Goal: Task Accomplishment & Management: Manage account settings

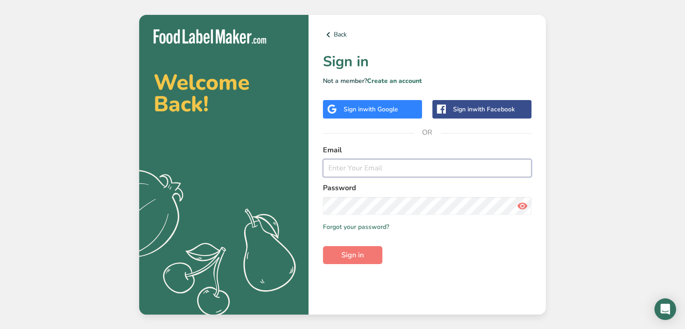
type input "[EMAIL_ADDRESS][DOMAIN_NAME]"
click at [335, 258] on button "Sign in" at bounding box center [352, 255] width 59 height 18
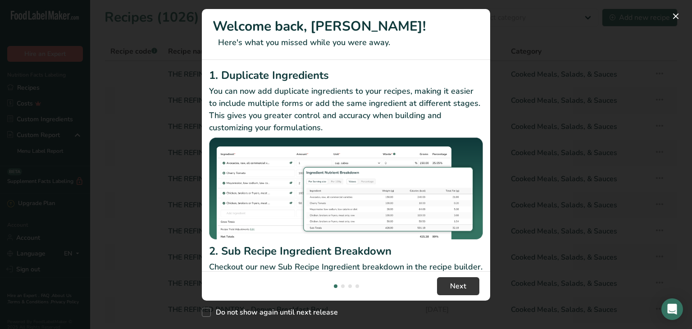
click at [155, 258] on div "New Features" at bounding box center [346, 164] width 692 height 329
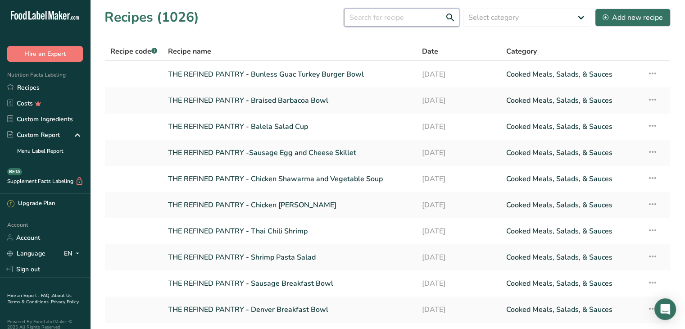
click at [385, 18] on input "text" at bounding box center [401, 18] width 115 height 18
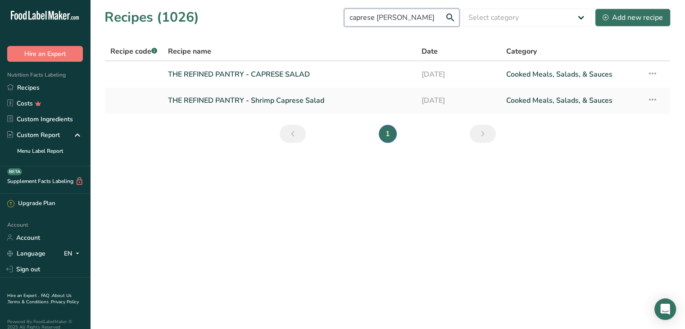
type input "caprese sal"
click at [313, 108] on link "THE REFINED PANTRY - Shrimp Caprese Salad" at bounding box center [289, 100] width 243 height 19
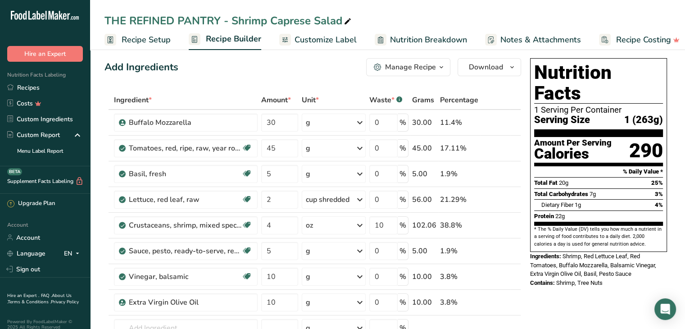
scroll to position [5, 0]
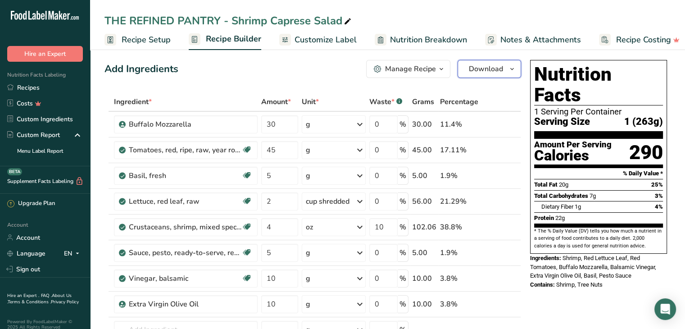
click at [486, 68] on span "Download" at bounding box center [486, 68] width 34 height 11
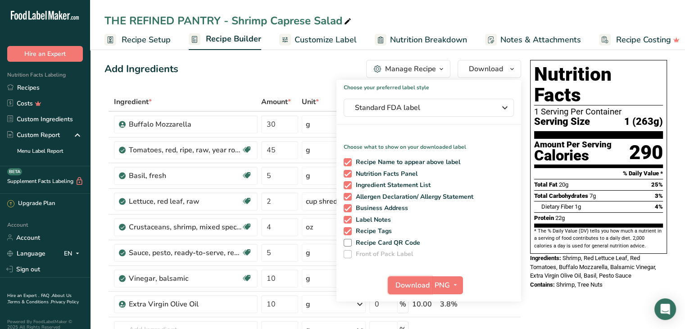
click at [418, 288] on span "Download" at bounding box center [412, 285] width 34 height 11
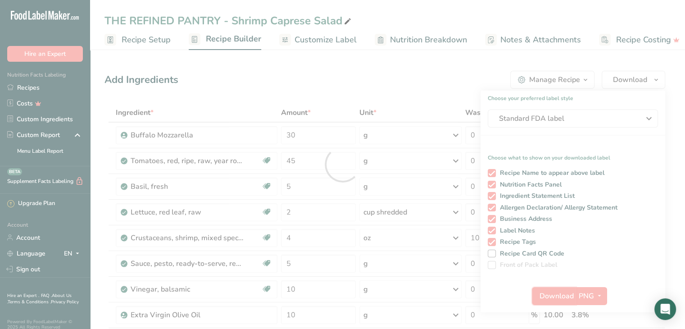
scroll to position [0, 0]
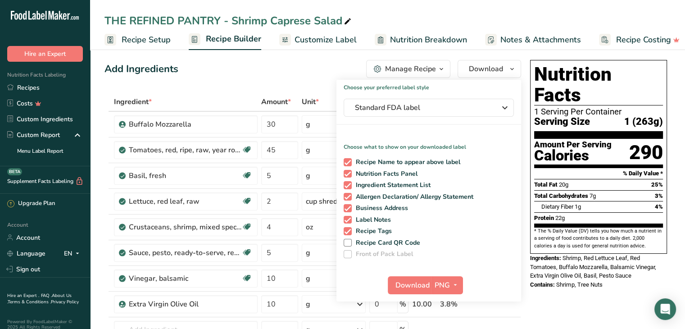
click at [240, 63] on div "Add Ingredients Manage Recipe Delete Recipe Duplicate Recipe Scale Recipe Save …" at bounding box center [312, 69] width 417 height 18
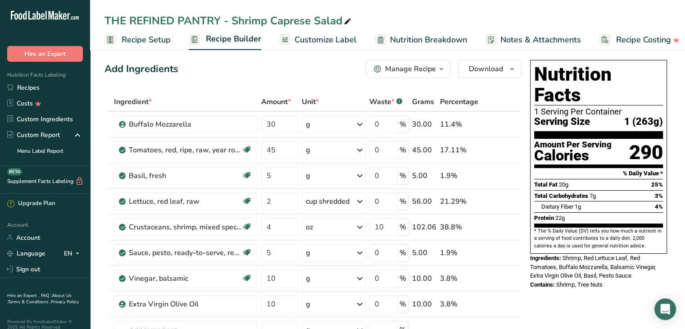
click at [37, 92] on link "Recipes" at bounding box center [45, 88] width 90 height 16
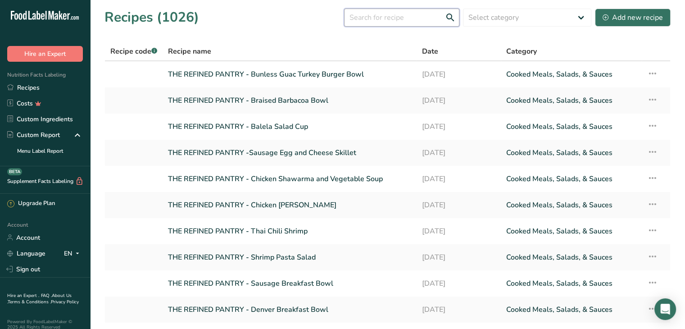
click at [409, 17] on input "text" at bounding box center [401, 18] width 115 height 18
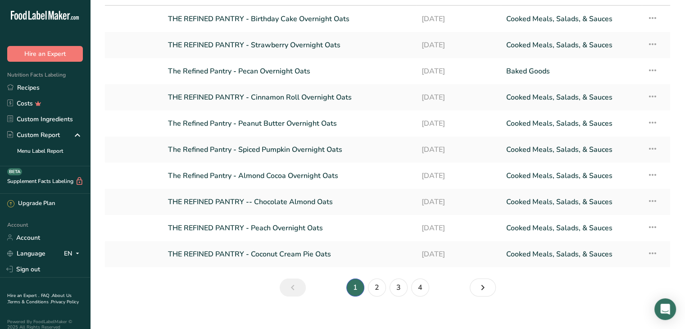
scroll to position [66, 0]
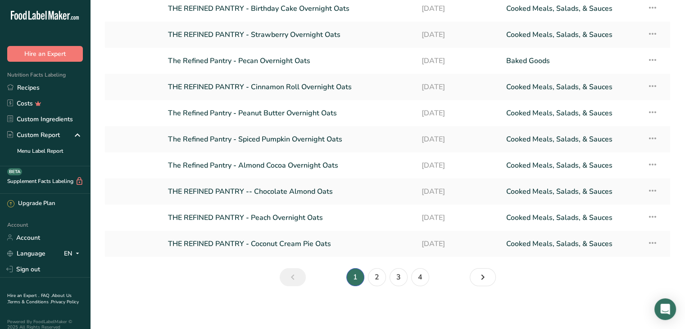
click at [379, 285] on li "2" at bounding box center [377, 277] width 22 height 18
click at [381, 281] on link "2" at bounding box center [377, 277] width 18 height 18
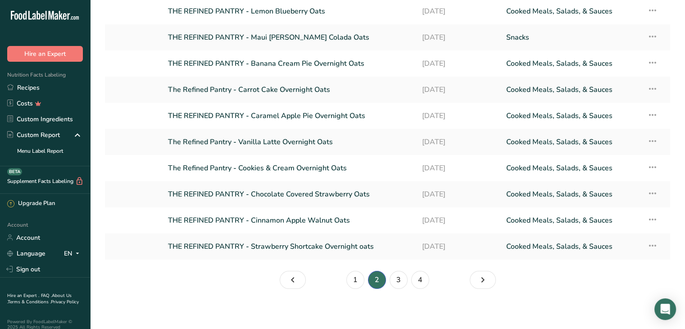
scroll to position [66, 0]
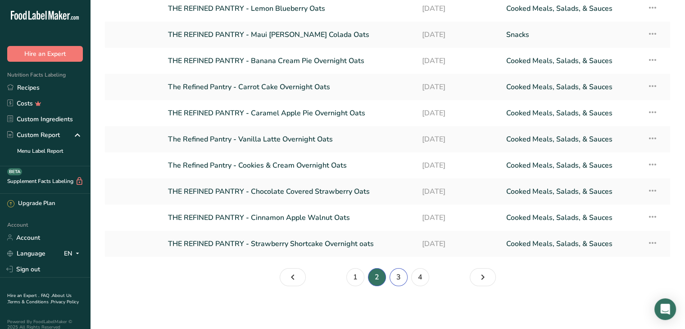
click at [398, 278] on link "3" at bounding box center [399, 277] width 18 height 18
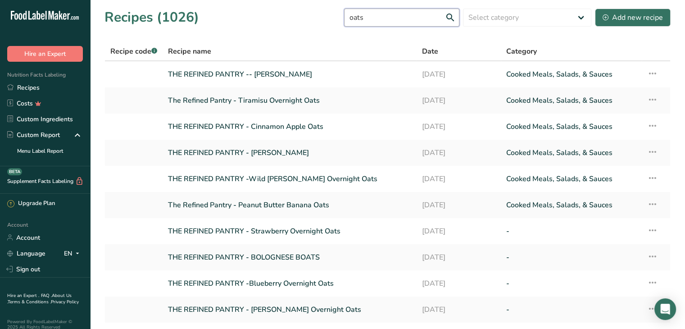
click at [386, 20] on input "oats" at bounding box center [401, 18] width 115 height 18
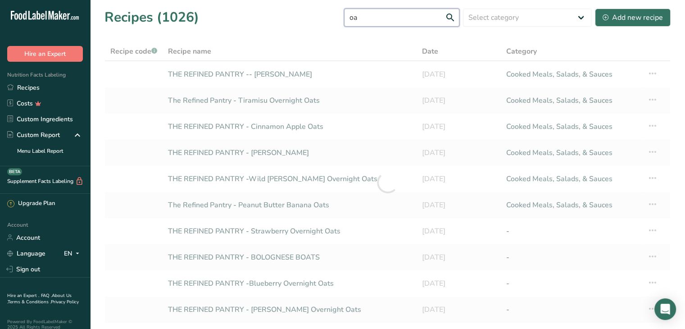
type input "o"
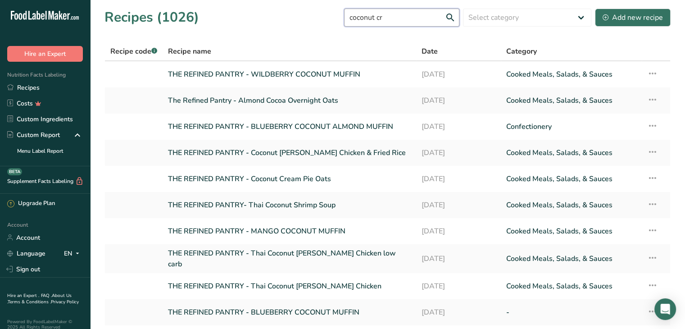
type input "coconut cr"
click at [316, 72] on link "THE REFINED PANTRY - WILDBERRY COCONUT MUFFIN" at bounding box center [289, 74] width 243 height 19
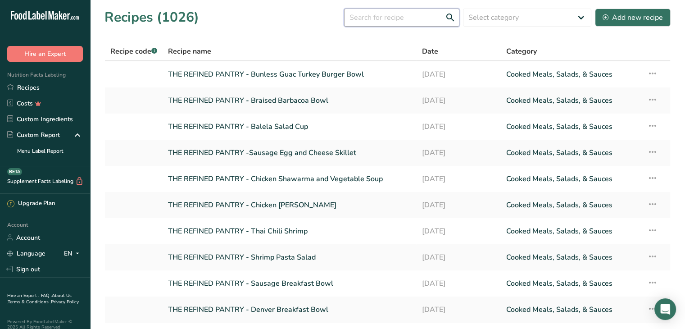
click at [379, 17] on input "text" at bounding box center [401, 18] width 115 height 18
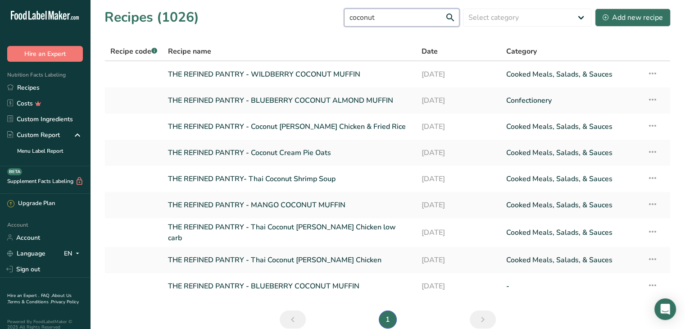
type input "coconut"
click at [310, 153] on link "THE REFINED PANTRY - Coconut Cream Pie Oats" at bounding box center [289, 152] width 243 height 19
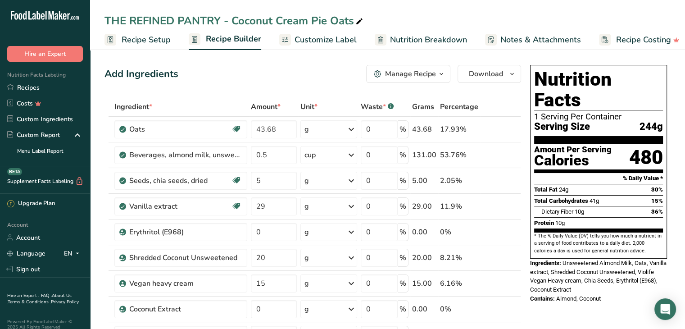
click at [440, 79] on icon "button" at bounding box center [441, 73] width 7 height 11
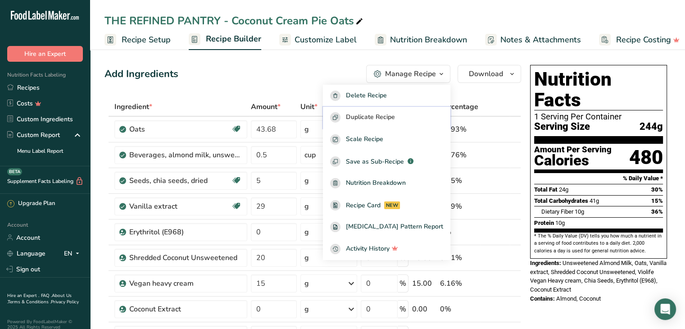
click at [385, 116] on span "Duplicate Recipe" at bounding box center [370, 117] width 49 height 10
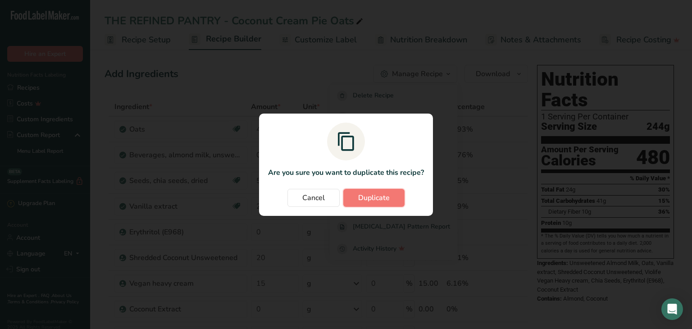
click at [373, 195] on span "Duplicate" at bounding box center [374, 197] width 32 height 11
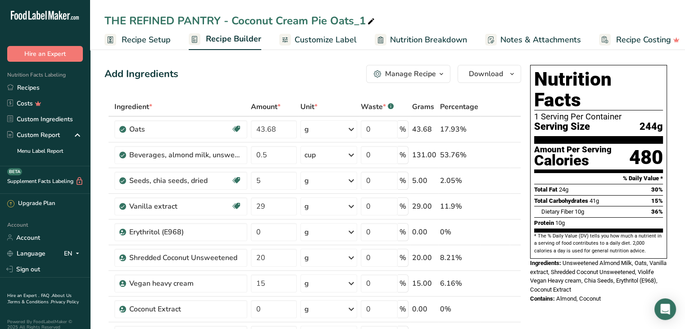
click at [133, 39] on span "Recipe Setup" at bounding box center [146, 40] width 49 height 12
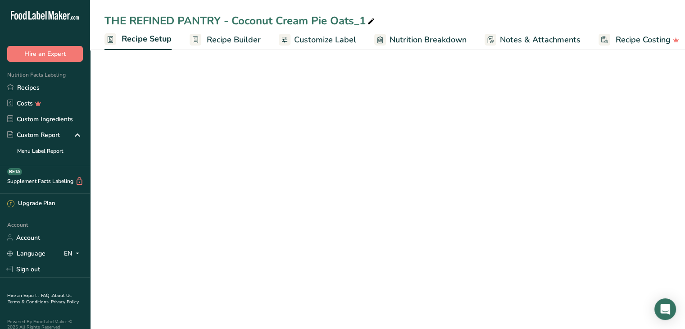
scroll to position [0, 3]
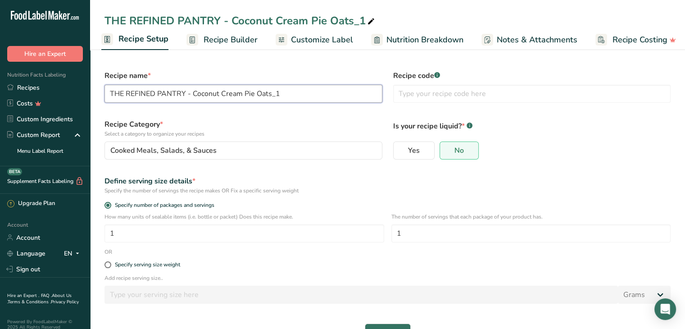
click at [281, 91] on input "THE REFINED PANTRY - Coconut Cream Pie Oats_1" at bounding box center [243, 94] width 278 height 18
drag, startPoint x: 257, startPoint y: 93, endPoint x: 193, endPoint y: 94, distance: 63.9
click at [193, 94] on input "THE REFINED PANTRY - Coconut Cream Pie Oats" at bounding box center [243, 94] width 278 height 18
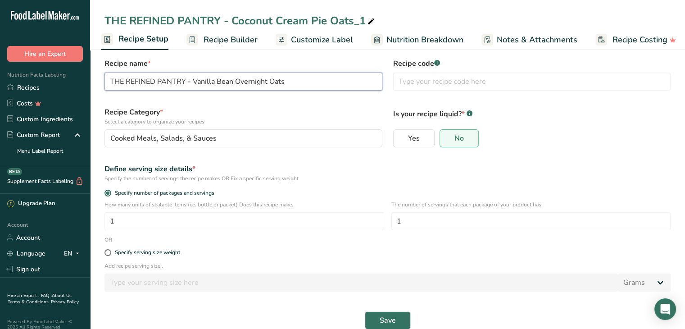
scroll to position [27, 0]
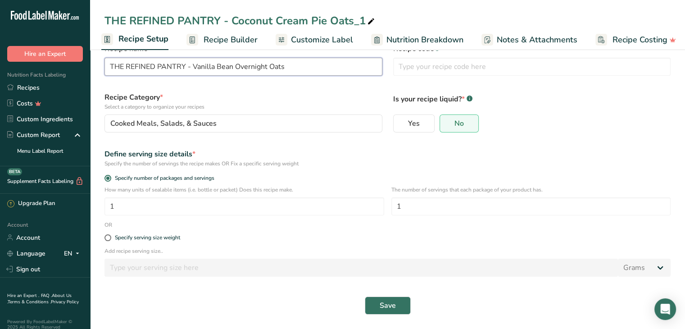
type input "THE REFINED PANTRY - Vanilla Bean Overnight Oats"
click at [385, 304] on span "Save" at bounding box center [388, 305] width 16 height 11
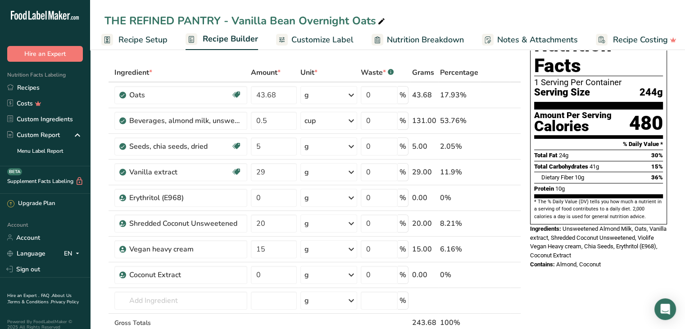
scroll to position [33, 0]
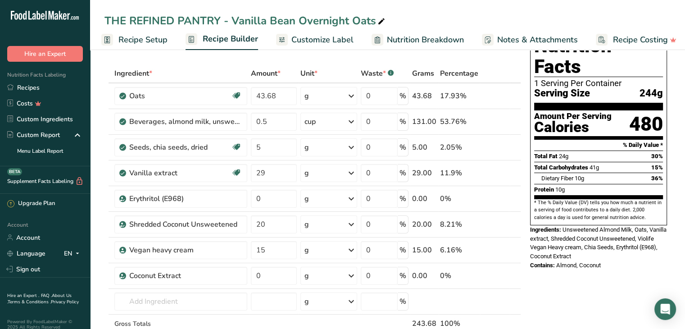
click at [503, 225] on icon at bounding box center [502, 224] width 6 height 9
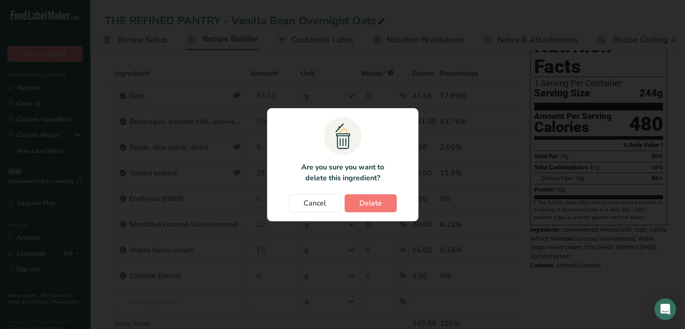
scroll to position [0, 2]
click at [376, 208] on button "Delete" at bounding box center [374, 203] width 52 height 18
type input "15"
type input "0"
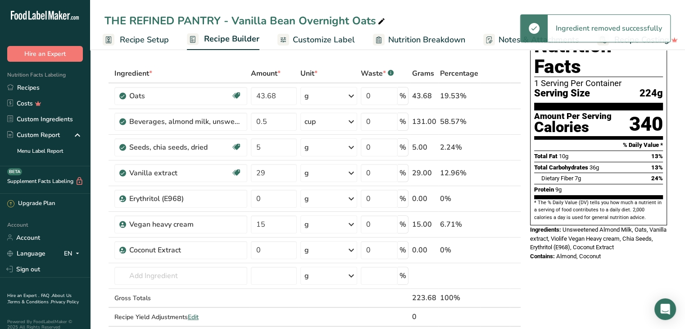
click at [502, 250] on icon at bounding box center [502, 249] width 6 height 9
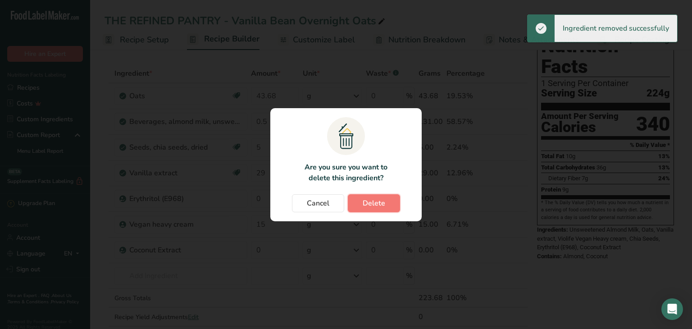
click at [367, 208] on button "Delete" at bounding box center [374, 203] width 52 height 18
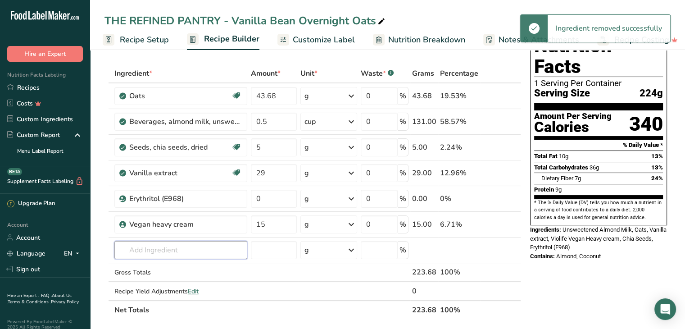
click at [149, 255] on input "text" at bounding box center [180, 250] width 133 height 18
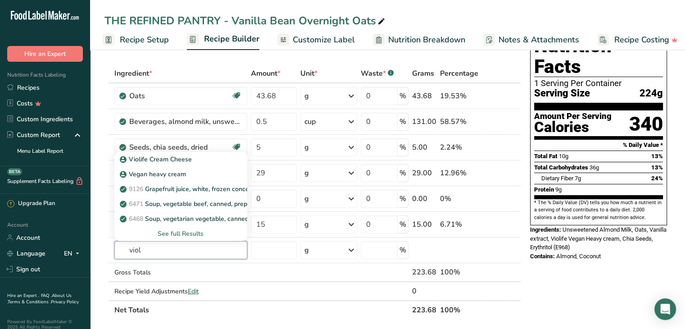
type input "viol"
click at [187, 169] on div "Vegan heavy cream" at bounding box center [174, 173] width 104 height 9
type input "Vegan heavy cream"
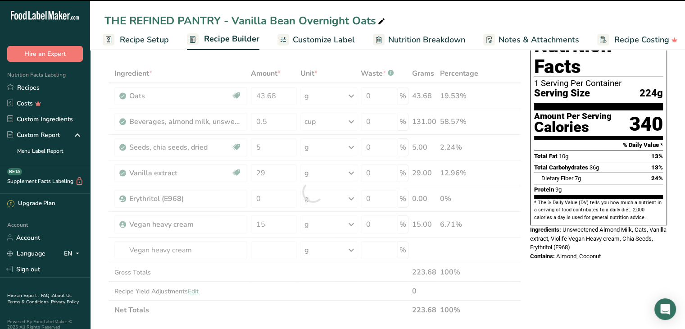
type input "0"
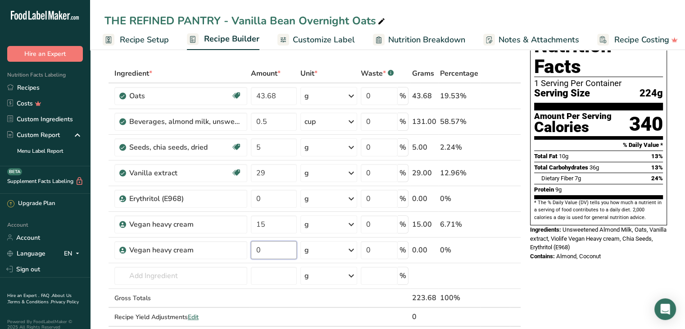
click at [267, 248] on input "0" at bounding box center [274, 250] width 46 height 18
type input "2"
type input "30"
click at [160, 276] on div "Ingredient * Amount * Unit * Waste * .a-a{fill:#347362;}.b-a{fill:#fff;} Grams …" at bounding box center [312, 204] width 417 height 281
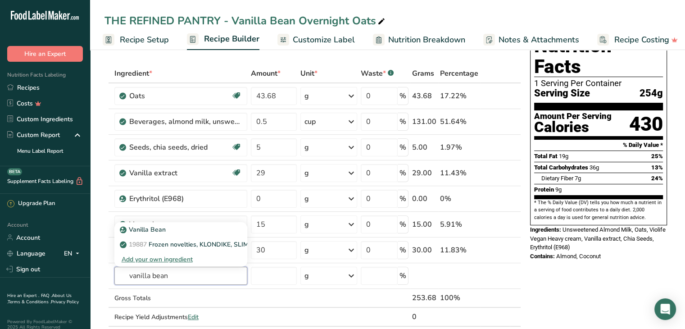
type input "vanilla bean"
click at [152, 232] on p "Vanilla Bean" at bounding box center [144, 229] width 44 height 9
type input "Vanilla Bean"
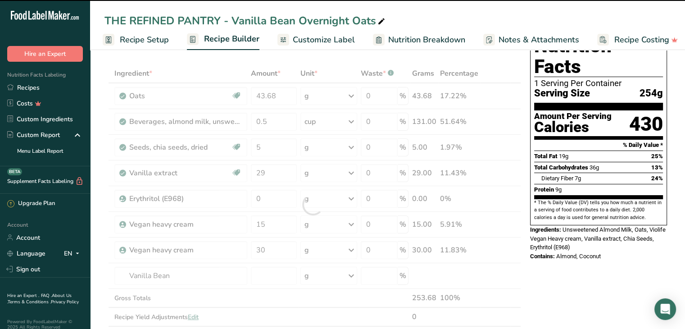
type input "0"
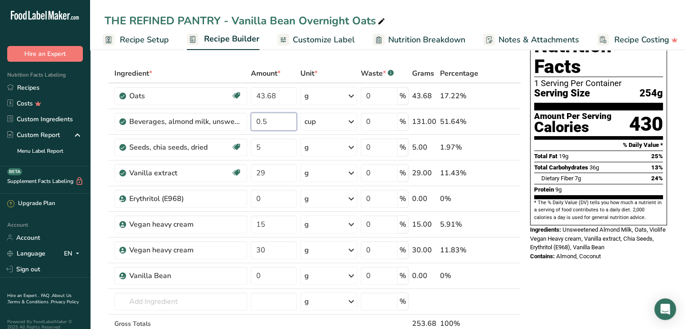
click at [272, 128] on input "0.5" at bounding box center [274, 122] width 46 height 18
type input "0.7"
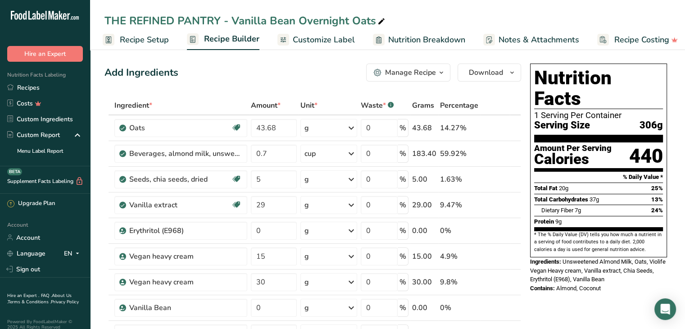
scroll to position [0, 0]
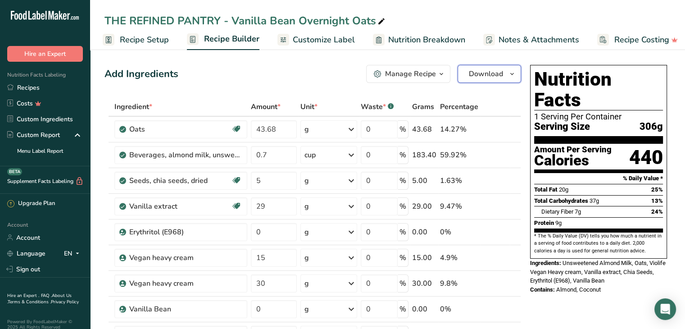
click at [494, 77] on span "Download" at bounding box center [486, 73] width 34 height 11
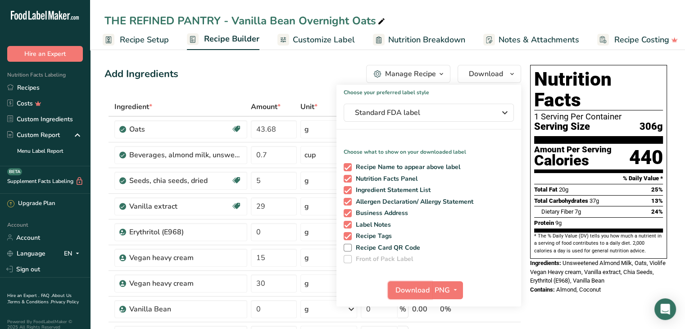
click at [412, 288] on span "Download" at bounding box center [412, 290] width 34 height 11
click at [35, 88] on link "Recipes" at bounding box center [45, 88] width 90 height 16
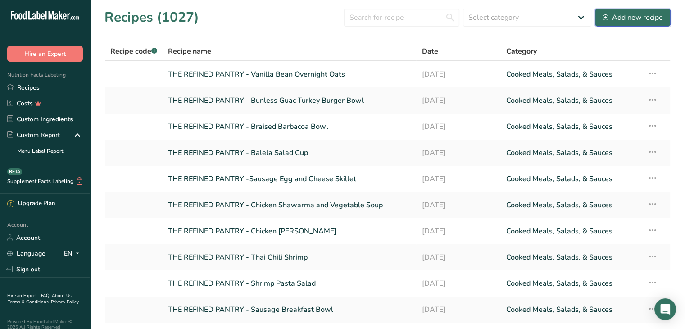
click at [631, 16] on div "Add new recipe" at bounding box center [633, 17] width 60 height 11
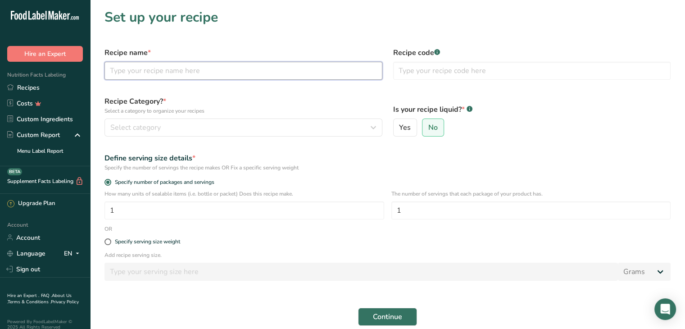
click at [159, 78] on input "text" at bounding box center [243, 71] width 278 height 18
type input "THE REFINED PANTRY - Tuscan Chicken Omelet"
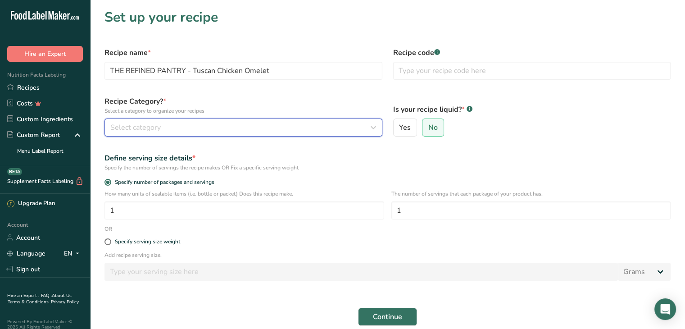
click at [144, 126] on span "Select category" at bounding box center [135, 127] width 50 height 11
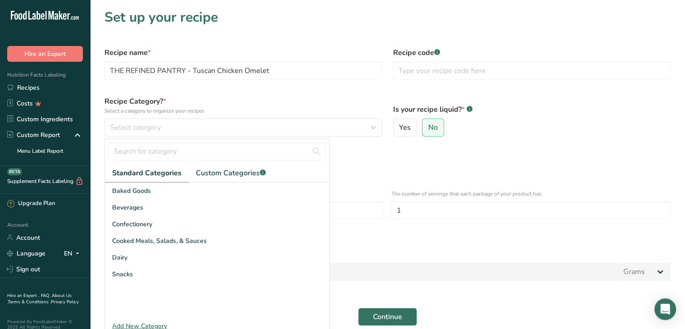
click at [151, 238] on span "Cooked Meals, Salads, & Sauces" at bounding box center [159, 240] width 95 height 9
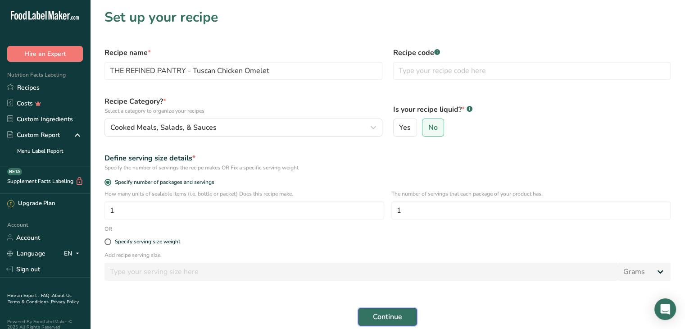
click at [382, 314] on span "Continue" at bounding box center [387, 316] width 29 height 11
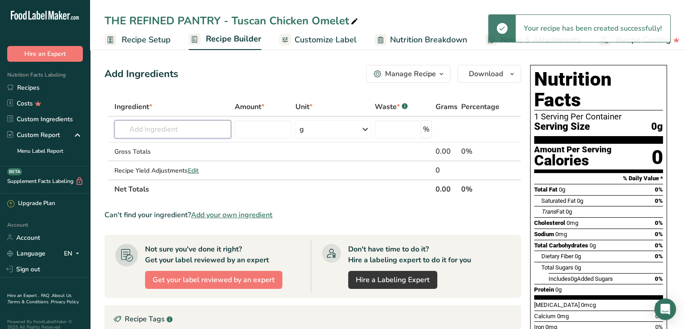
click at [171, 136] on input "text" at bounding box center [172, 129] width 117 height 18
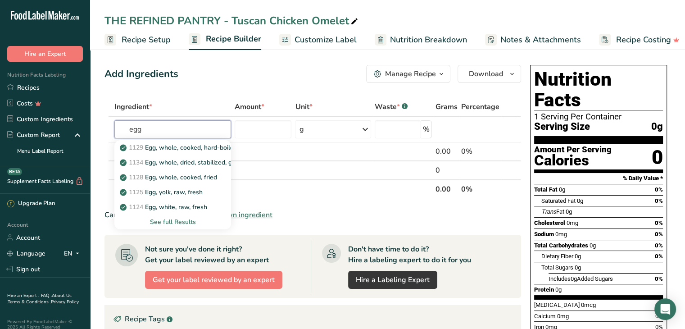
type input "egg"
click at [190, 178] on p "1128 Egg, whole, cooked, fried" at bounding box center [169, 176] width 95 height 9
type input "Egg, whole, cooked, fried"
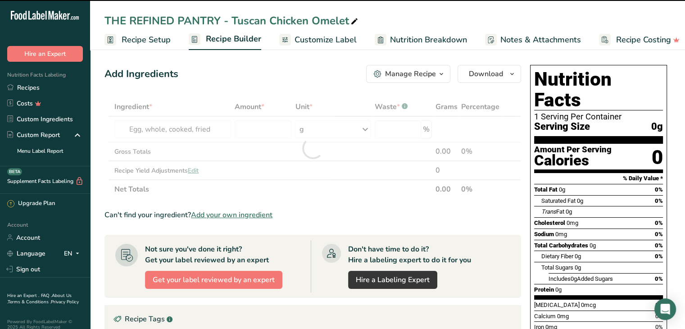
type input "0"
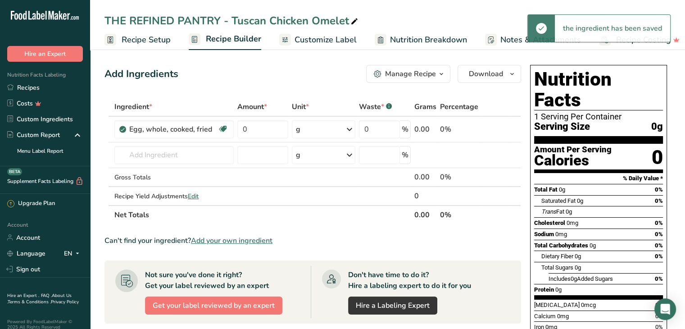
click at [324, 127] on div "g" at bounding box center [323, 129] width 63 height 18
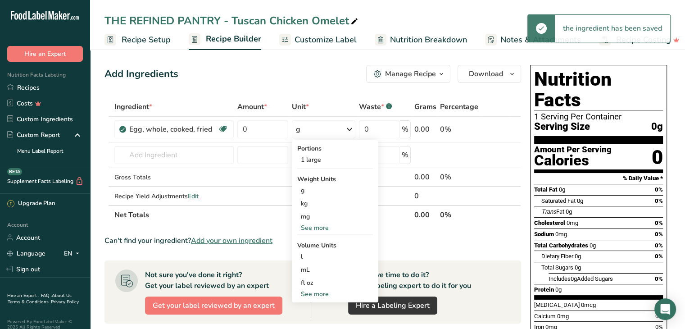
click at [312, 229] on div "See more" at bounding box center [335, 227] width 76 height 9
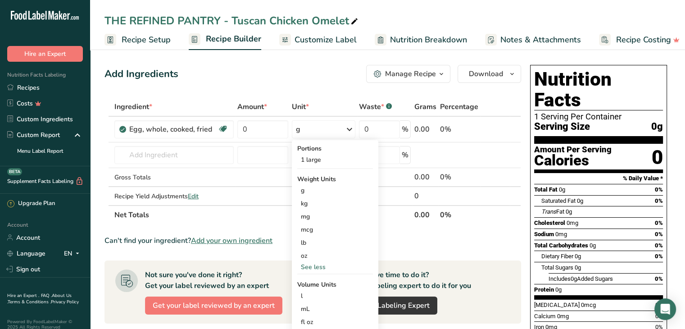
click at [311, 259] on div "oz" at bounding box center [335, 255] width 76 height 13
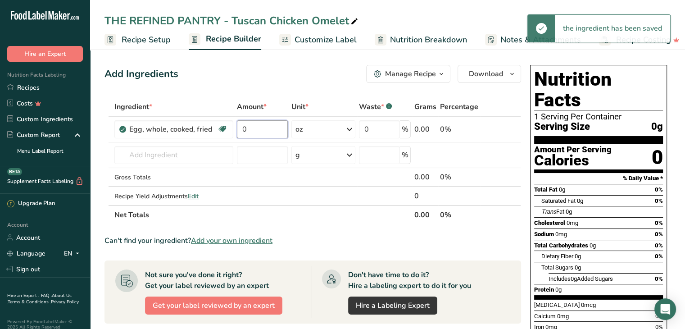
click at [253, 126] on input "0" at bounding box center [262, 129] width 51 height 18
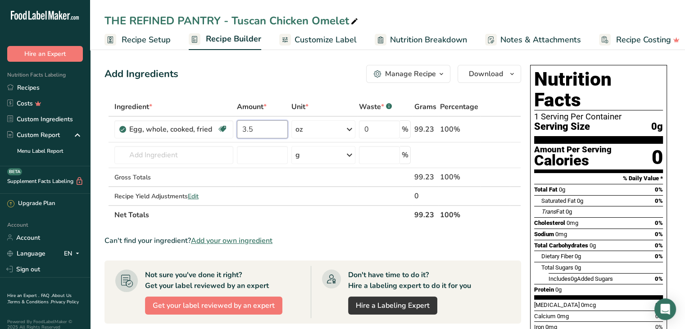
type input "3.5"
click at [156, 154] on div "Ingredient * Amount * Unit * Waste * .a-a{fill:#347362;}.b-a{fill:#fff;} Grams …" at bounding box center [312, 160] width 417 height 127
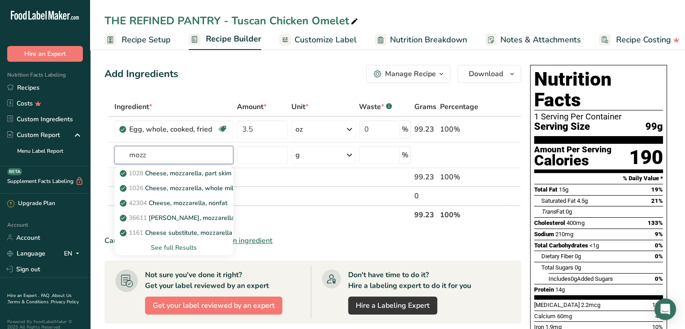
type input "mozz"
click at [177, 185] on p "1026 Cheese, mozzarella, whole milk" at bounding box center [179, 187] width 115 height 9
type input "Cheese, mozzarella, whole milk"
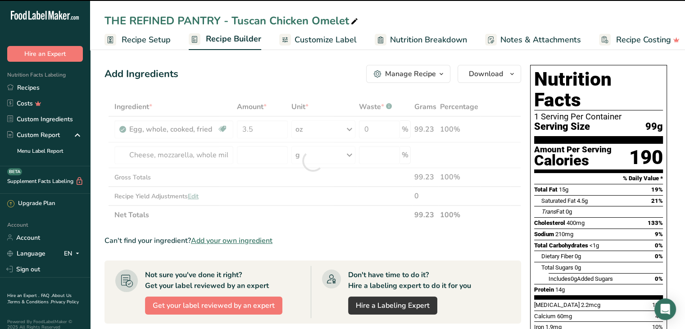
type input "0"
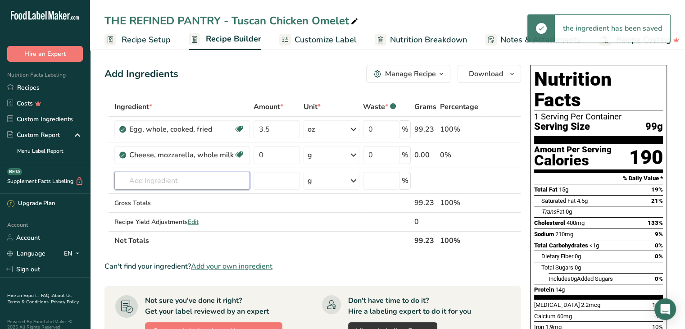
click at [168, 186] on input "text" at bounding box center [182, 181] width 136 height 18
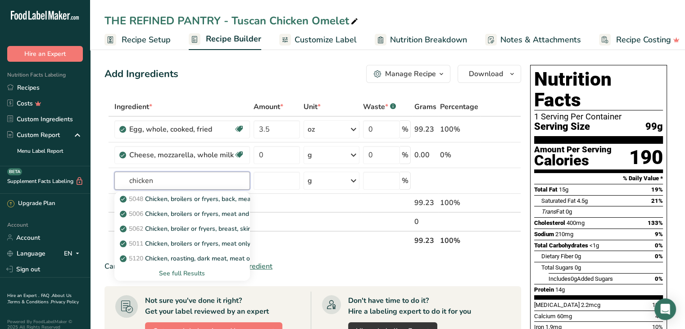
type input "chicken"
click at [193, 275] on div "See full Results" at bounding box center [182, 272] width 121 height 9
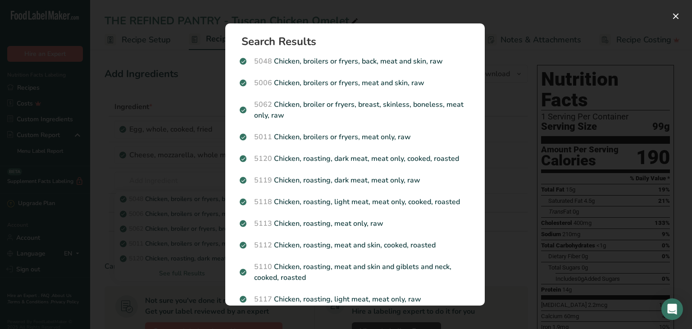
click at [326, 204] on p "5118 Chicken, roasting, light meat, meat only, cooked, roasted" at bounding box center [355, 201] width 231 height 11
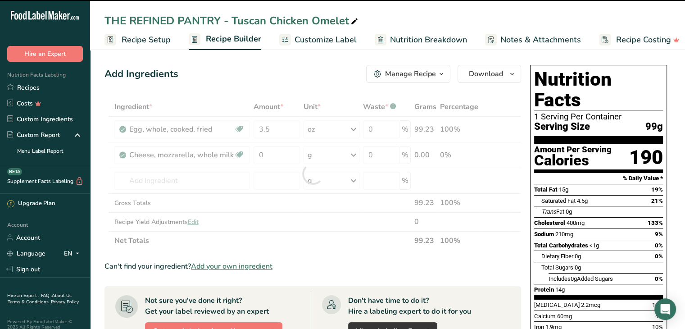
type input "0"
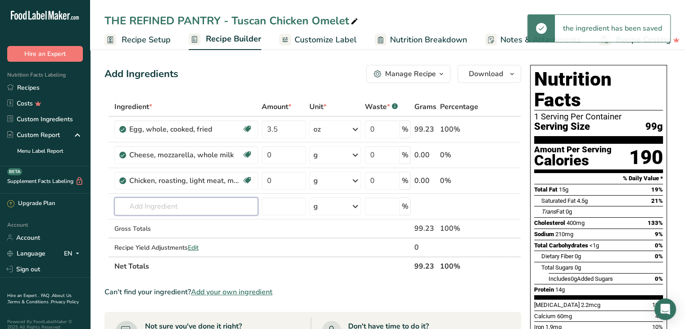
click at [181, 206] on input "text" at bounding box center [186, 206] width 144 height 18
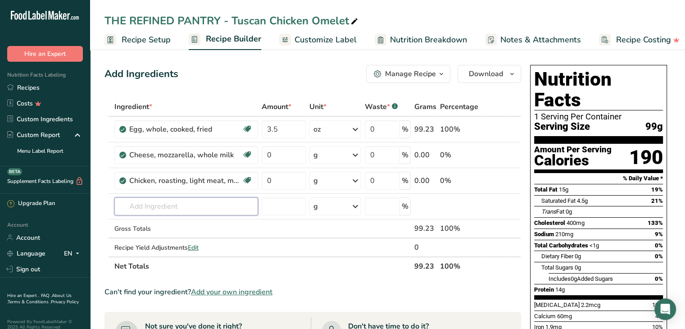
click at [181, 206] on input "text" at bounding box center [186, 206] width 144 height 18
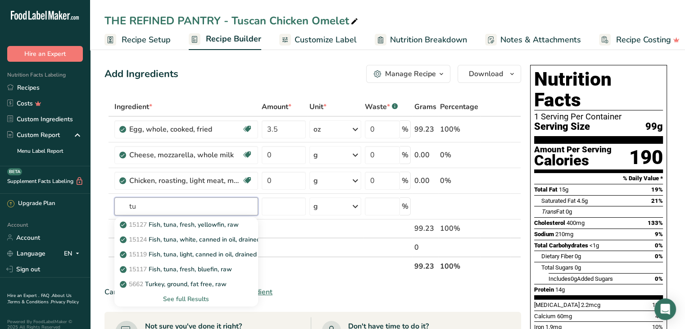
type input "t"
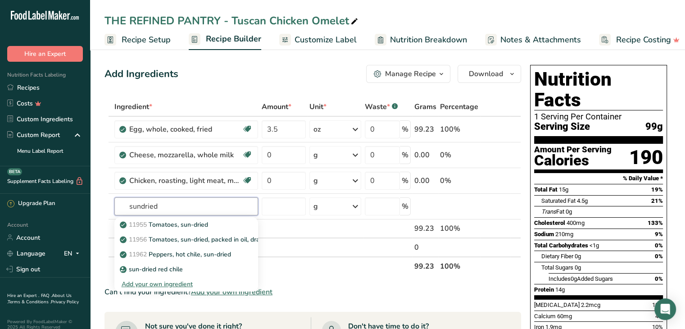
type input "sundried"
click at [195, 224] on p "11955 Tomatoes, sun-dried" at bounding box center [165, 224] width 86 height 9
type input "Tomatoes, sun-dried"
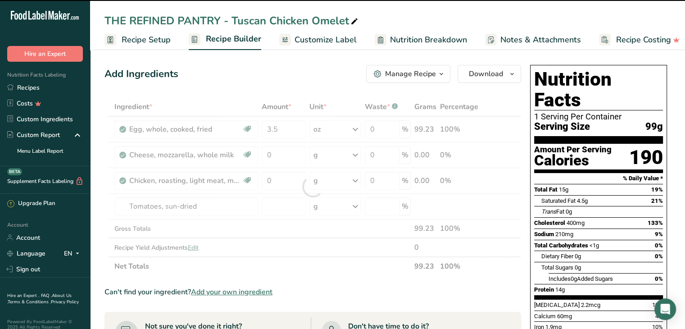
type input "0"
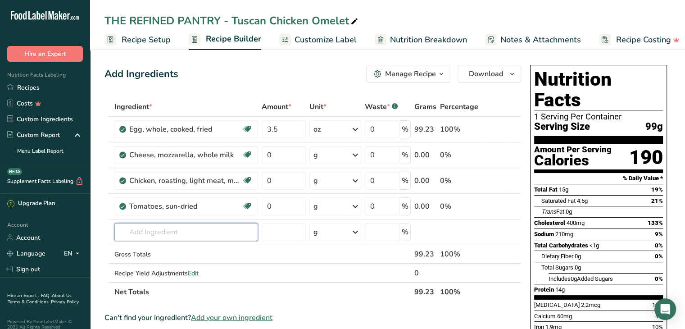
click at [180, 232] on input "text" at bounding box center [186, 232] width 144 height 18
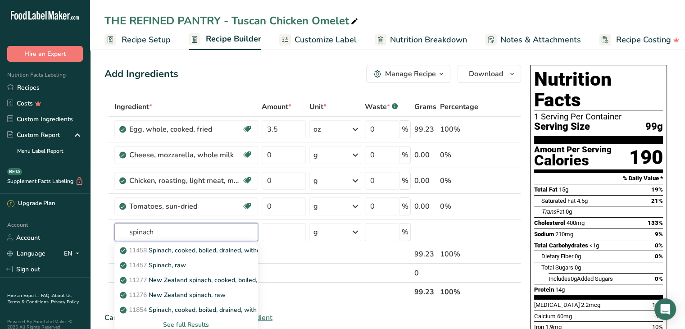
type input "spinach"
click at [193, 263] on div "11457 Spinach, raw" at bounding box center [179, 264] width 115 height 9
type input "Spinach, raw"
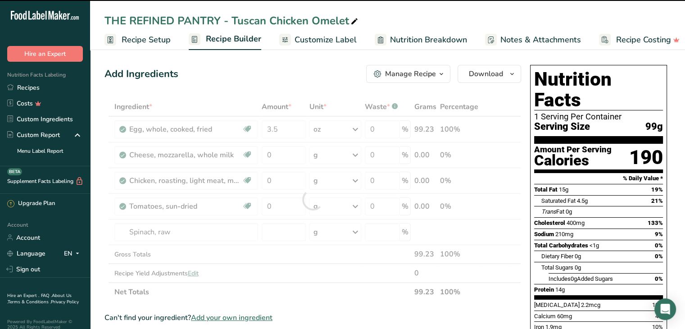
type input "0"
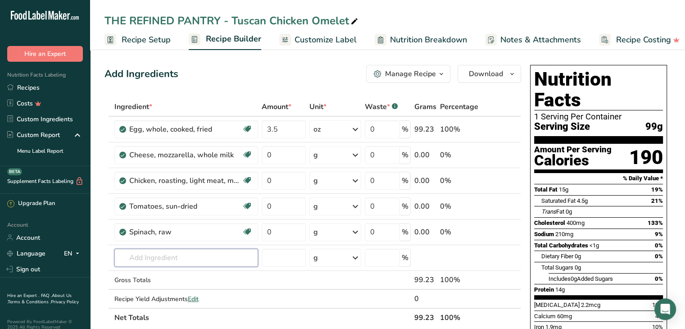
click at [193, 263] on input "text" at bounding box center [186, 258] width 144 height 18
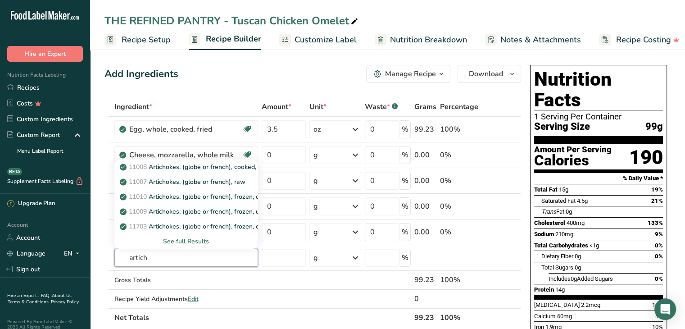
type input "artich"
click at [186, 240] on div "See full Results" at bounding box center [186, 240] width 129 height 9
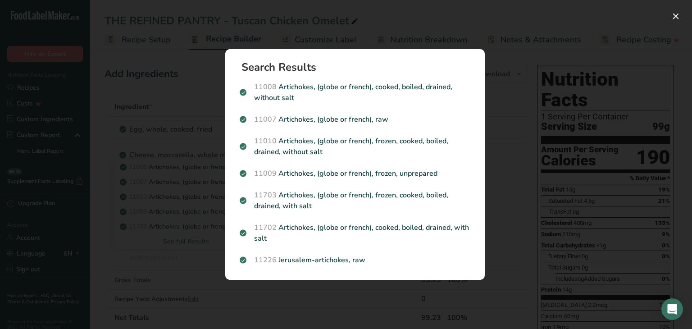
click at [312, 231] on p "11702 Artichokes, (globe or french), cooked, boiled, drained, with salt" at bounding box center [355, 233] width 231 height 22
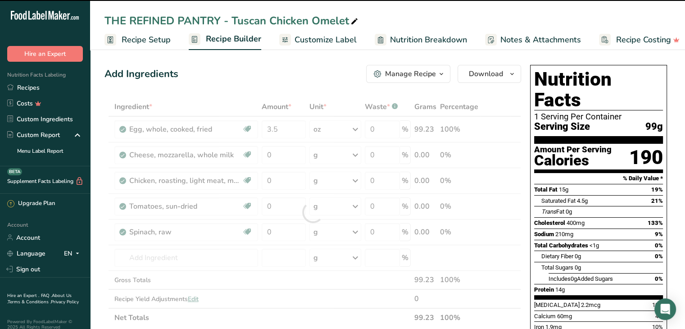
type input "0"
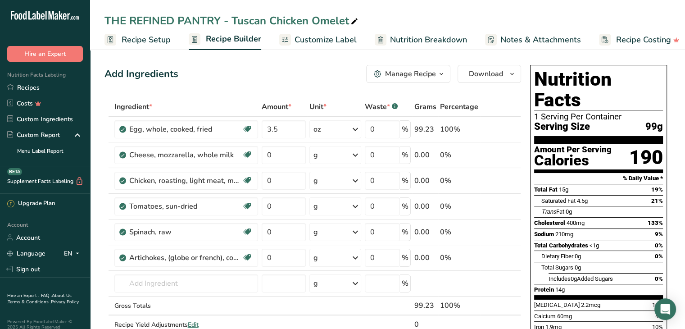
click at [322, 154] on div "g" at bounding box center [334, 155] width 51 height 18
click at [328, 197] on div "1 oz" at bounding box center [353, 198] width 76 height 13
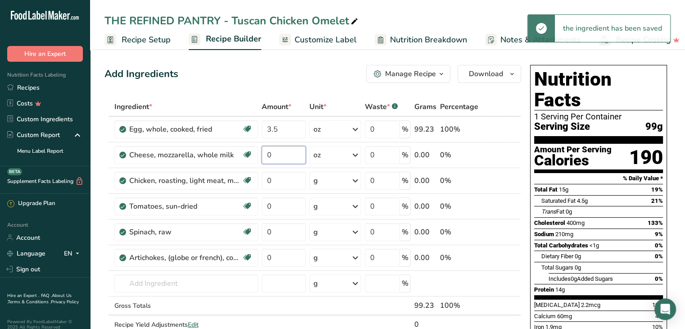
click at [281, 148] on input "0" at bounding box center [284, 155] width 45 height 18
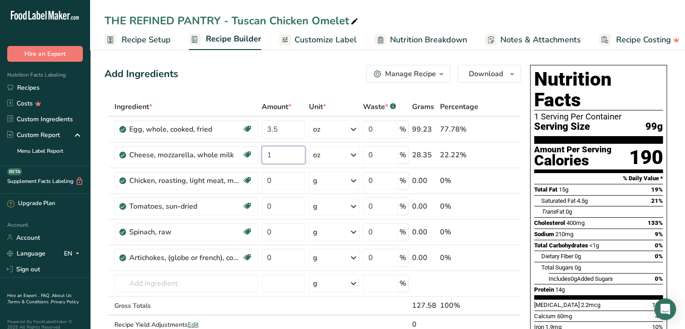
type input "1"
click at [327, 181] on div "Ingredient * Amount * Unit * Waste * .a-a{fill:#347362;}.b-a{fill:#fff;} Grams …" at bounding box center [312, 224] width 417 height 255
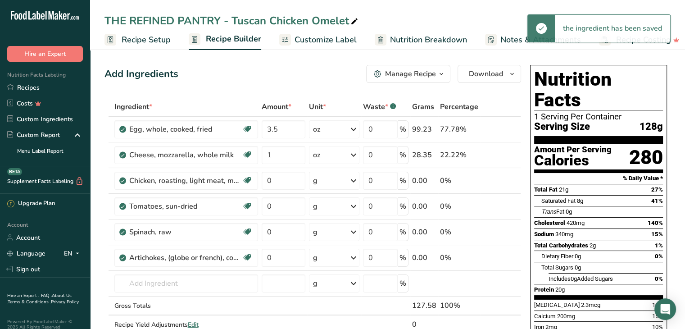
click at [327, 181] on div "g" at bounding box center [334, 181] width 50 height 18
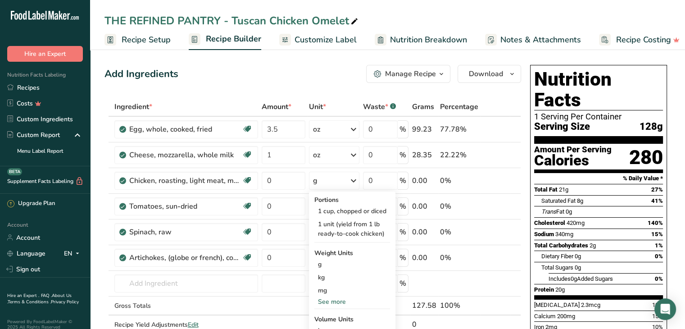
click at [326, 300] on div "See more" at bounding box center [352, 301] width 76 height 9
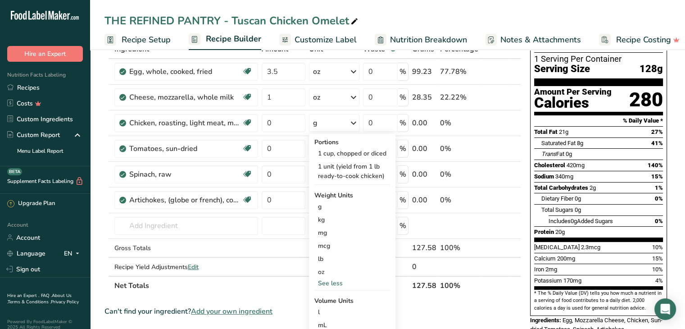
scroll to position [65, 0]
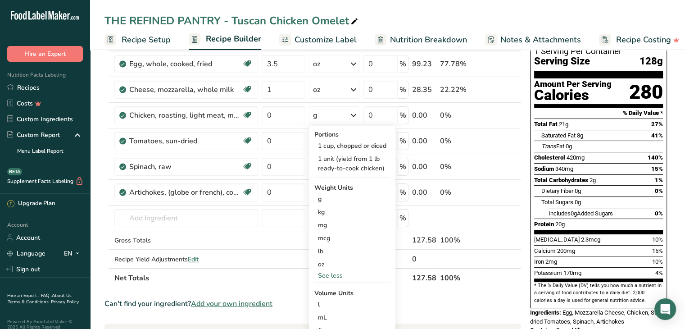
click at [334, 263] on div "oz" at bounding box center [352, 264] width 76 height 13
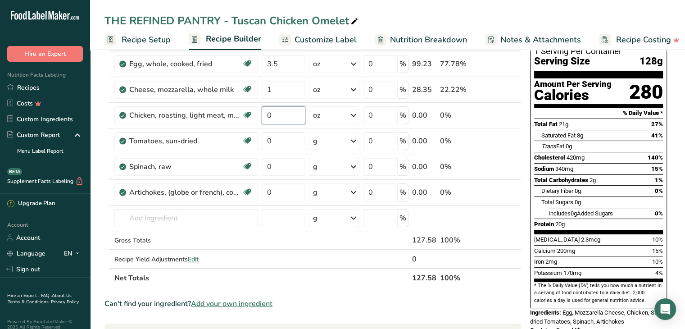
click at [281, 115] on input "0" at bounding box center [284, 115] width 44 height 18
type input "3"
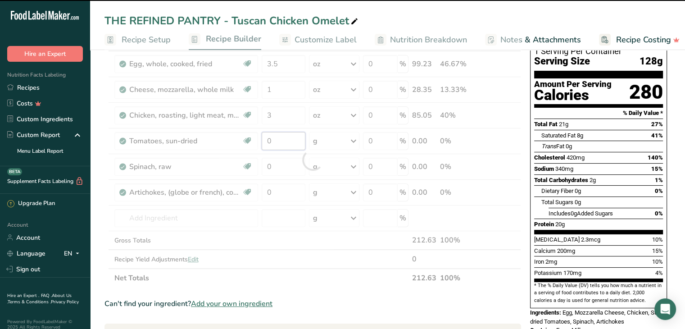
drag, startPoint x: 278, startPoint y: 140, endPoint x: 254, endPoint y: 139, distance: 24.4
click at [254, 139] on div "Ingredient * Amount * Unit * Waste * .a-a{fill:#347362;}.b-a{fill:#fff;} Grams …" at bounding box center [312, 159] width 417 height 255
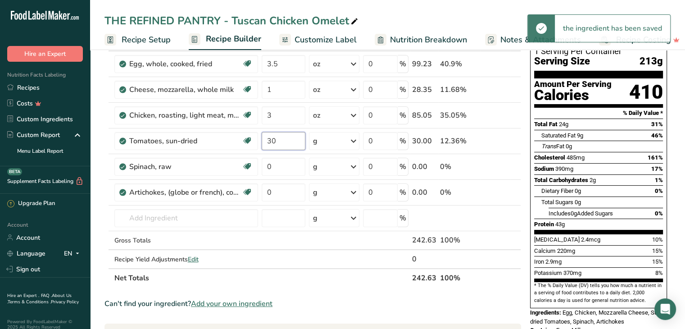
type input "30"
click at [275, 164] on div "Ingredient * Amount * Unit * Waste * .a-a{fill:#347362;}.b-a{fill:#fff;} Grams …" at bounding box center [312, 159] width 417 height 255
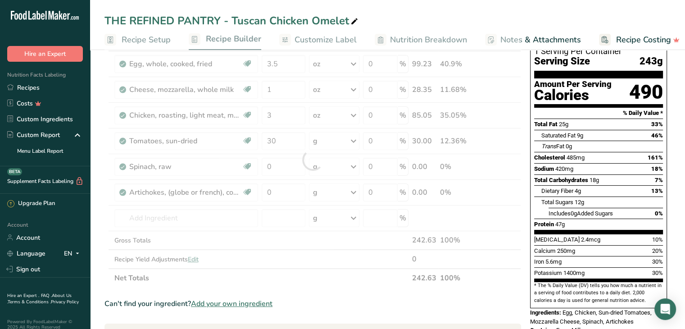
click at [347, 166] on div "Ingredient * Amount * Unit * Waste * .a-a{fill:#347362;}.b-a{fill:#fff;} Grams …" at bounding box center [312, 159] width 417 height 255
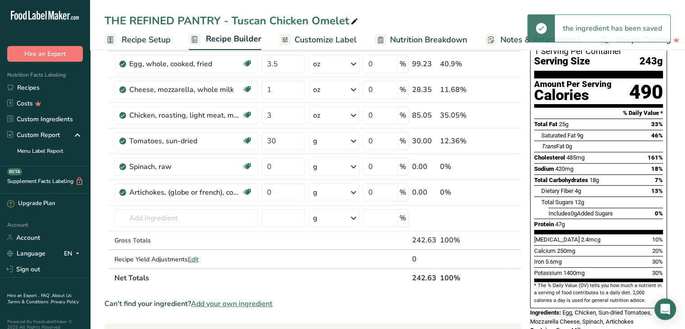
click at [354, 166] on icon at bounding box center [353, 167] width 11 height 16
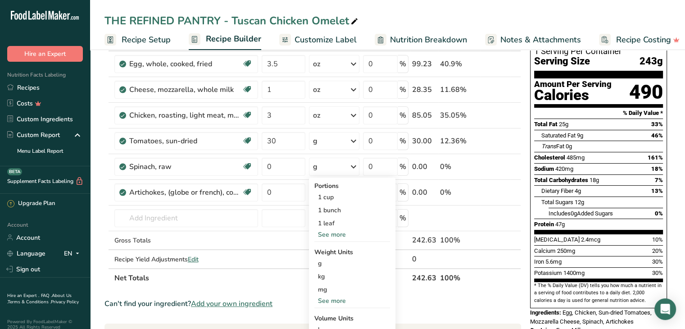
click at [337, 197] on div "1 cup" at bounding box center [352, 196] width 76 height 13
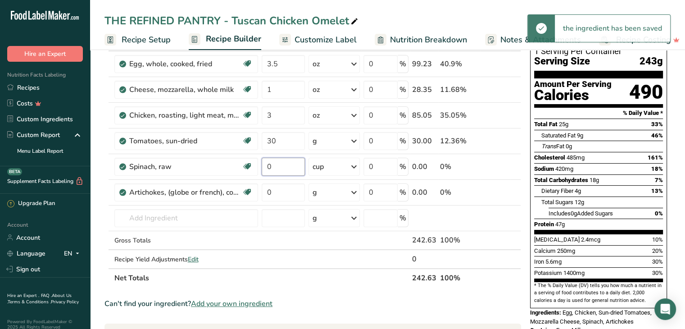
click at [283, 169] on input "0" at bounding box center [283, 167] width 43 height 18
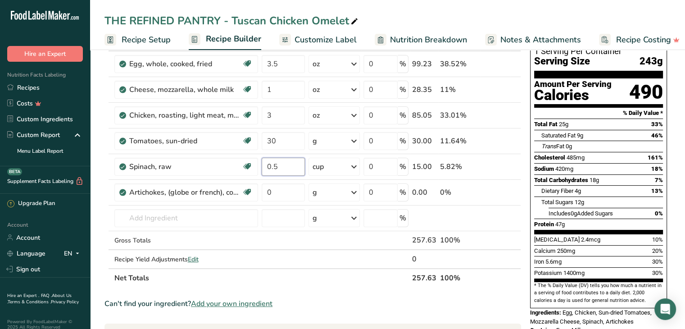
type input "0.5"
click at [280, 191] on div "Ingredient * Amount * Unit * Waste * .a-a{fill:#347362;}.b-a{fill:#fff;} Grams …" at bounding box center [312, 159] width 417 height 255
click at [501, 298] on div "Can't find your ingredient? Add your own ingredient" at bounding box center [312, 303] width 417 height 11
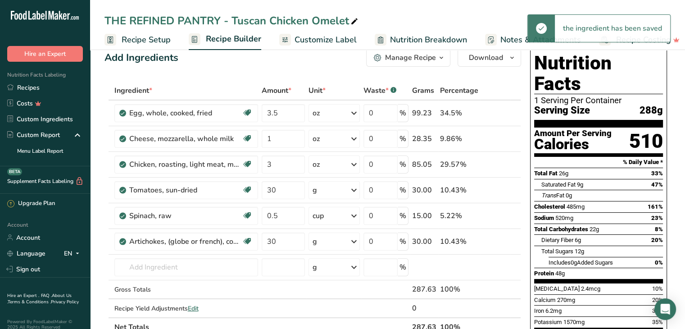
scroll to position [15, 0]
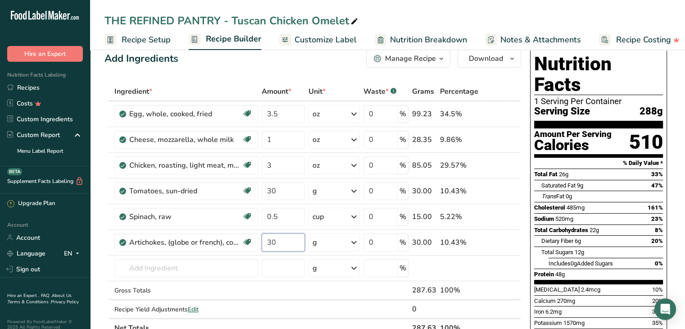
drag, startPoint x: 278, startPoint y: 239, endPoint x: 258, endPoint y: 239, distance: 19.4
click at [258, 239] on tr "Artichokes, (globe or french), cooked, boiled, drained, with salt Source of Ant…" at bounding box center [313, 243] width 416 height 26
type input "50"
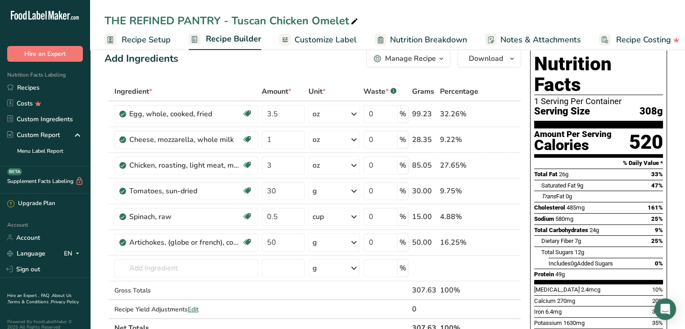
click at [329, 37] on span "Customize Label" at bounding box center [325, 40] width 62 height 12
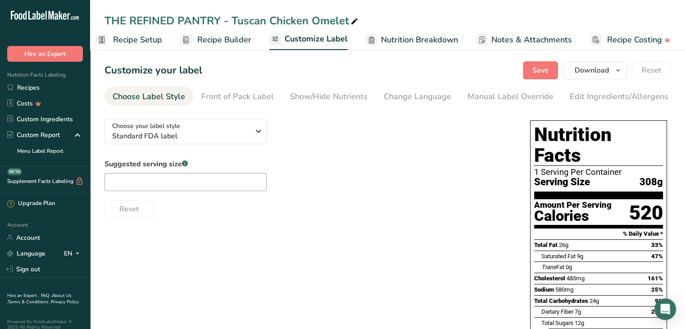
click at [313, 100] on div "Show/Hide Nutrients" at bounding box center [328, 97] width 77 height 12
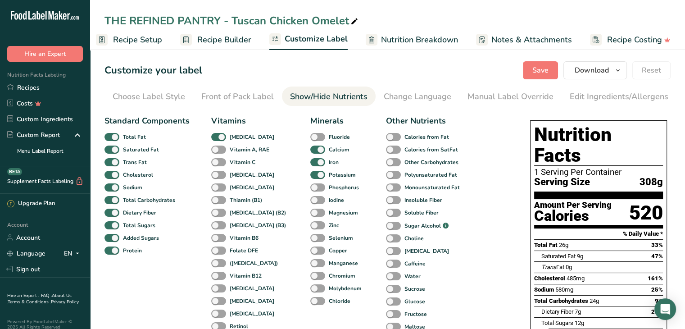
scroll to position [0, 88]
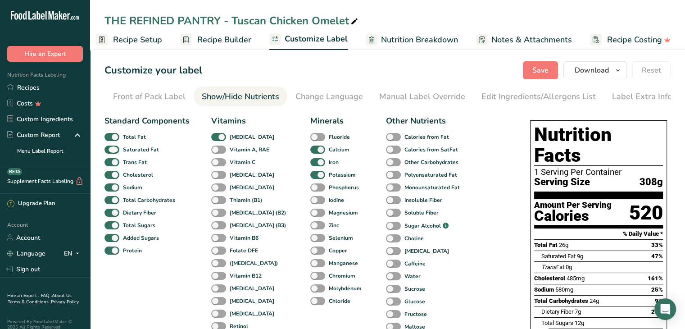
click at [110, 154] on span at bounding box center [111, 149] width 15 height 9
click at [110, 152] on input "Saturated Fat" at bounding box center [107, 149] width 6 height 6
checkbox input "false"
click at [110, 162] on span at bounding box center [111, 162] width 15 height 9
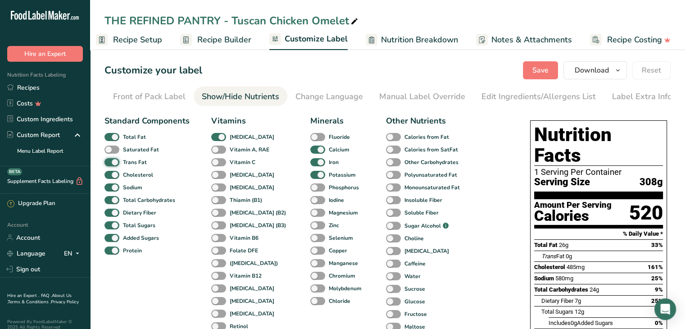
click at [110, 162] on input "Trans Fat" at bounding box center [107, 162] width 6 height 6
checkbox input "false"
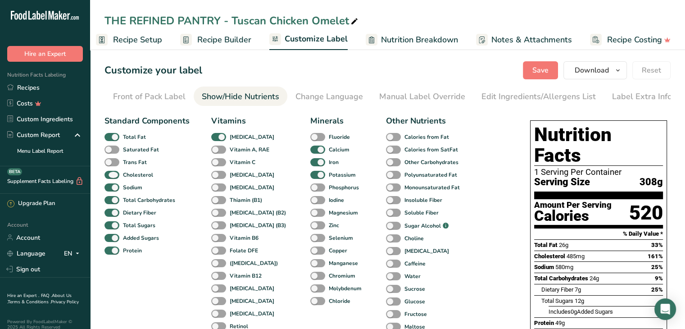
click at [110, 177] on span at bounding box center [111, 175] width 15 height 9
click at [110, 177] on input "Cholesterol" at bounding box center [107, 175] width 6 height 6
checkbox input "false"
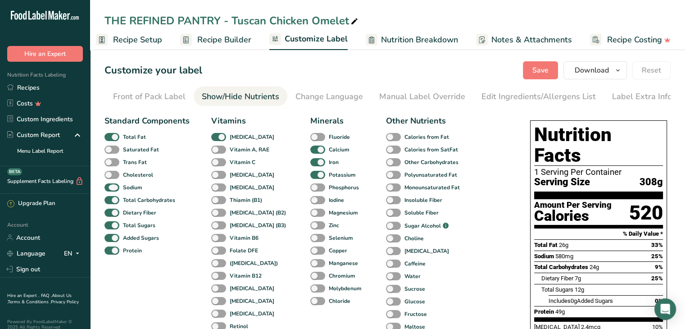
click at [110, 190] on span at bounding box center [111, 187] width 15 height 9
click at [110, 190] on input "Sodium" at bounding box center [107, 187] width 6 height 6
checkbox input "false"
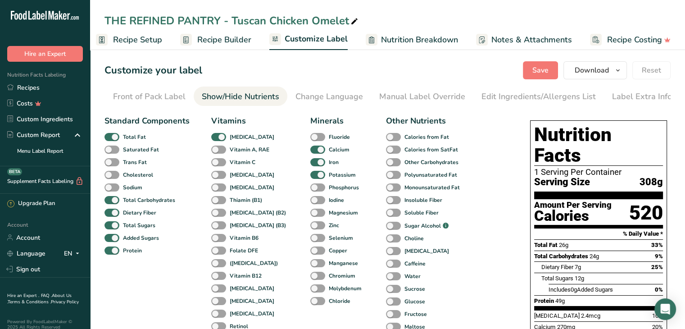
drag, startPoint x: 110, startPoint y: 199, endPoint x: 110, endPoint y: 224, distance: 24.3
click at [110, 224] on div "Standard Components Total Fat Saturated Fat Trans Fat Cholesterol Sodium Total …" at bounding box center [146, 249] width 85 height 268
click at [110, 224] on span at bounding box center [111, 225] width 15 height 9
click at [110, 224] on input "Total Sugars" at bounding box center [107, 225] width 6 height 6
checkbox input "false"
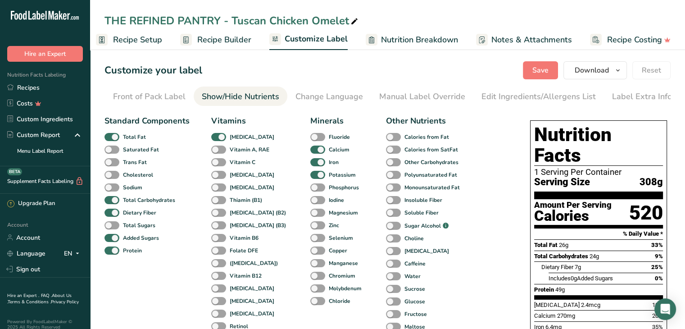
click at [110, 240] on span at bounding box center [111, 238] width 15 height 9
click at [110, 240] on input "Added Sugars" at bounding box center [107, 238] width 6 height 6
checkbox input "false"
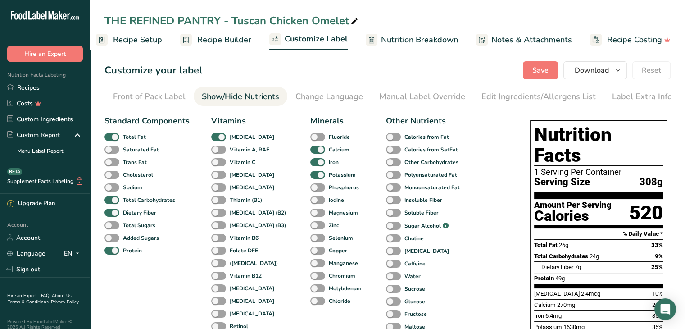
click at [217, 138] on span at bounding box center [218, 137] width 15 height 9
click at [217, 138] on input "[MEDICAL_DATA]" at bounding box center [214, 137] width 6 height 6
checkbox input "false"
click at [310, 152] on span at bounding box center [317, 149] width 15 height 9
click at [310, 152] on input "Calcium" at bounding box center [313, 149] width 6 height 6
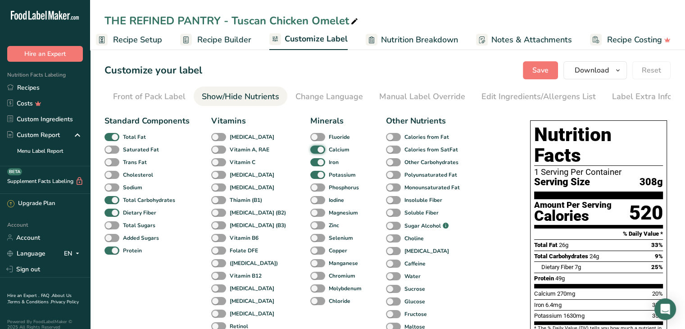
checkbox input "false"
click at [310, 172] on span at bounding box center [317, 175] width 15 height 9
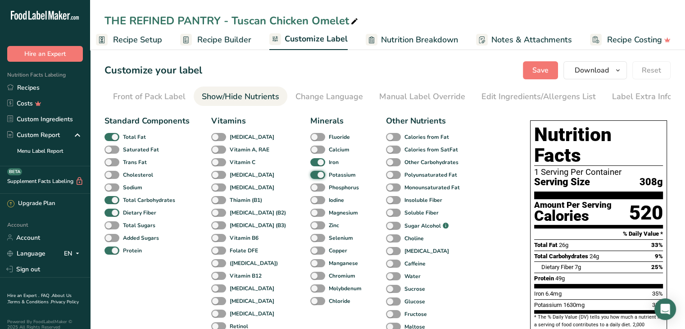
click at [310, 172] on input "Potassium" at bounding box center [313, 175] width 6 height 6
checkbox input "false"
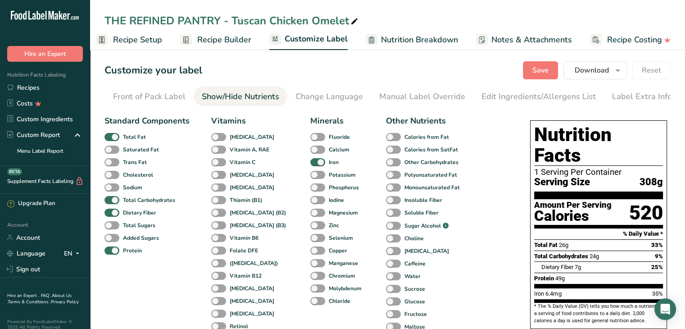
click at [310, 164] on span at bounding box center [317, 162] width 15 height 9
click at [310, 164] on input "Iron" at bounding box center [313, 162] width 6 height 6
checkbox input "false"
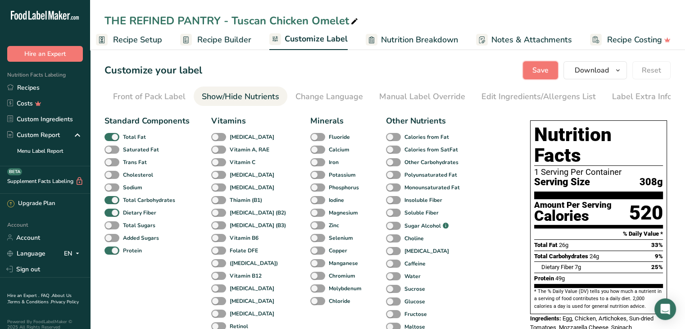
click at [534, 65] on span "Save" at bounding box center [540, 70] width 16 height 11
click at [496, 97] on div "Edit Ingredients/Allergens List" at bounding box center [538, 97] width 114 height 12
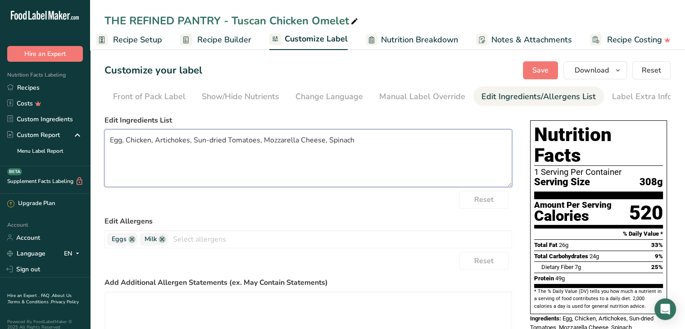
click at [355, 141] on textarea "Egg, Chicken, Artichokes, Sun-dried Tomatoes, Mozzarella Cheese, Spinach" at bounding box center [308, 158] width 408 height 58
click at [541, 71] on span "Save" at bounding box center [540, 70] width 16 height 11
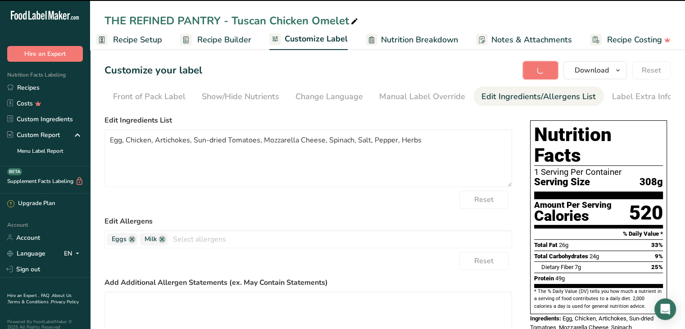
type textarea "Egg, Chicken, Artichokes, Sun-dried Tomatoes, Mozzarella Cheese, Spinach, Salt,…"
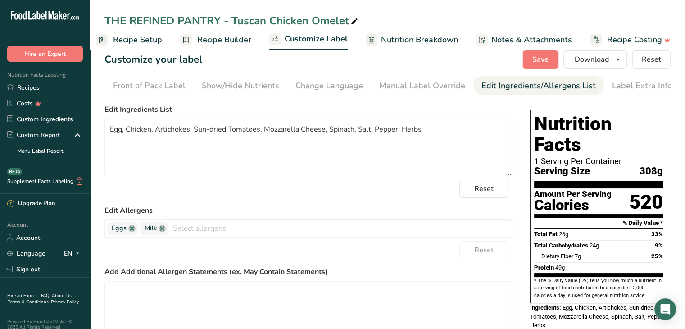
scroll to position [0, 0]
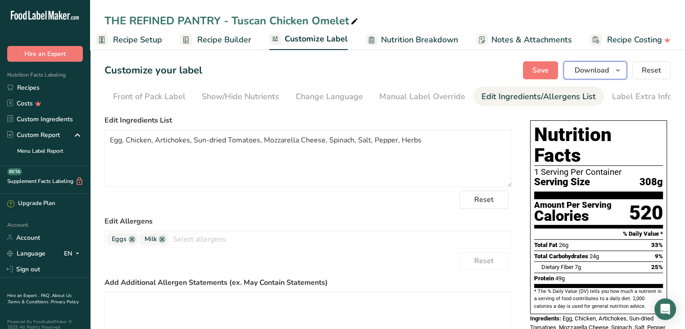
click at [583, 76] on button "Download" at bounding box center [594, 70] width 63 height 18
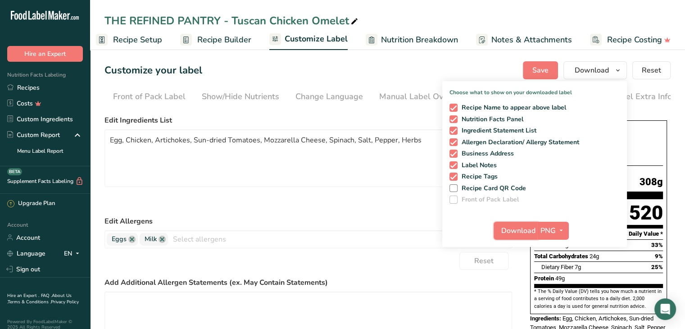
click at [516, 230] on span "Download" at bounding box center [518, 230] width 34 height 11
click at [41, 87] on link "Recipes" at bounding box center [45, 88] width 90 height 16
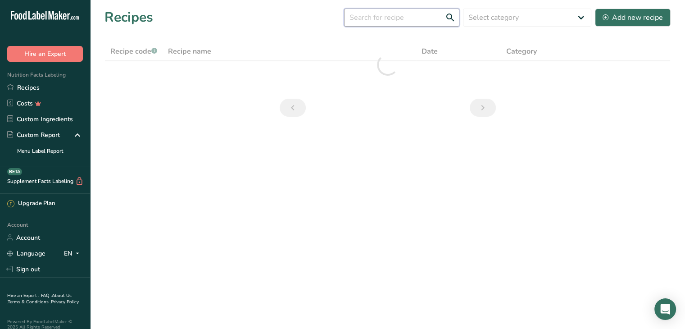
click at [385, 16] on input "text" at bounding box center [401, 18] width 115 height 18
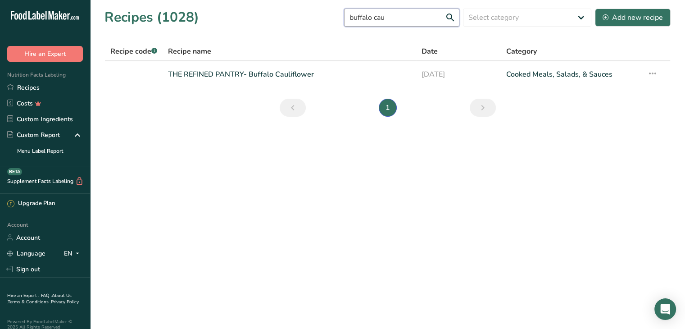
type input "buffalo cau"
click at [303, 74] on link "THE REFINED PANTRY- Buffalo Cauliflower" at bounding box center [289, 74] width 243 height 19
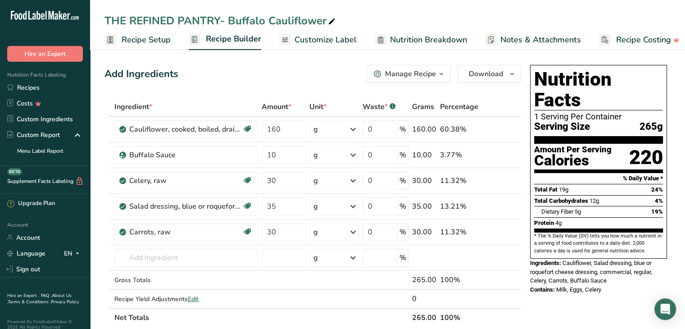
click at [506, 233] on span at bounding box center [502, 232] width 11 height 11
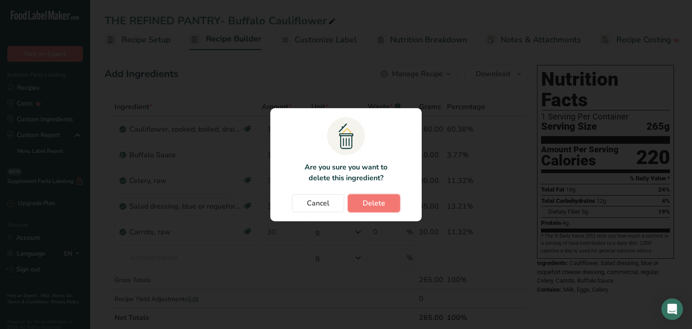
click at [362, 200] on button "Delete" at bounding box center [374, 203] width 52 height 18
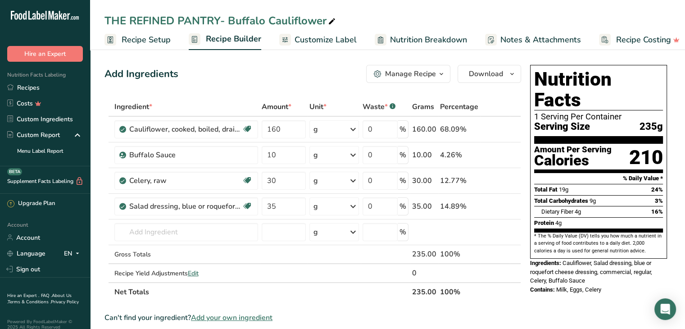
click at [503, 208] on icon at bounding box center [502, 206] width 6 height 9
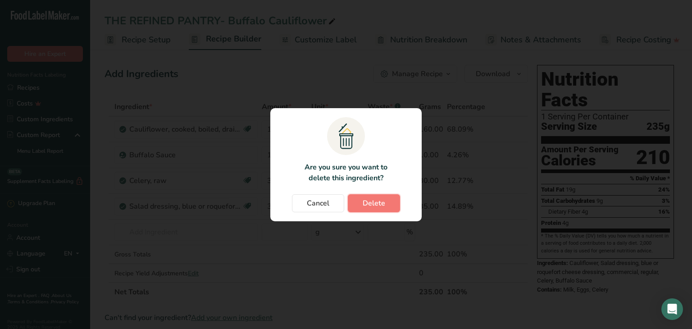
click at [361, 201] on button "Delete" at bounding box center [374, 203] width 52 height 18
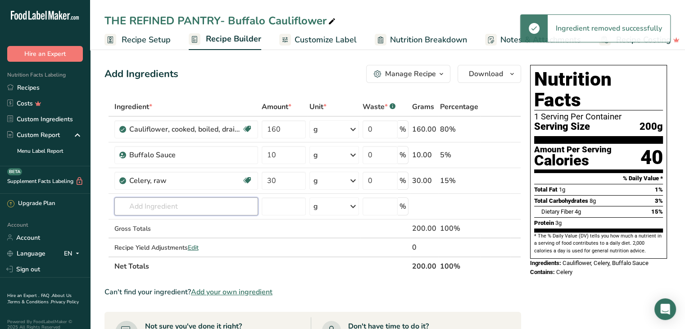
click at [168, 210] on input "text" at bounding box center [186, 206] width 144 height 18
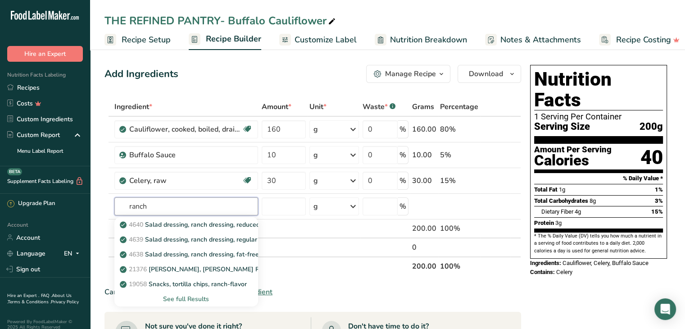
type input "ranch"
click at [189, 242] on p "4639 Salad dressing, ranch dressing, regular" at bounding box center [190, 239] width 136 height 9
type input "Salad dressing, ranch dressing, regular"
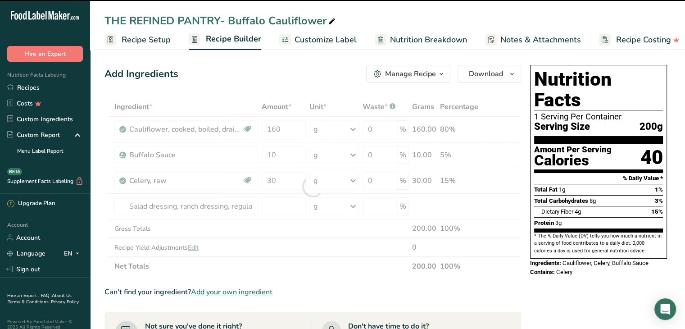
type input "0"
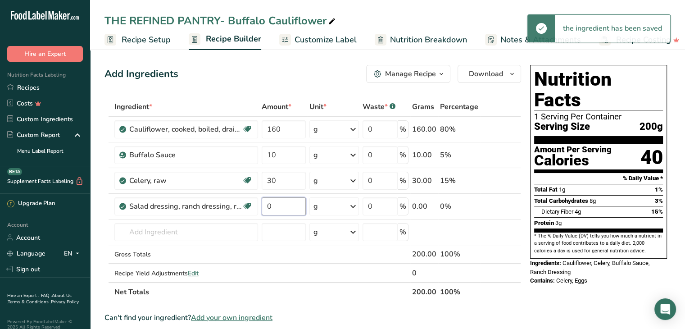
click at [283, 206] on input "0" at bounding box center [284, 206] width 44 height 18
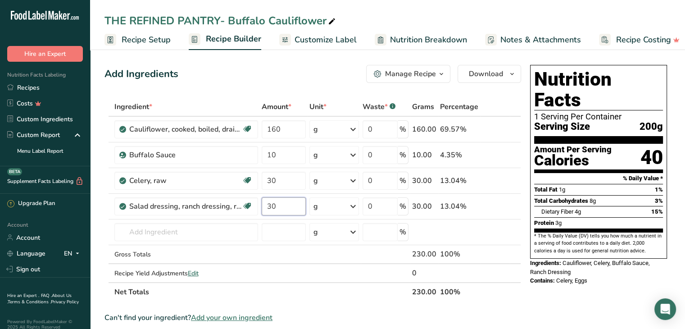
type input "30"
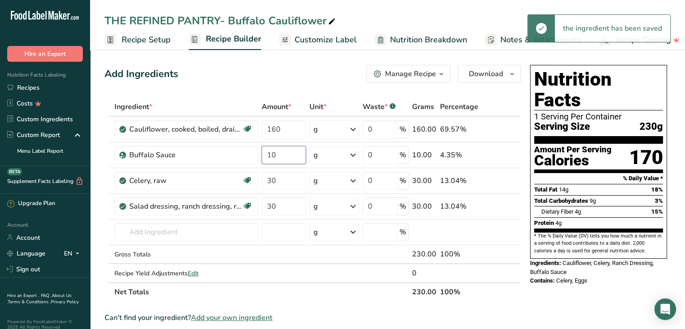
drag, startPoint x: 284, startPoint y: 158, endPoint x: 258, endPoint y: 155, distance: 26.7
click at [258, 155] on tr "Buffalo Sauce 10 g Weight Units g kg mg See more Volume Units l Volume units re…" at bounding box center [313, 155] width 416 height 26
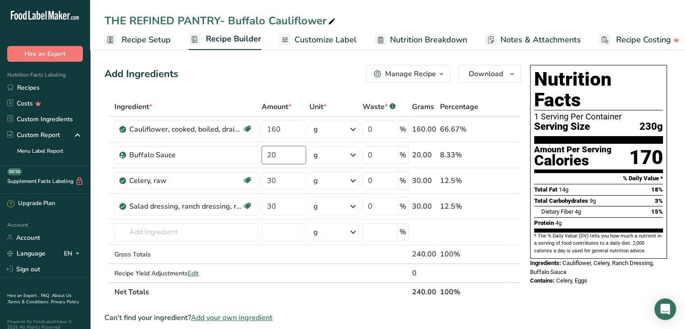
type input "20"
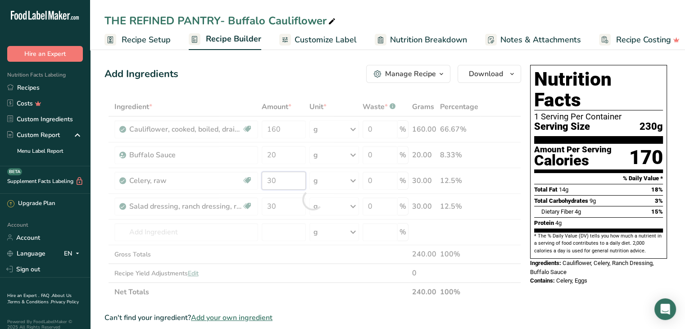
click at [281, 175] on div "Ingredient * Amount * Unit * Waste * .a-a{fill:#347362;}.b-a{fill:#fff;} Grams …" at bounding box center [312, 199] width 417 height 204
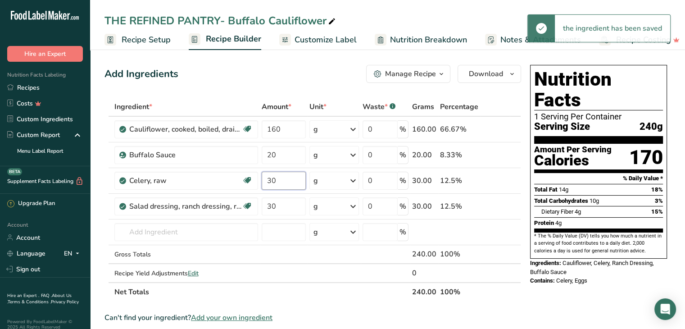
drag, startPoint x: 281, startPoint y: 181, endPoint x: 248, endPoint y: 181, distance: 32.9
click at [248, 181] on tr "Celery, raw Source of Antioxidants Dairy free Gluten free Vegan Vegetarian Soy …" at bounding box center [313, 181] width 416 height 26
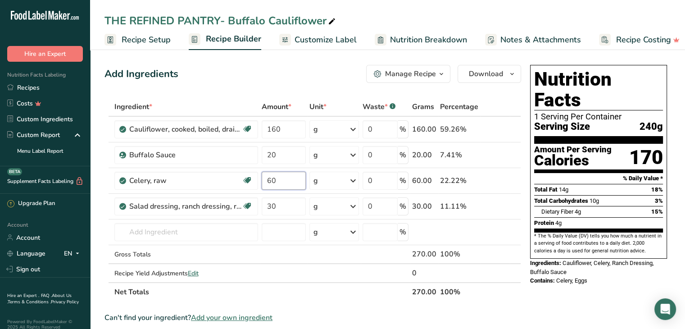
type input "60"
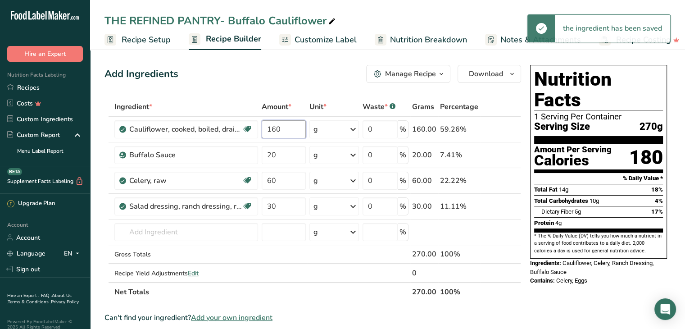
click at [284, 128] on input "160" at bounding box center [284, 129] width 44 height 18
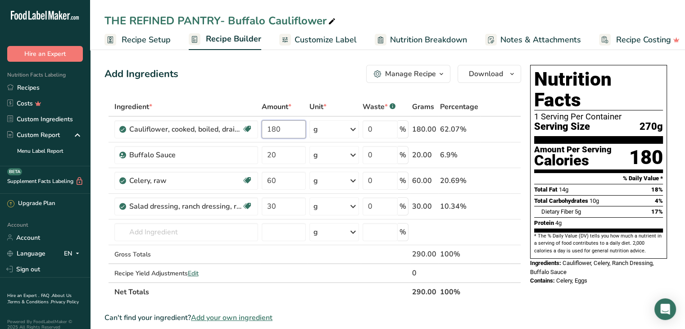
type input "180"
click at [337, 41] on span "Customize Label" at bounding box center [325, 40] width 62 height 12
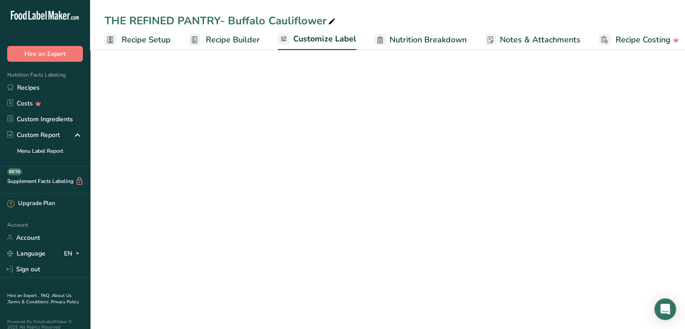
scroll to position [0, 9]
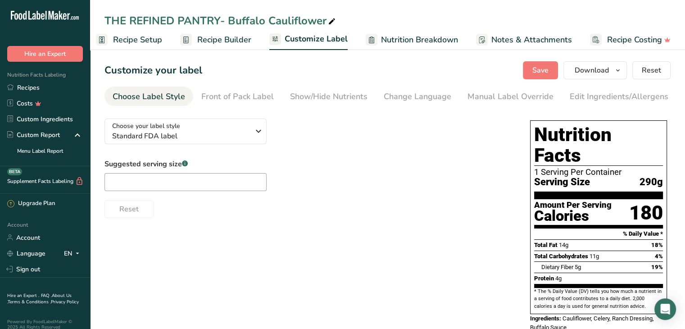
click at [575, 96] on div "Edit Ingredients/Allergens List" at bounding box center [627, 97] width 114 height 12
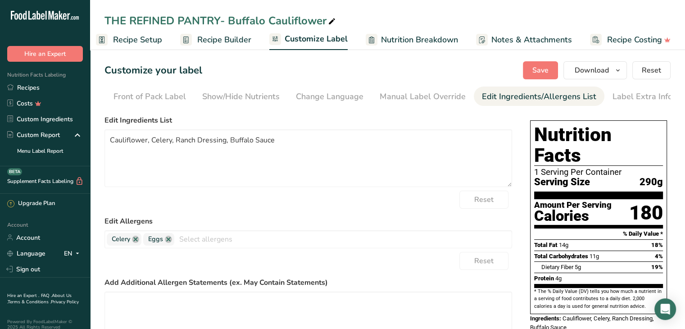
scroll to position [0, 88]
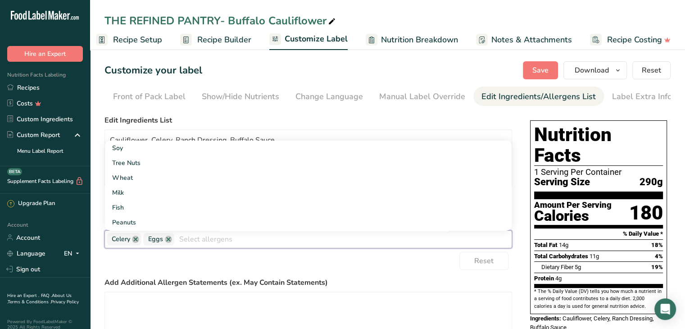
click at [247, 244] on input "text" at bounding box center [342, 239] width 337 height 14
type input "milk"
click at [115, 226] on link "Milk" at bounding box center [308, 223] width 407 height 15
click at [245, 266] on div "Reset" at bounding box center [308, 261] width 408 height 18
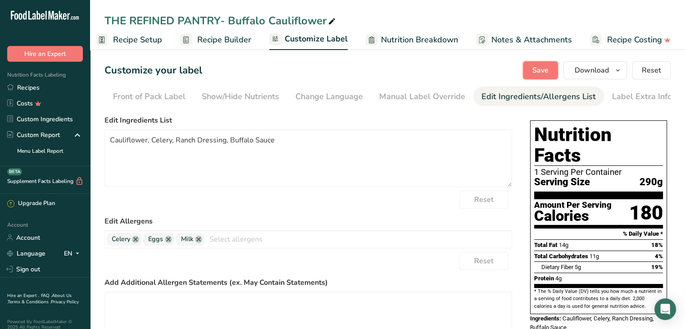
click at [535, 70] on span "Save" at bounding box center [540, 70] width 16 height 11
click at [591, 70] on span "Download" at bounding box center [592, 70] width 34 height 11
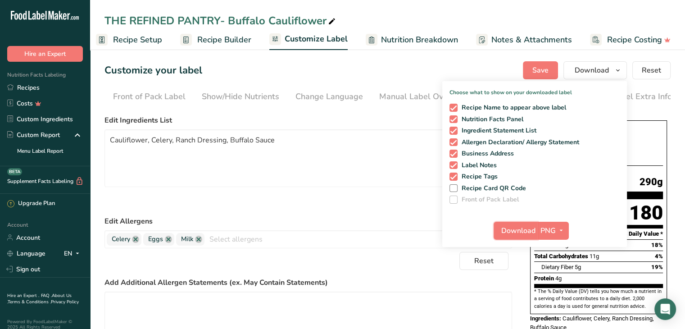
click at [522, 236] on button "Download" at bounding box center [516, 231] width 44 height 18
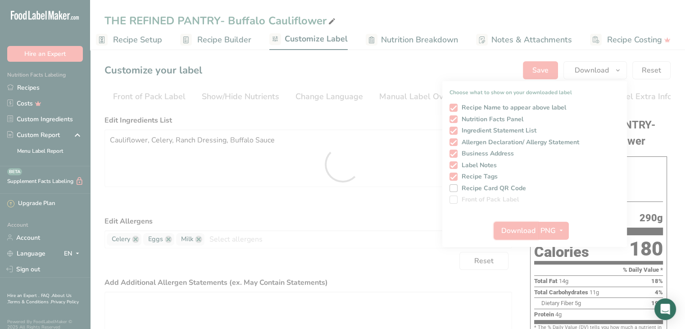
scroll to position [0, 0]
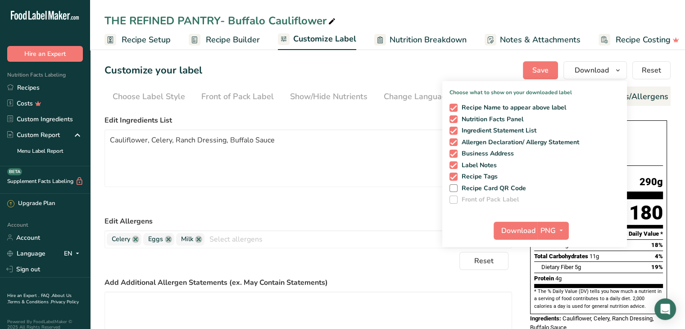
scroll to position [0, 88]
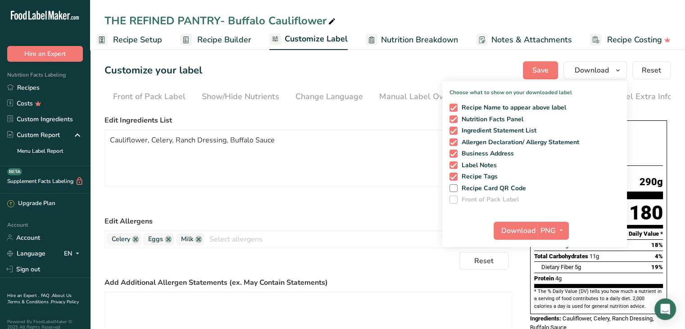
click at [35, 86] on link "Recipes" at bounding box center [45, 88] width 90 height 16
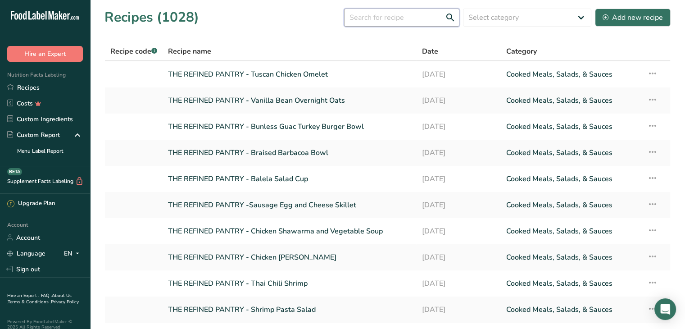
click at [387, 14] on input "text" at bounding box center [401, 18] width 115 height 18
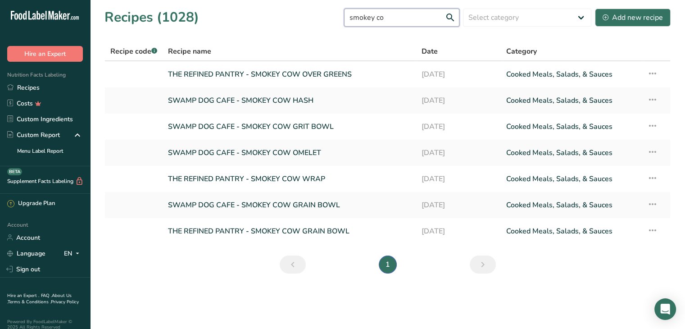
type input "smokey co"
click at [314, 178] on link "THE REFINED PANTRY - SMOKEY COW WRAP" at bounding box center [289, 178] width 243 height 19
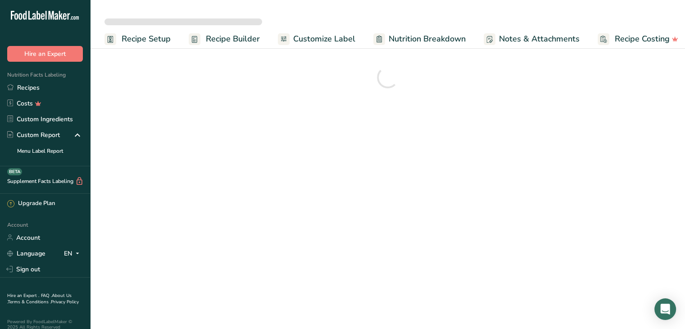
click at [314, 178] on main "Recipe Setup Recipe Builder Customize Label Nutrition Breakdown Notes & Attachm…" at bounding box center [342, 164] width 685 height 329
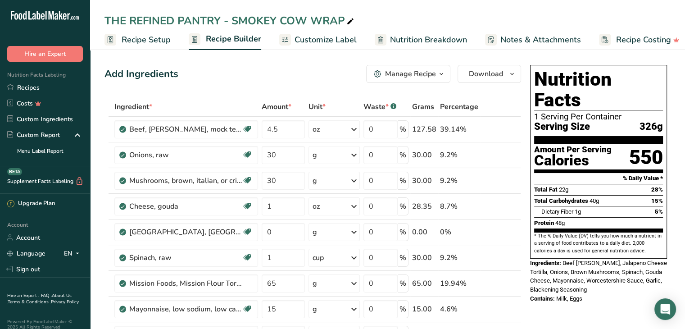
click at [278, 71] on div "Add Ingredients Manage Recipe Delete Recipe Duplicate Recipe Scale Recipe Save …" at bounding box center [312, 74] width 417 height 18
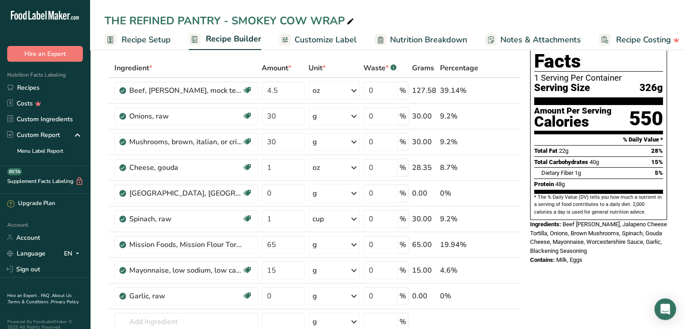
scroll to position [38, 0]
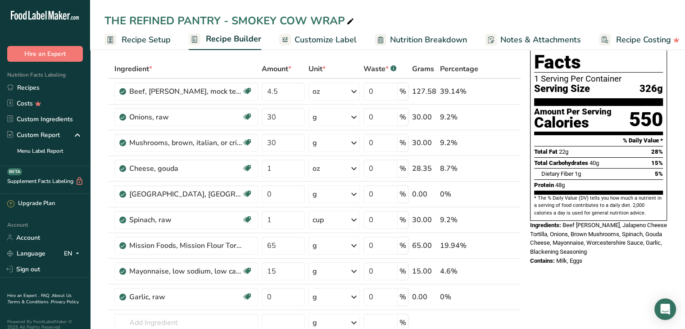
click at [647, 14] on div "THE REFINED PANTRY - SMOKEY COW WRAP" at bounding box center [387, 21] width 595 height 16
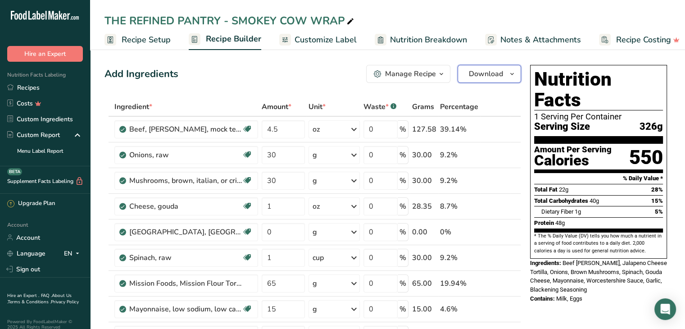
click at [476, 76] on span "Download" at bounding box center [486, 73] width 34 height 11
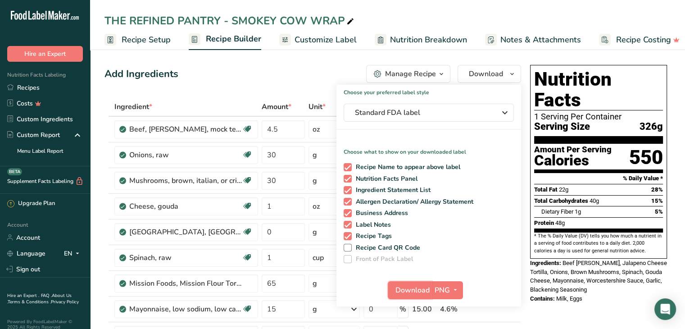
click at [419, 286] on span "Download" at bounding box center [412, 290] width 34 height 11
click at [240, 66] on div "Add Ingredients Manage Recipe Delete Recipe Duplicate Recipe Scale Recipe Save …" at bounding box center [312, 74] width 417 height 18
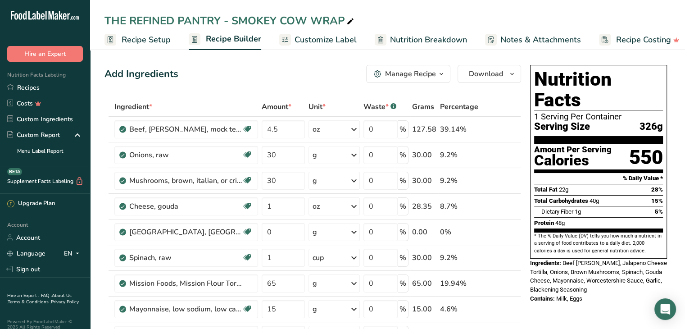
click at [45, 85] on link "Recipes" at bounding box center [45, 88] width 90 height 16
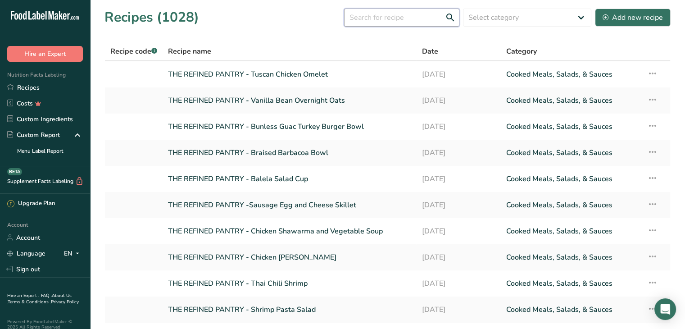
click at [403, 18] on input "text" at bounding box center [401, 18] width 115 height 18
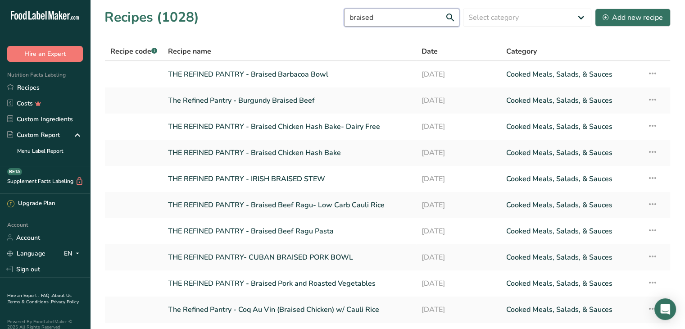
type input "braised"
click at [317, 100] on link "The Refined Pantry - Burgundy Braised Beef" at bounding box center [289, 100] width 243 height 19
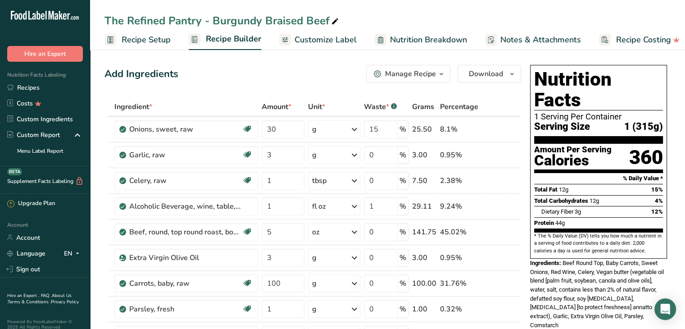
click at [435, 74] on div "Manage Recipe" at bounding box center [410, 73] width 51 height 11
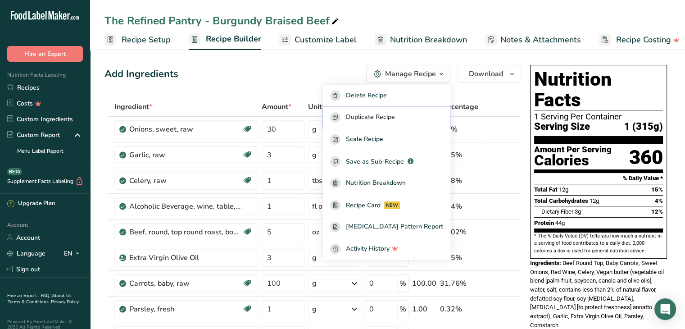
click at [395, 113] on span "Duplicate Recipe" at bounding box center [370, 117] width 49 height 10
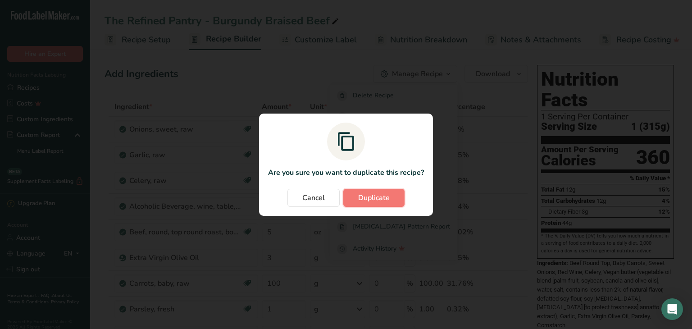
click at [389, 204] on button "Duplicate" at bounding box center [373, 198] width 61 height 18
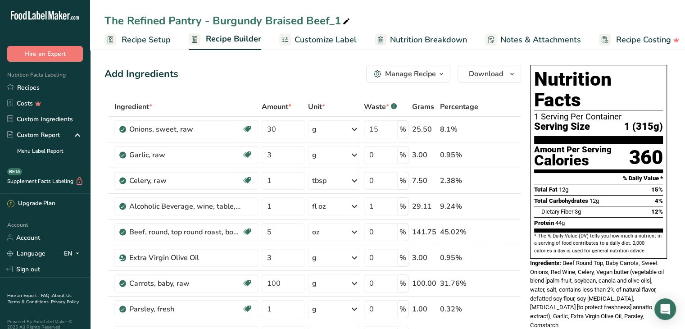
click at [501, 234] on icon at bounding box center [502, 231] width 6 height 9
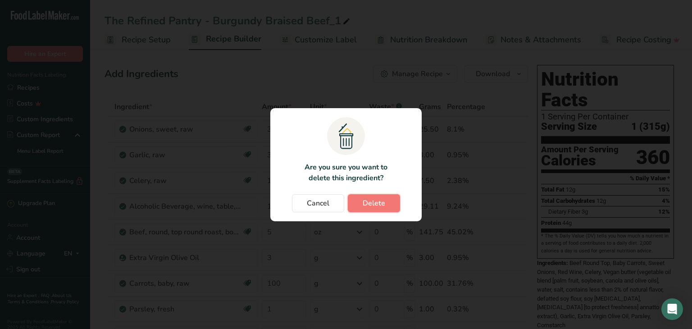
click at [390, 202] on button "Delete" at bounding box center [374, 203] width 52 height 18
type input "3"
type input "100"
type input "1"
type input "4"
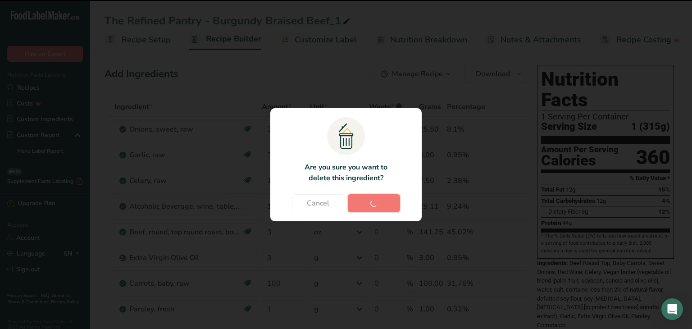
type input "0"
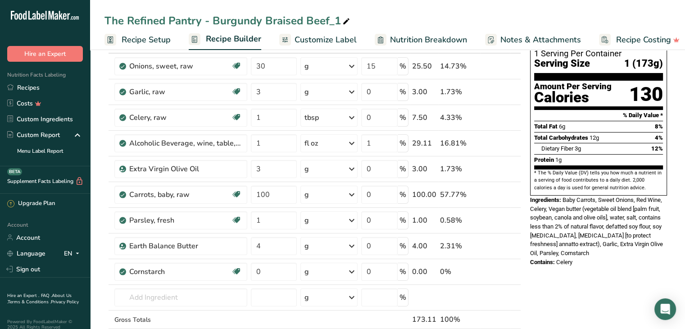
scroll to position [66, 0]
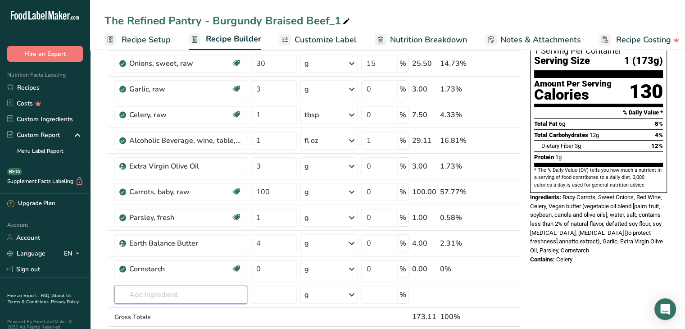
click at [172, 294] on input "text" at bounding box center [180, 294] width 133 height 18
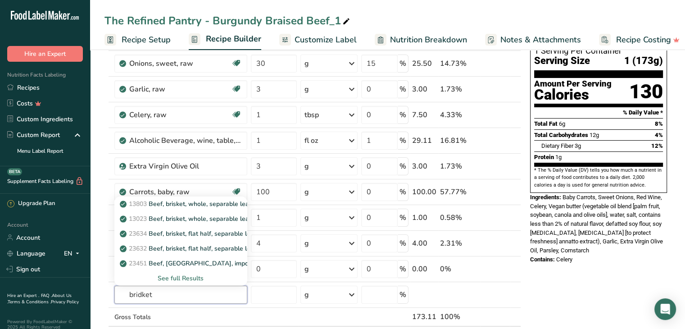
type input "bridket"
click at [191, 276] on div "See full Results" at bounding box center [181, 277] width 118 height 9
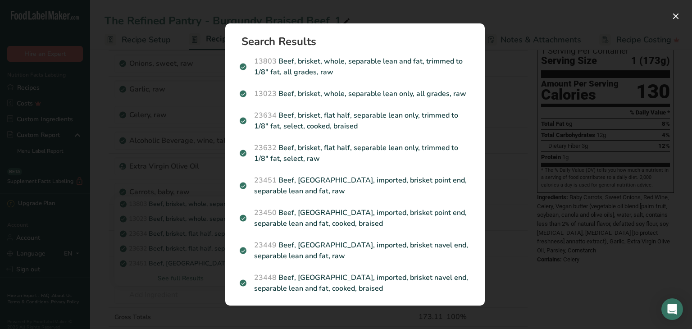
click at [344, 130] on p "23634 Beef, brisket, flat half, separable lean only, trimmed to 1/8" fat, selec…" at bounding box center [355, 121] width 231 height 22
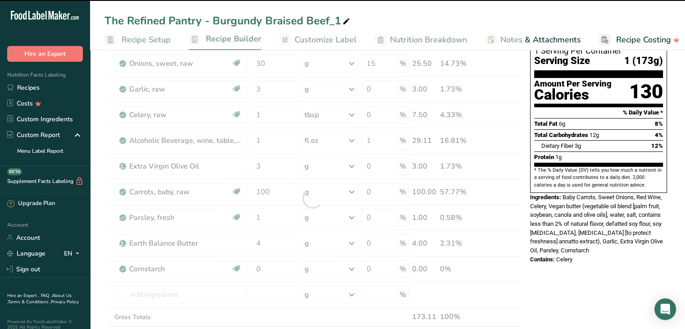
type input "0"
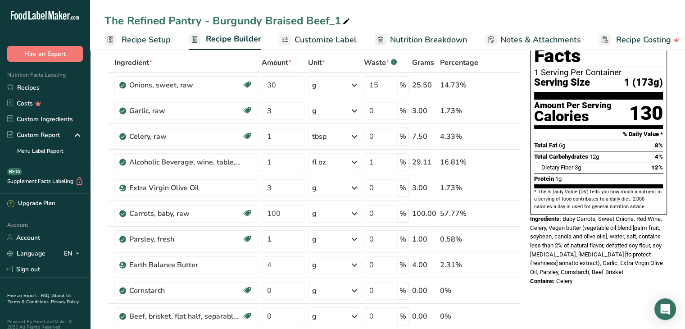
scroll to position [43, 0]
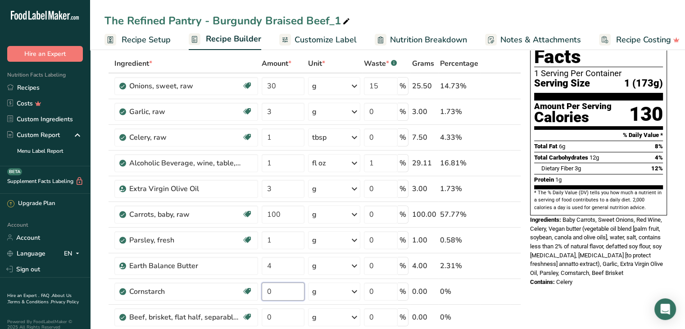
click at [284, 289] on input "0" at bounding box center [283, 291] width 43 height 18
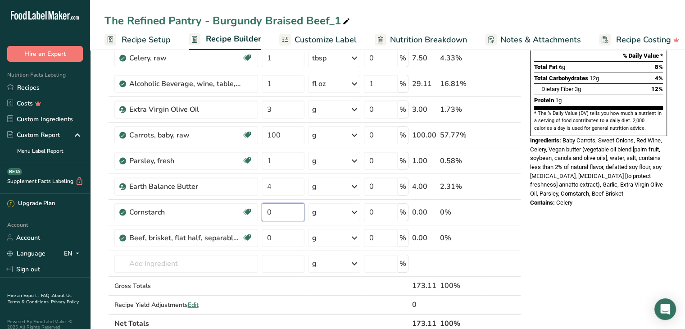
scroll to position [133, 0]
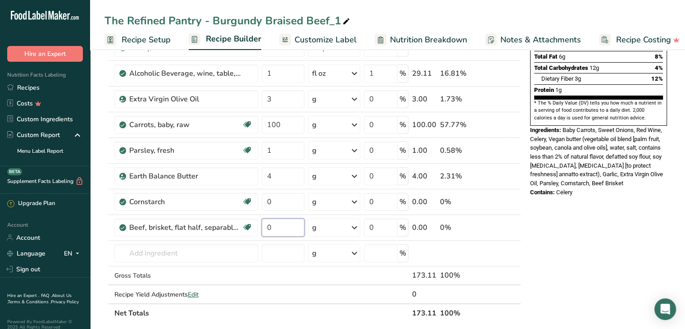
click at [279, 222] on div "Ingredient * Amount * Unit * Waste * .a-a{fill:#347362;}.b-a{fill:#fff;} Grams …" at bounding box center [312, 143] width 417 height 358
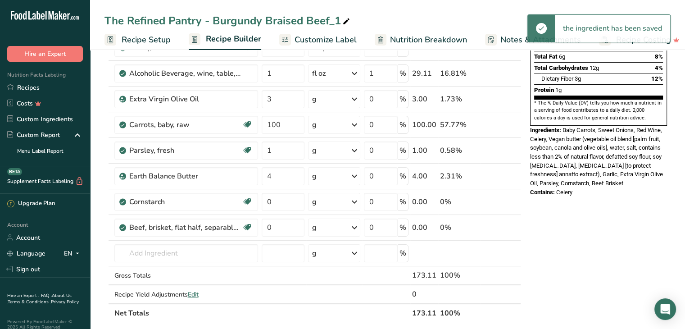
click at [338, 222] on div "Ingredient * Amount * Unit * Waste * .a-a{fill:#347362;}.b-a{fill:#fff;} Grams …" at bounding box center [312, 143] width 417 height 358
click at [338, 222] on div "g" at bounding box center [334, 227] width 52 height 18
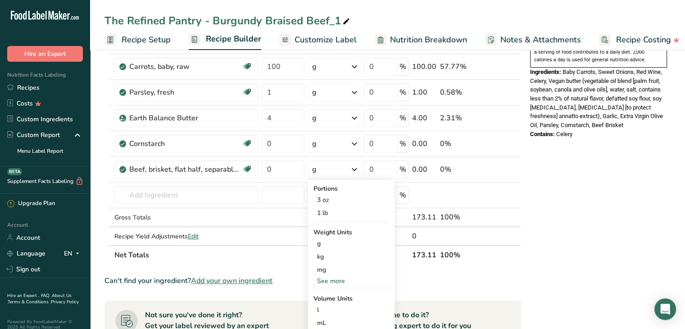
scroll to position [193, 0]
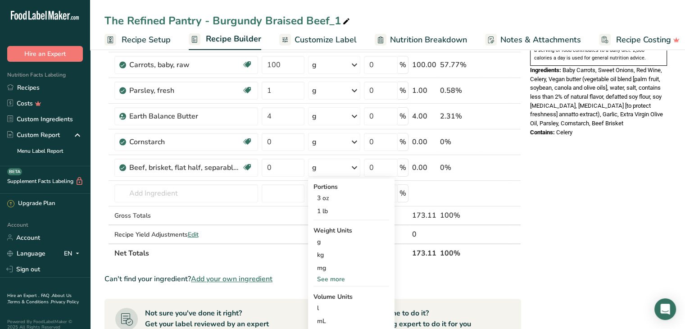
click at [337, 274] on div "See more" at bounding box center [351, 278] width 76 height 9
click at [331, 306] on div "oz" at bounding box center [351, 306] width 76 height 13
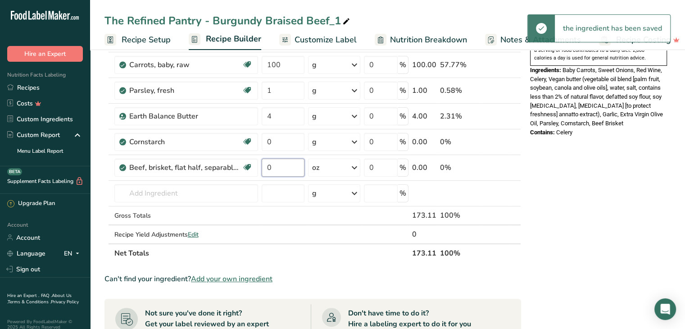
click at [279, 166] on input "0" at bounding box center [283, 168] width 43 height 18
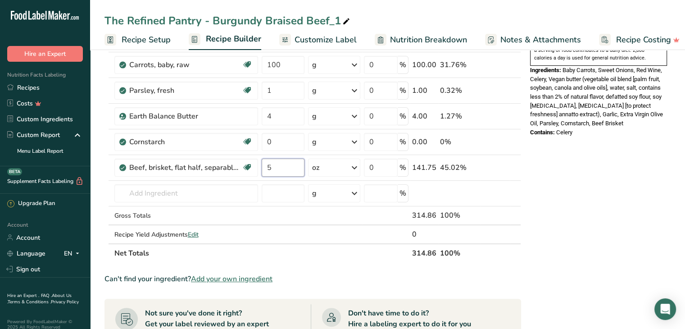
type input "5"
click at [174, 199] on div "Ingredient * Amount * Unit * Waste * .a-a{fill:#347362;}.b-a{fill:#fff;} Grams …" at bounding box center [312, 84] width 417 height 358
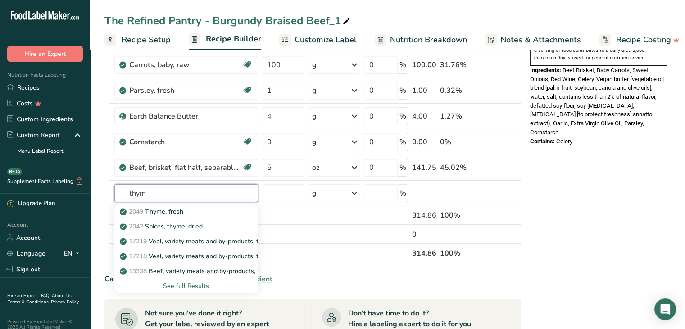
type input "thym"
click at [178, 215] on link "2049 Thyme, fresh" at bounding box center [186, 211] width 144 height 15
type input "Thyme, fresh"
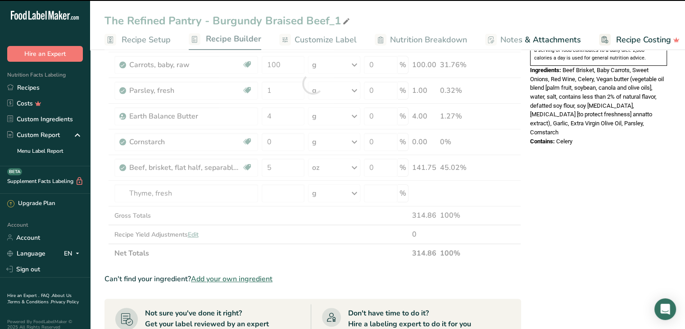
type input "0"
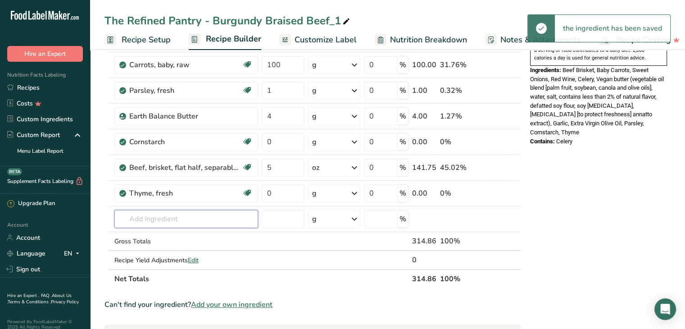
click at [173, 220] on input "text" at bounding box center [186, 219] width 144 height 18
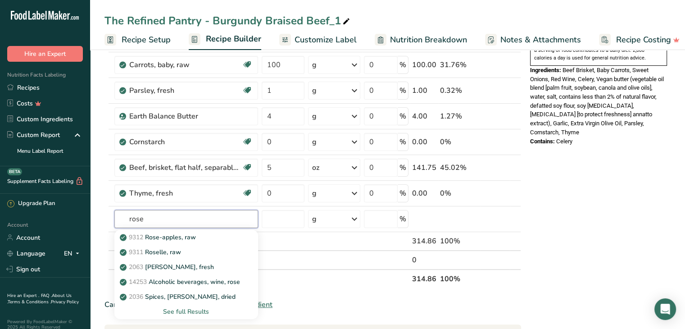
type input "rose"
click at [184, 269] on p "2063 [PERSON_NAME], fresh" at bounding box center [168, 266] width 92 height 9
type input "[PERSON_NAME], fresh"
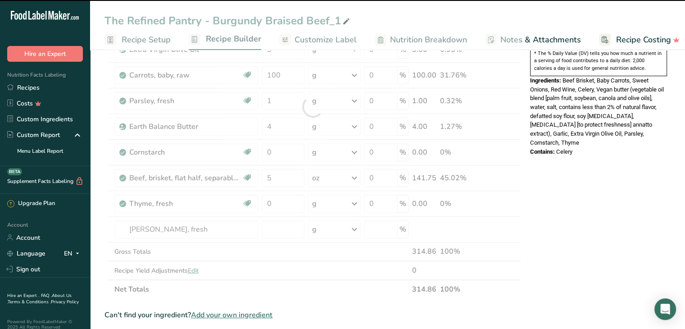
scroll to position [157, 0]
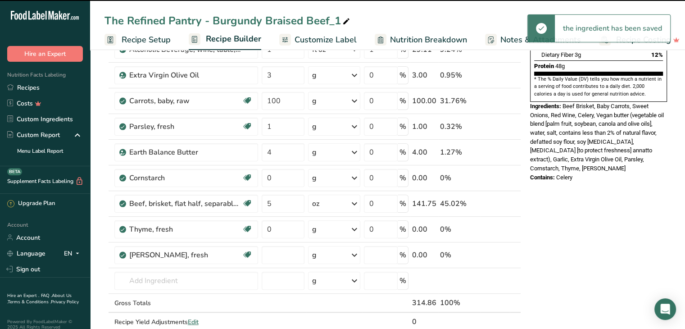
type input "0"
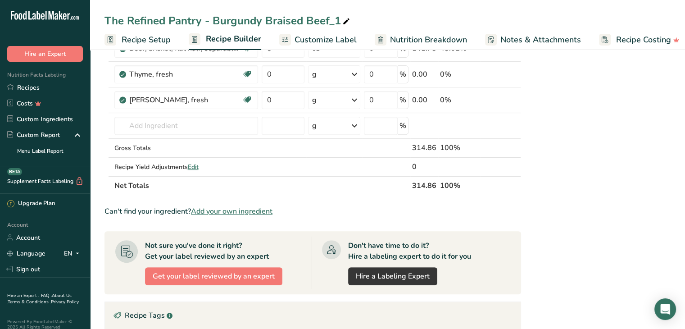
scroll to position [312, 0]
click at [181, 124] on input "text" at bounding box center [186, 126] width 144 height 18
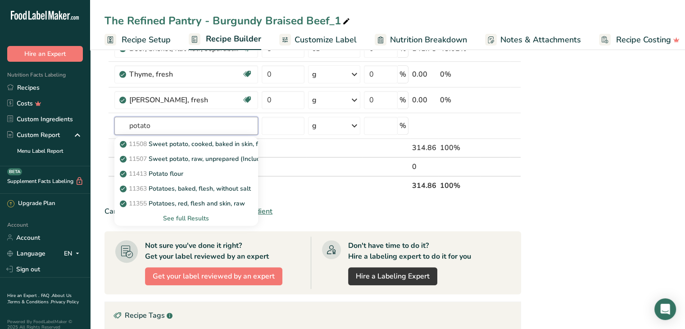
type input "potato"
click at [222, 199] on p "11355 Potatoes, red, flesh and skin, raw" at bounding box center [183, 203] width 123 height 9
type input "Potatoes, red, flesh and skin, raw"
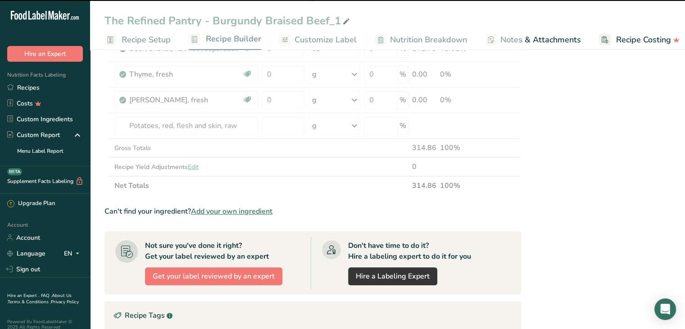
type input "0"
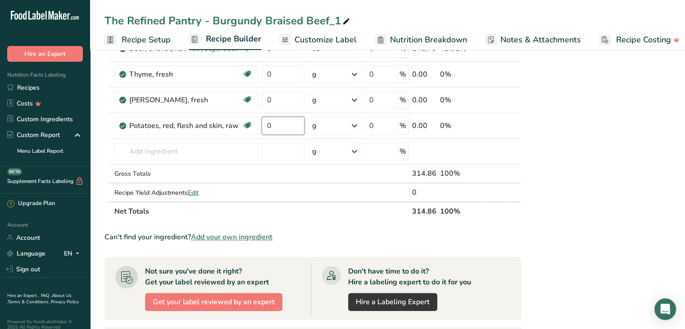
click at [276, 126] on input "0" at bounding box center [283, 126] width 43 height 18
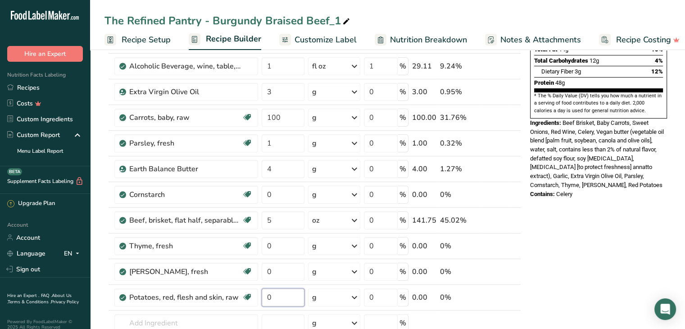
scroll to position [137, 0]
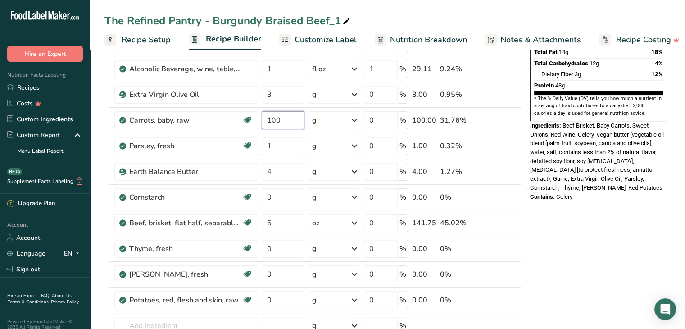
click at [299, 117] on div "Ingredient * Amount * Unit * Waste * .a-a{fill:#347362;}.b-a{fill:#fff;} Grams …" at bounding box center [312, 177] width 417 height 435
type input "1"
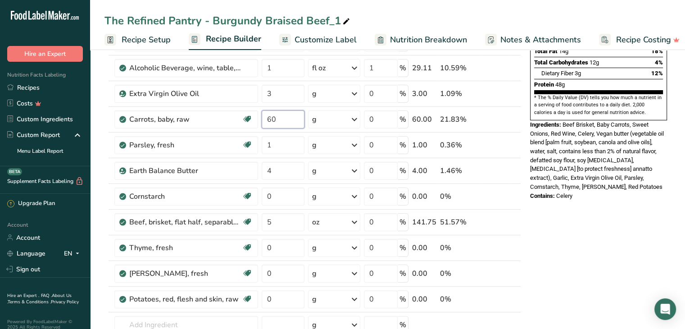
scroll to position [178, 0]
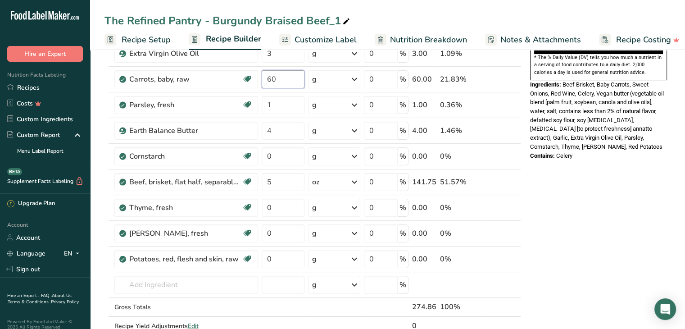
type input "60"
click at [288, 252] on div "Ingredient * Amount * Unit * Waste * .a-a{fill:#347362;}.b-a{fill:#fff;} Grams …" at bounding box center [312, 136] width 417 height 435
type input "60"
click at [281, 203] on div "Ingredient * Amount * Unit * Waste * .a-a{fill:#347362;}.b-a{fill:#fff;} Grams …" at bounding box center [312, 136] width 417 height 435
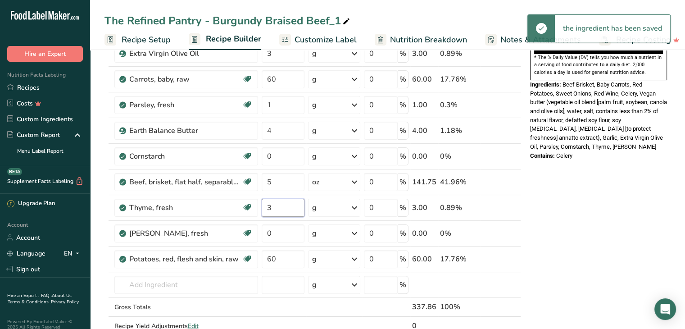
type input "3"
click at [274, 234] on div "Ingredient * Amount * Unit * Waste * .a-a{fill:#347362;}.b-a{fill:#fff;} Grams …" at bounding box center [312, 136] width 417 height 435
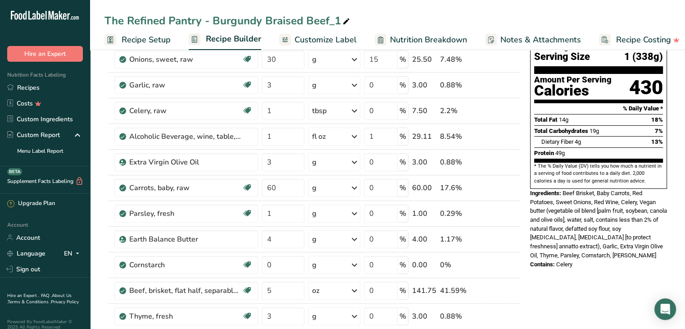
scroll to position [0, 0]
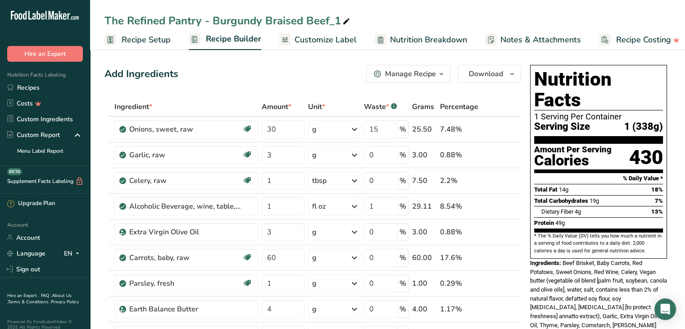
type input "3"
click at [335, 40] on span "Customize Label" at bounding box center [325, 40] width 62 height 12
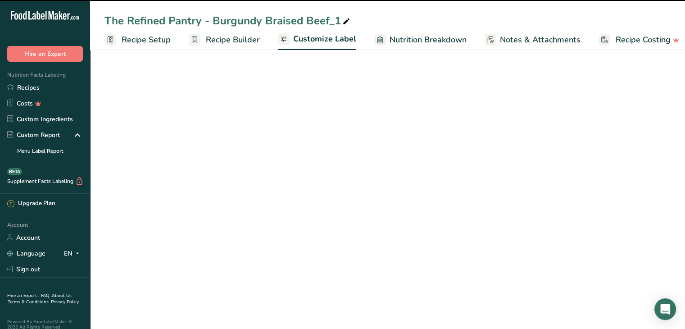
scroll to position [0, 9]
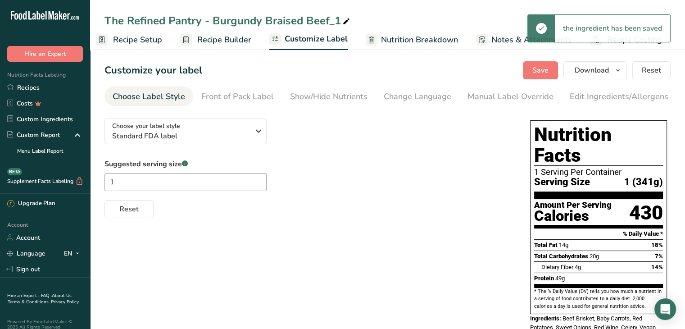
click at [146, 36] on span "Recipe Setup" at bounding box center [137, 40] width 49 height 12
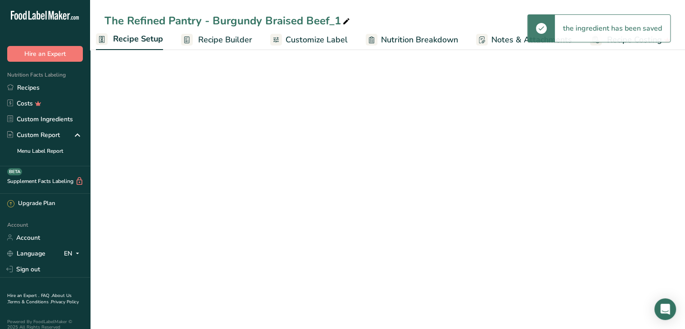
scroll to position [0, 3]
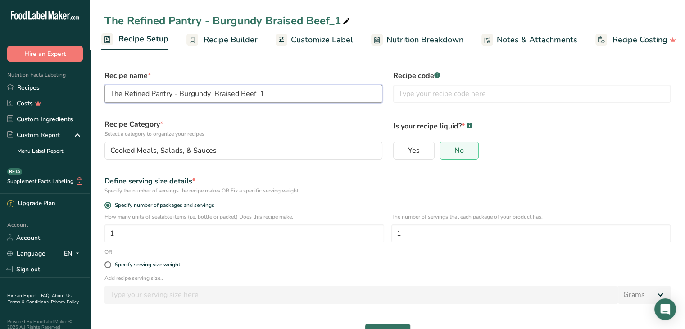
drag, startPoint x: 280, startPoint y: 89, endPoint x: 180, endPoint y: 91, distance: 100.0
click at [180, 91] on input "The Refined Pantry - Burgundy Braised Beef_1" at bounding box center [243, 94] width 278 height 18
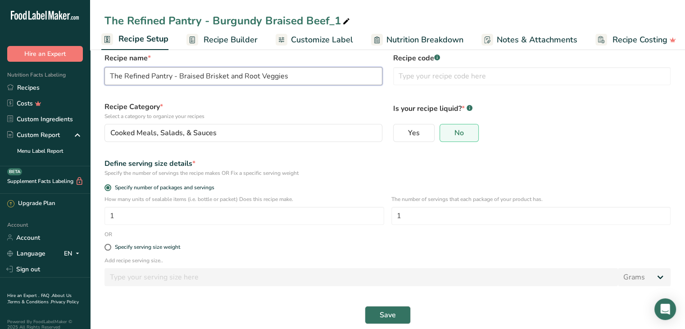
scroll to position [27, 0]
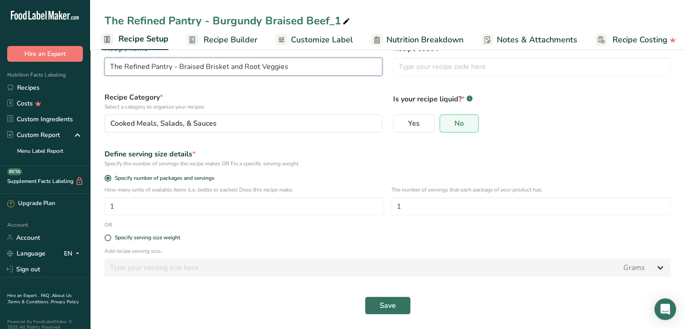
type input "The Refined Pantry - Braised Brisket and Root Veggies"
click at [395, 303] on span "Save" at bounding box center [388, 305] width 16 height 11
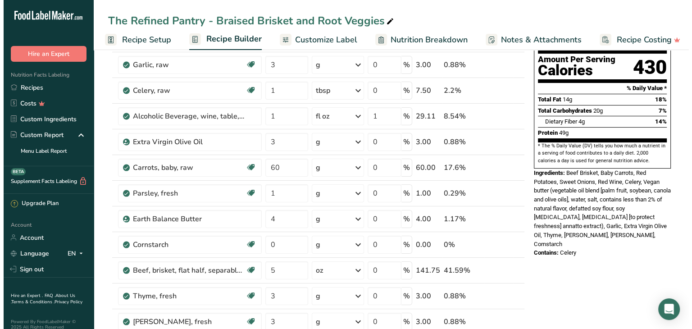
scroll to position [91, 0]
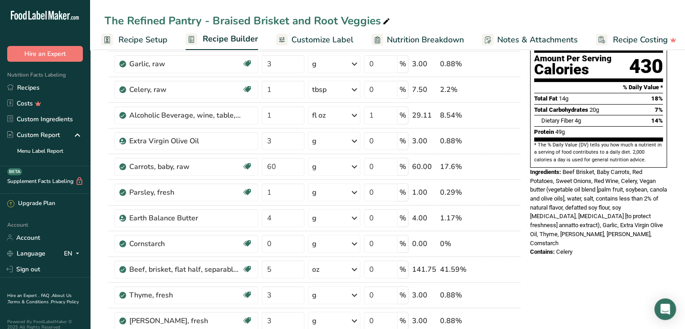
click at [505, 215] on icon at bounding box center [502, 217] width 6 height 9
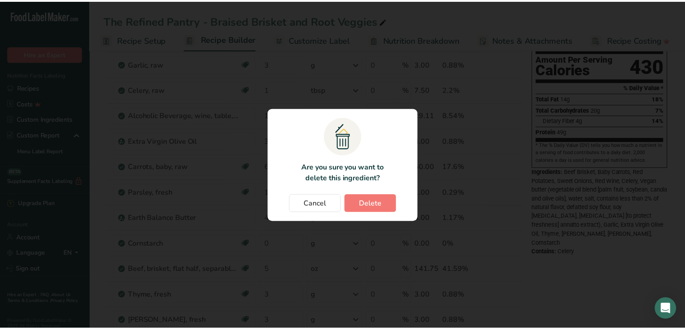
scroll to position [0, 2]
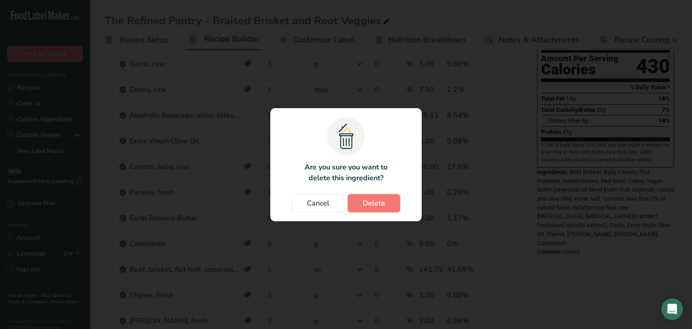
click at [376, 208] on span "Delete" at bounding box center [373, 203] width 23 height 11
type input "0"
type input "5"
type input "3"
type input "60"
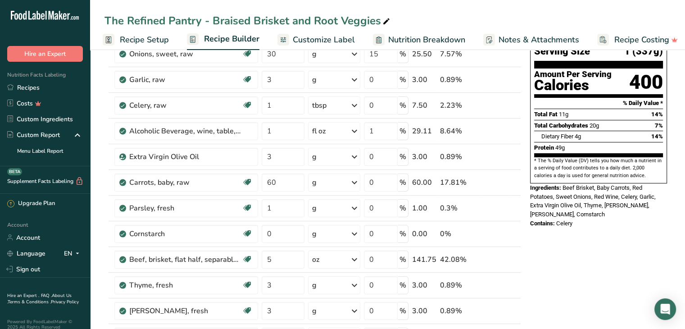
scroll to position [0, 0]
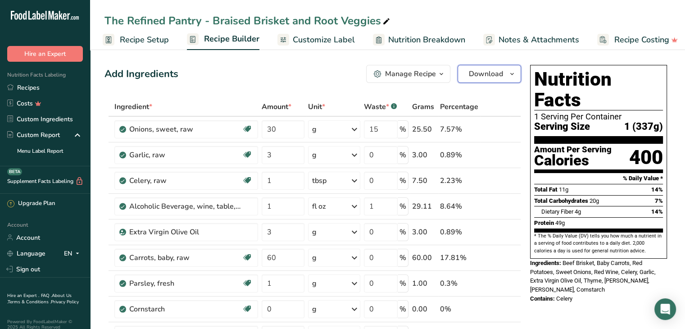
click at [483, 71] on span "Download" at bounding box center [486, 73] width 34 height 11
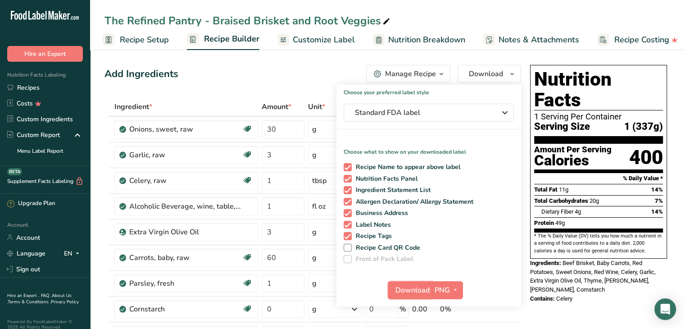
click at [421, 289] on span "Download" at bounding box center [412, 290] width 34 height 11
click at [424, 24] on div "The Refined Pantry - Braised Brisket and Root Veggies" at bounding box center [387, 21] width 595 height 16
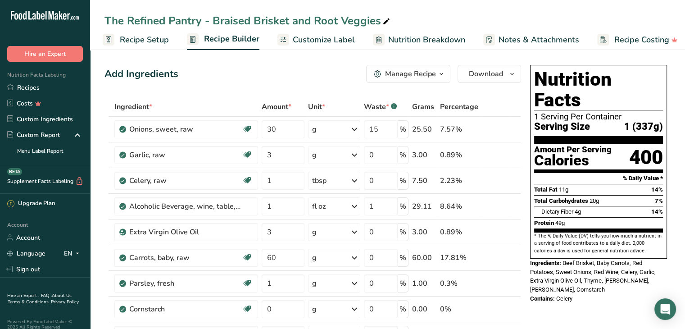
click at [25, 88] on link "Recipes" at bounding box center [45, 88] width 90 height 16
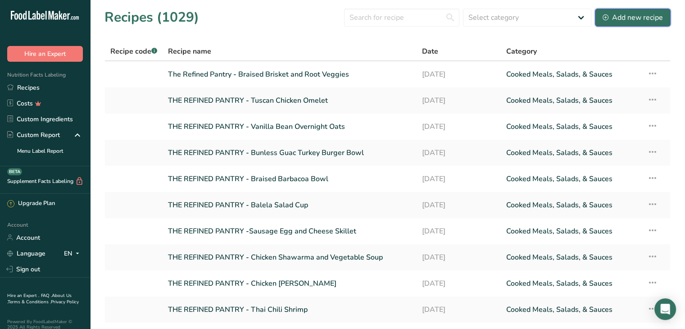
click at [623, 26] on button "Add new recipe" at bounding box center [633, 18] width 76 height 18
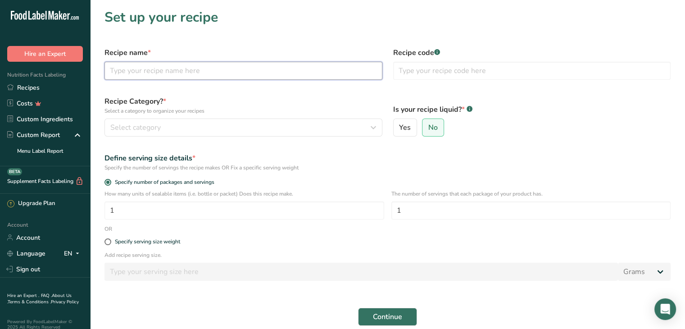
click at [317, 74] on input "text" at bounding box center [243, 71] width 278 height 18
type input "THE REFINED PANTRY - VERDE CHICKEN GRAIN BOWL"
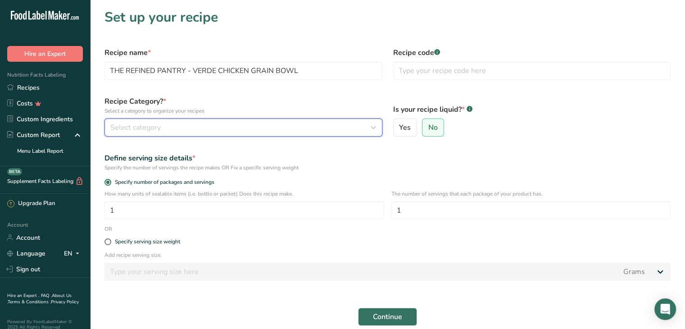
click at [350, 126] on div "Select category" at bounding box center [240, 127] width 261 height 11
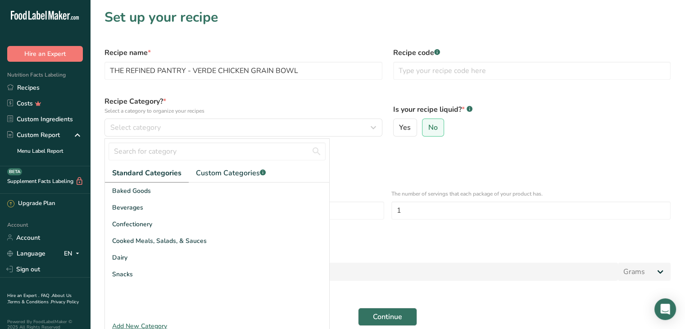
click at [230, 241] on div "Cooked Meals, Salads, & Sauces" at bounding box center [217, 240] width 224 height 17
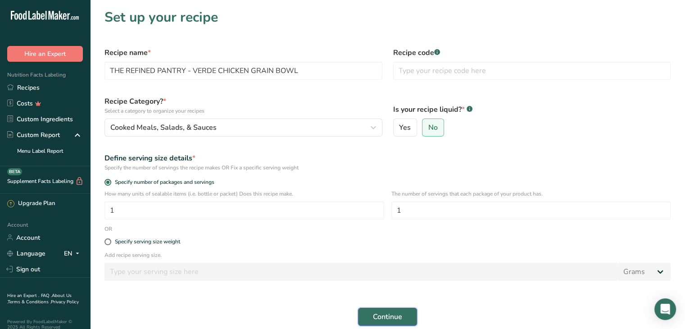
click at [367, 312] on button "Continue" at bounding box center [387, 317] width 59 height 18
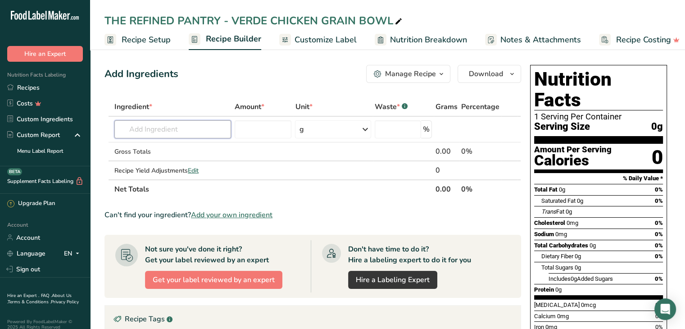
click at [170, 131] on input "text" at bounding box center [172, 129] width 117 height 18
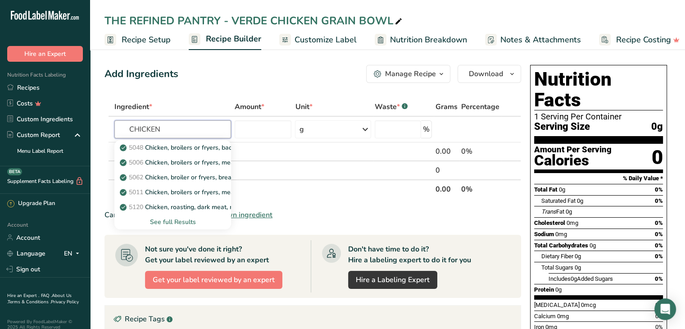
type input "CHICKEN"
click at [185, 224] on div "See full Results" at bounding box center [173, 221] width 102 height 9
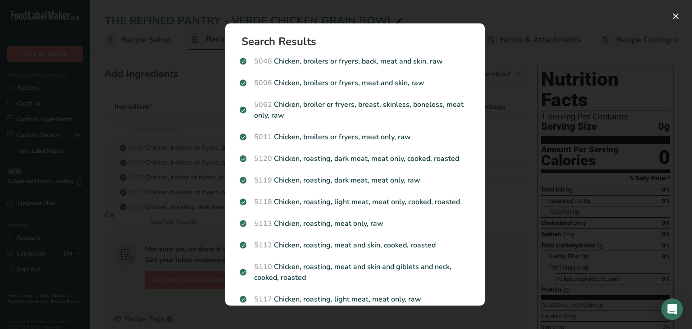
click at [347, 204] on p "5118 Chicken, roasting, light meat, meat only, cooked, roasted" at bounding box center [355, 201] width 231 height 11
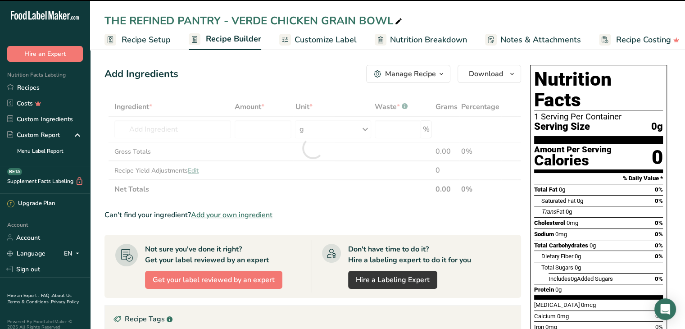
type input "0"
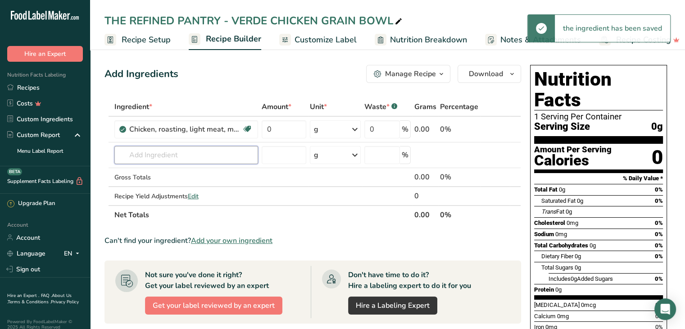
click at [155, 157] on input "text" at bounding box center [186, 155] width 144 height 18
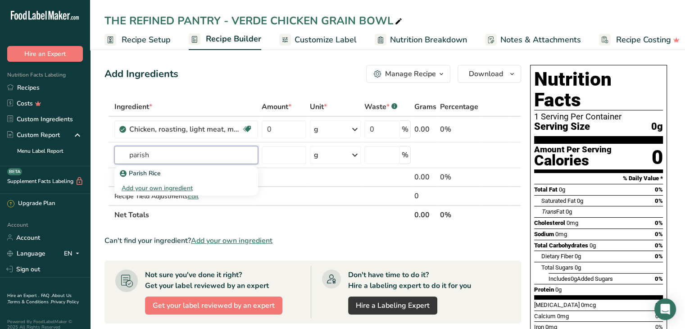
type input "parish"
click at [157, 175] on p "Parish Rice" at bounding box center [141, 172] width 39 height 9
type input "Parish Rice"
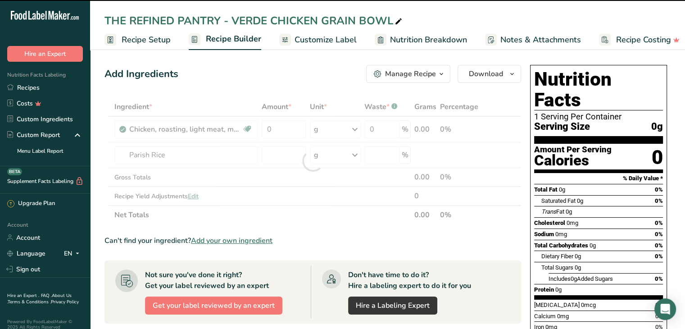
type input "0"
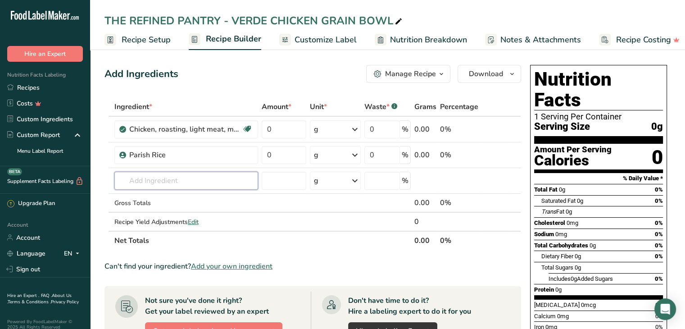
click at [157, 177] on input "text" at bounding box center [186, 181] width 144 height 18
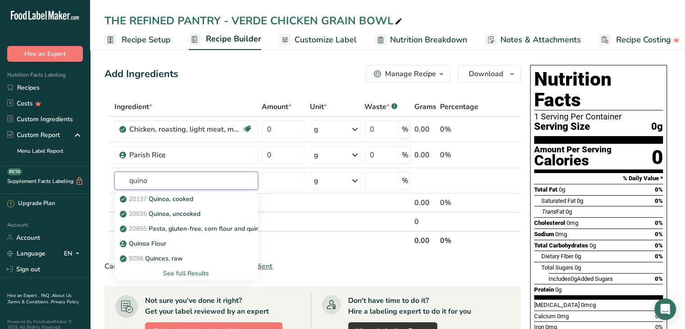
type input "quino"
click at [178, 200] on p "20137 Quinoa, cooked" at bounding box center [158, 198] width 72 height 9
type input "Quinoa, cooked"
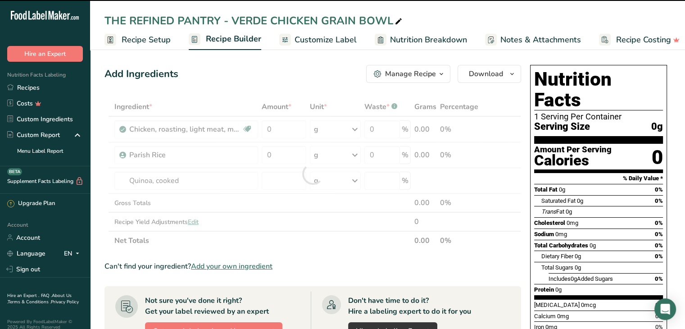
type input "0"
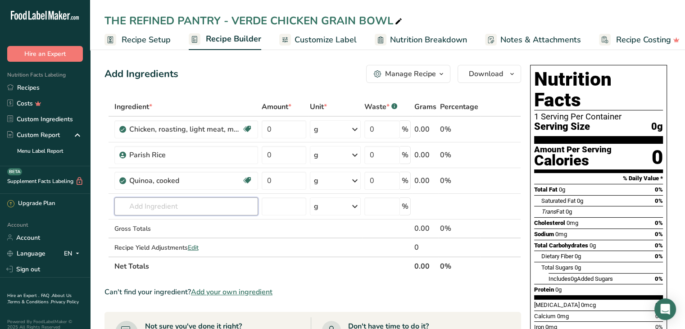
click at [168, 205] on input "text" at bounding box center [186, 206] width 144 height 18
click at [150, 202] on input "text" at bounding box center [186, 206] width 144 height 18
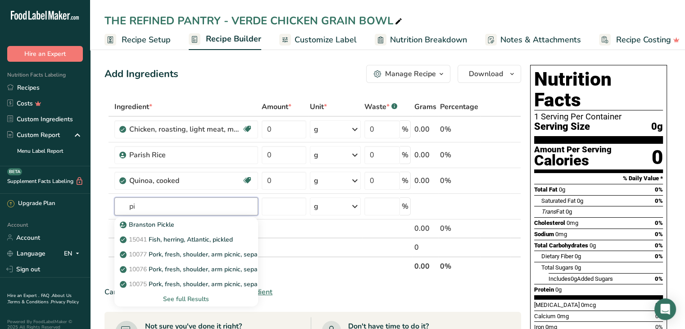
type input "p"
type input "aspa"
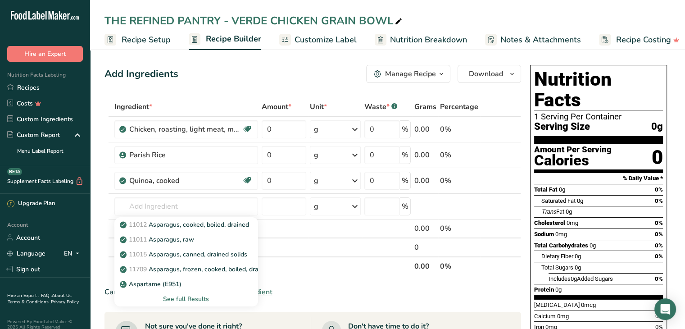
click at [187, 240] on p "11011 Asparagus, raw" at bounding box center [158, 239] width 72 height 9
type input "Asparagus, raw"
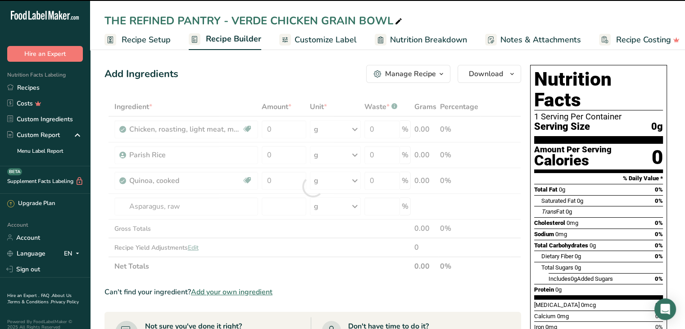
type input "0"
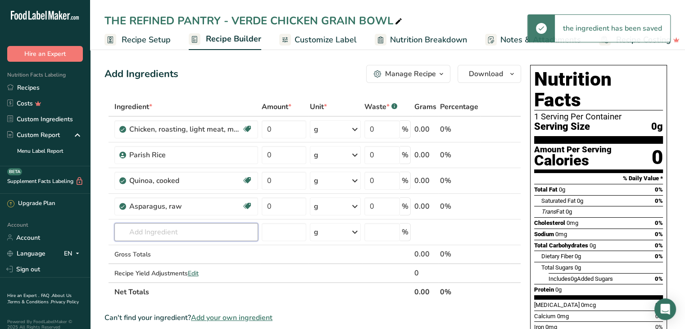
click at [154, 231] on input "text" at bounding box center [186, 232] width 144 height 18
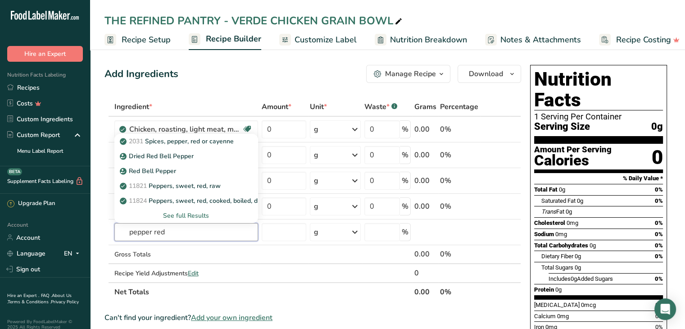
type input "pepper red"
click at [161, 167] on p "Red Bell Pepper" at bounding box center [149, 170] width 54 height 9
type input "Red Bell Pepper"
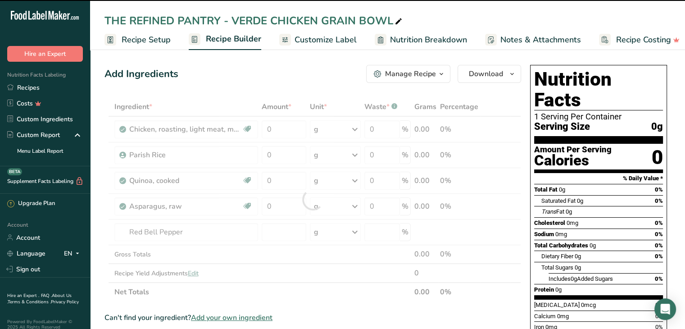
type input "0"
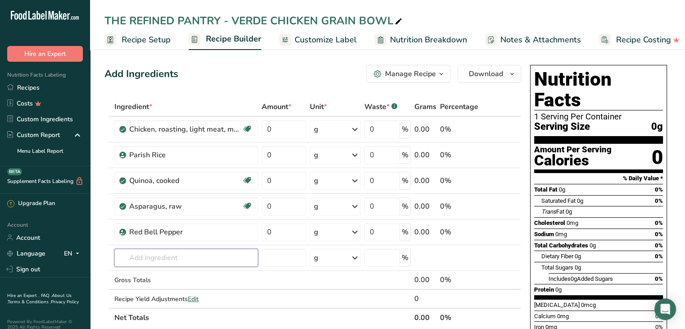
click at [166, 258] on input "text" at bounding box center [186, 258] width 144 height 18
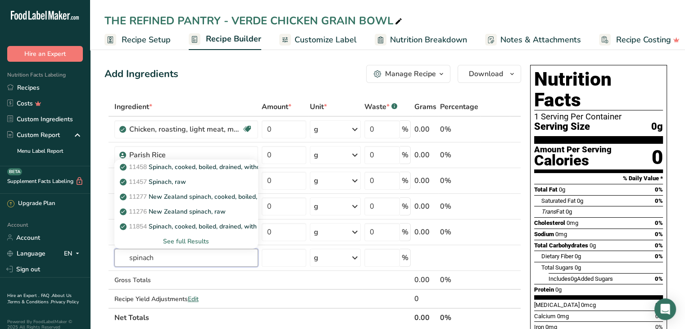
type input "spinach"
click at [175, 181] on p "11457 Spinach, raw" at bounding box center [154, 181] width 64 height 9
type input "Spinach, raw"
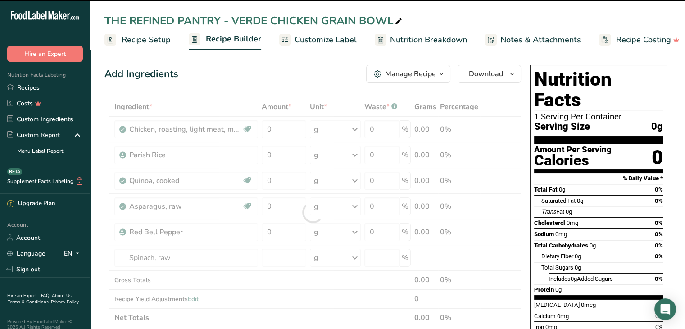
type input "0"
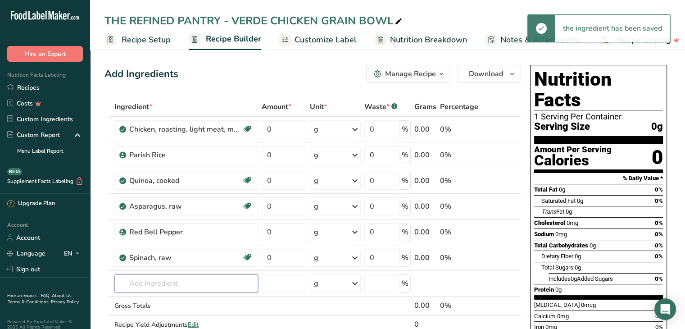
click at [159, 281] on input "text" at bounding box center [186, 283] width 144 height 18
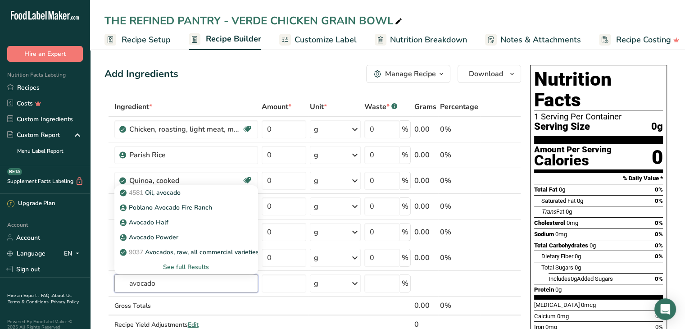
type input "avocado"
click at [153, 224] on p "Avocado Half" at bounding box center [145, 221] width 47 height 9
type input "Avocado Half"
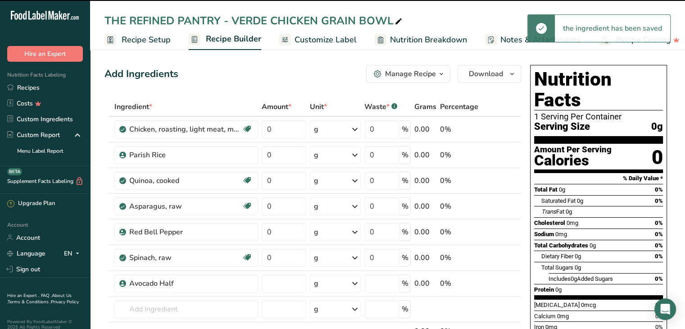
type input "0"
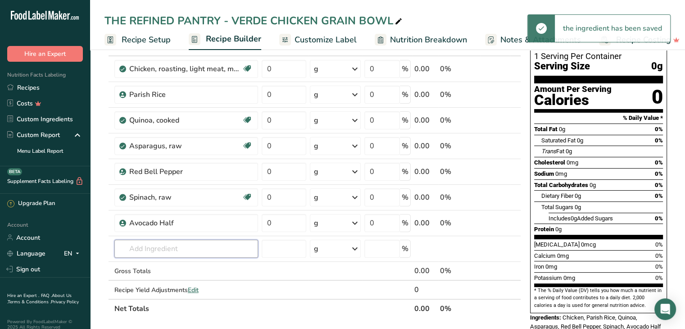
click at [147, 248] on input "text" at bounding box center [186, 249] width 144 height 18
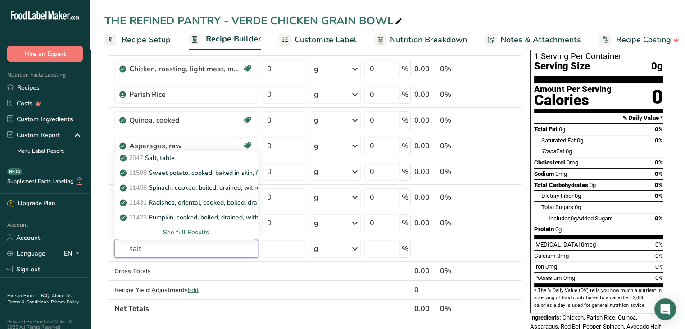
type input "salt"
click at [186, 157] on div "2047 Salt, table" at bounding box center [179, 157] width 115 height 9
type input "Salt, table"
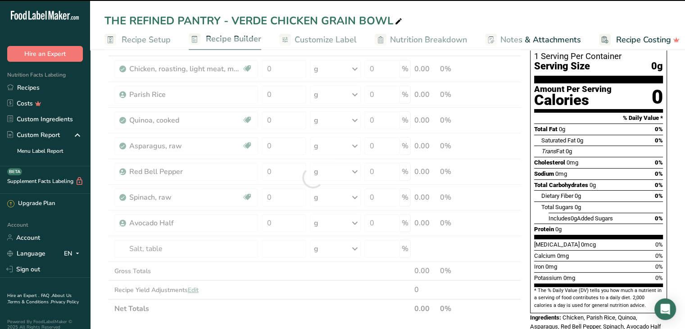
type input "0"
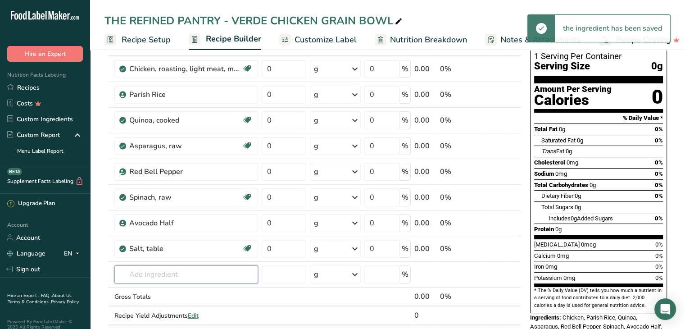
click at [168, 280] on input "text" at bounding box center [186, 274] width 144 height 18
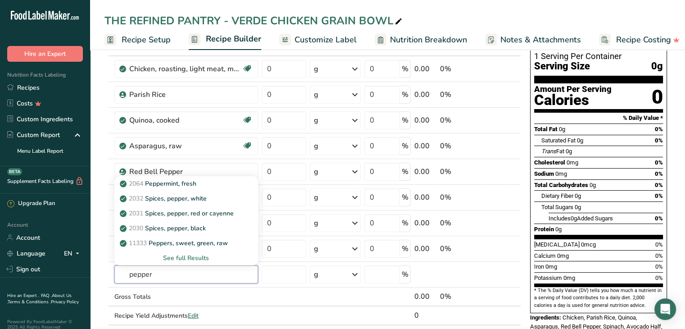
type input "pepper"
click at [208, 227] on div "2030 Spices, pepper, black" at bounding box center [179, 227] width 115 height 9
type input "Spices, pepper, black"
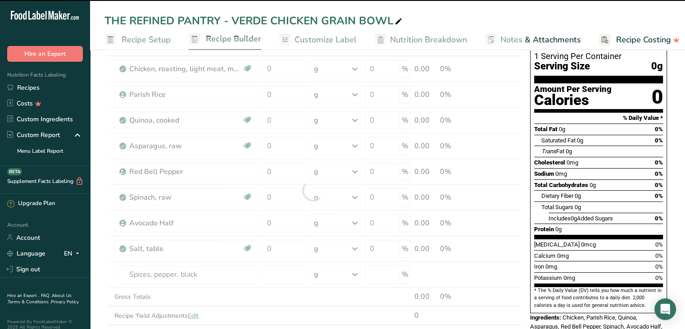
type input "0"
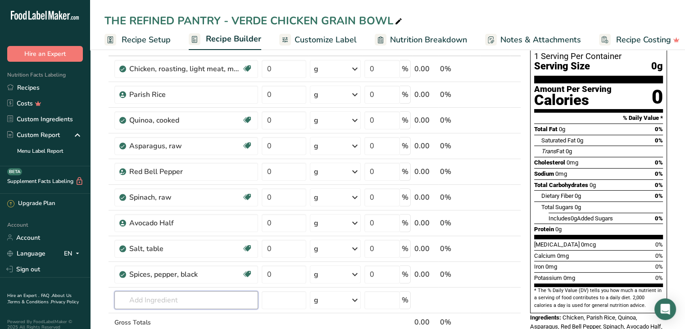
click at [170, 299] on input "text" at bounding box center [186, 300] width 144 height 18
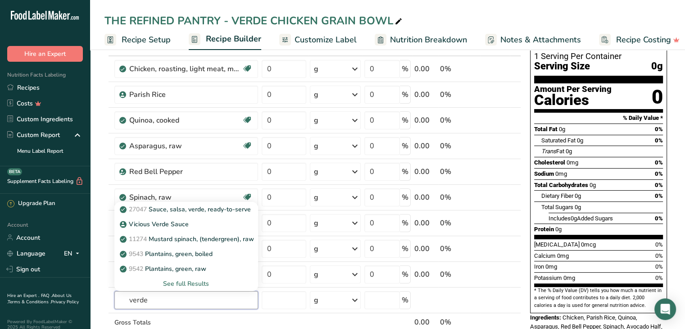
type input "verde"
click at [220, 213] on link "27047 Sauce, salsa, verde, ready-to-serve" at bounding box center [186, 209] width 144 height 15
type input "Sauce, salsa, verde, ready-to-serve"
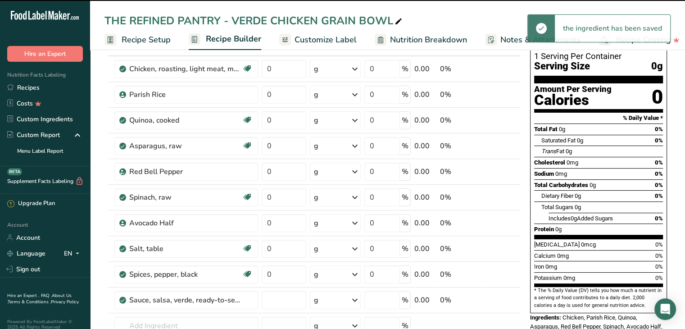
type input "0"
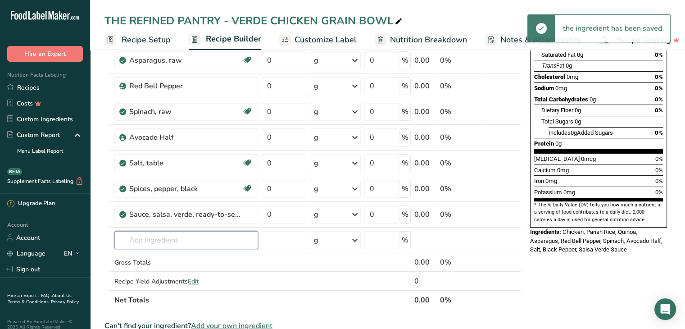
click at [179, 236] on input "text" at bounding box center [186, 240] width 144 height 18
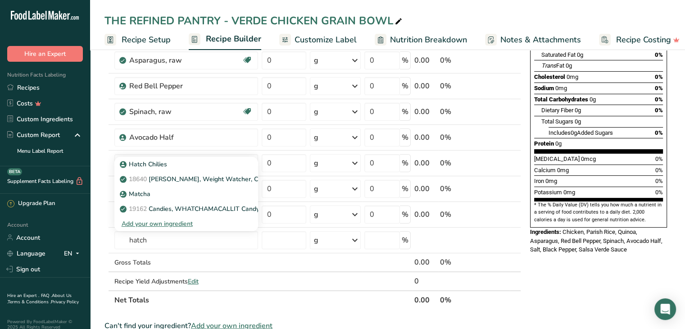
click at [173, 164] on div "Hatch Chilies" at bounding box center [179, 163] width 115 height 9
type input "Hatch Chilies"
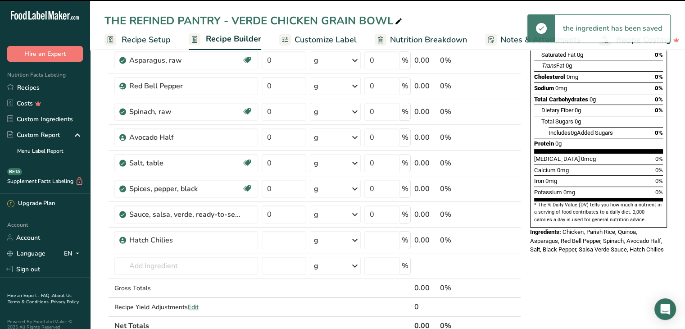
type input "0"
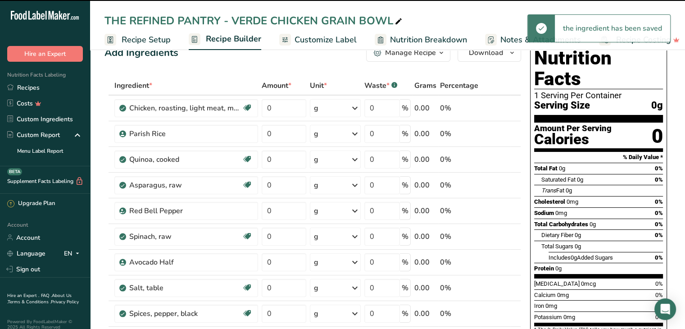
scroll to position [21, 0]
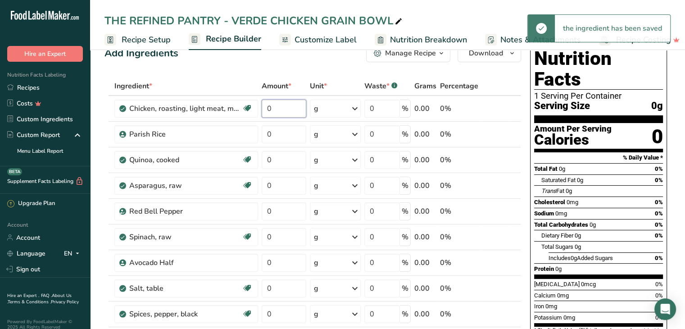
click at [290, 105] on input "0" at bounding box center [284, 109] width 45 height 18
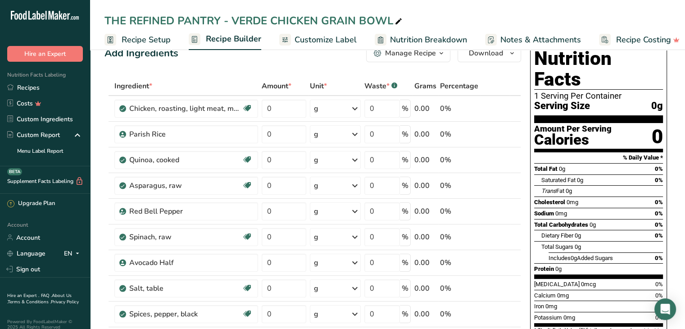
click at [346, 111] on div "Ingredient * Amount * Unit * Waste * .a-a{fill:#347362;}.b-a{fill:#fff;} Grams …" at bounding box center [312, 269] width 417 height 384
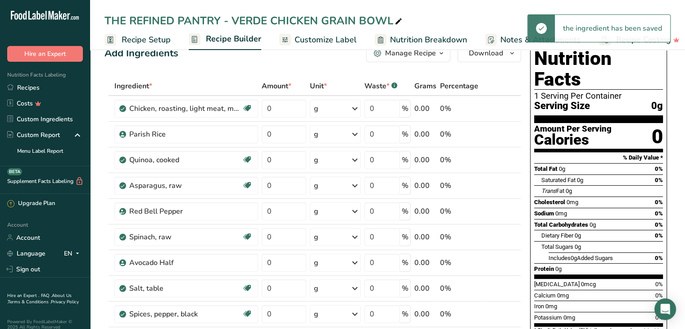
click at [344, 110] on div "g" at bounding box center [335, 109] width 51 height 18
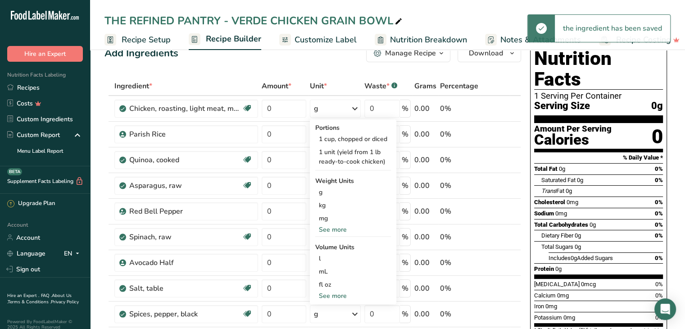
click at [346, 229] on div "See more" at bounding box center [353, 229] width 76 height 9
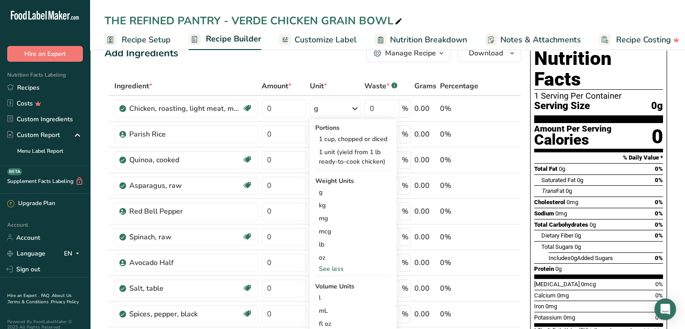
click at [345, 258] on div "oz" at bounding box center [353, 257] width 76 height 13
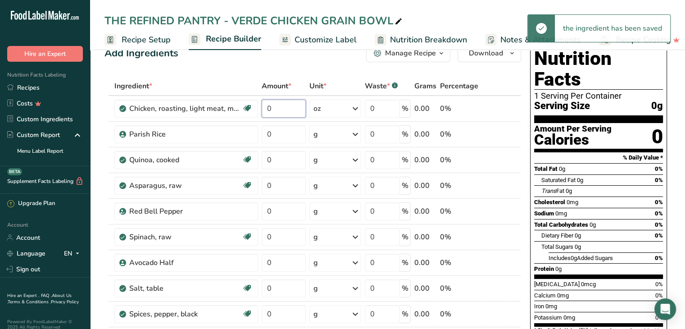
click at [289, 108] on input "0" at bounding box center [284, 109] width 45 height 18
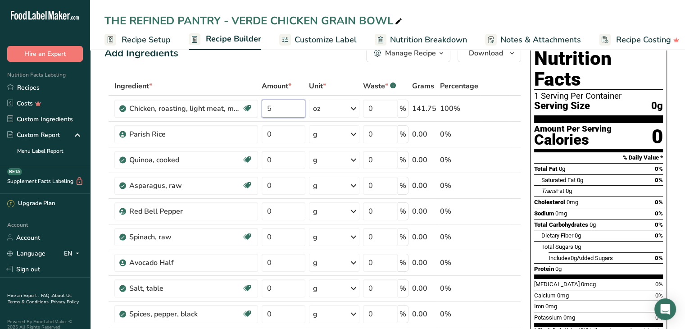
type input "5"
click at [277, 135] on div "Ingredient * Amount * Unit * Waste * .a-a{fill:#347362;}.b-a{fill:#fff;} Grams …" at bounding box center [312, 269] width 417 height 384
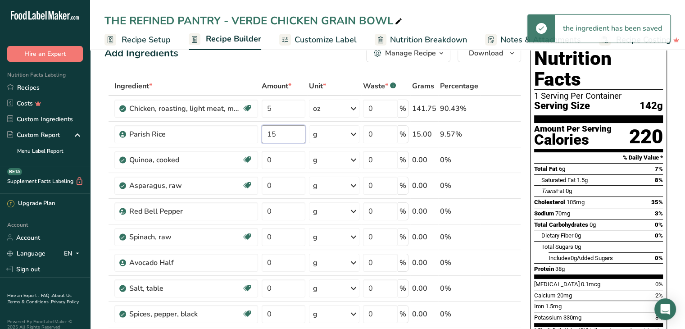
type input "15"
click at [290, 161] on div "Ingredient * Amount * Unit * Waste * .a-a{fill:#347362;}.b-a{fill:#fff;} Grams …" at bounding box center [312, 269] width 417 height 384
type input "15"
click at [288, 187] on div "Ingredient * Amount * Unit * Waste * .a-a{fill:#347362;}.b-a{fill:#fff;} Grams …" at bounding box center [312, 269] width 417 height 384
type input "40"
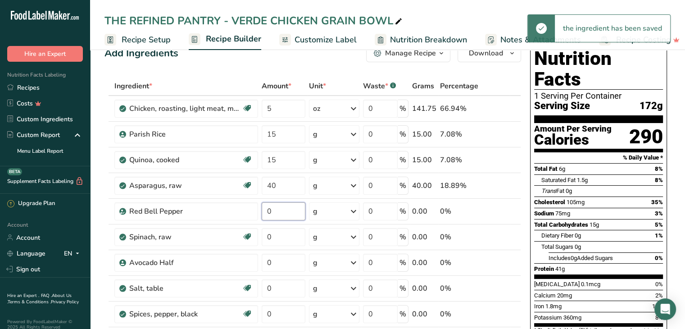
click at [285, 210] on div "Ingredient * Amount * Unit * Waste * .a-a{fill:#347362;}.b-a{fill:#fff;} Grams …" at bounding box center [312, 269] width 417 height 384
type input "10"
click at [296, 238] on div "Ingredient * Amount * Unit * Waste * .a-a{fill:#347362;}.b-a{fill:#fff;} Grams …" at bounding box center [312, 269] width 417 height 384
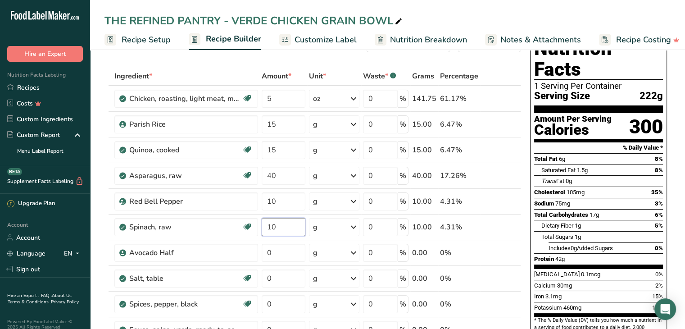
scroll to position [32, 0]
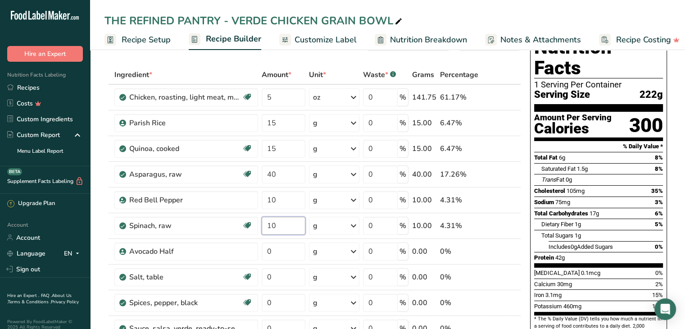
type input "10"
click at [282, 246] on div "Ingredient * Amount * Unit * Waste * .a-a{fill:#347362;}.b-a{fill:#fff;} Grams …" at bounding box center [312, 257] width 417 height 384
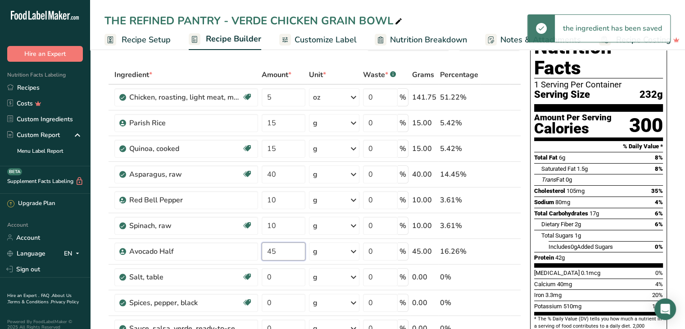
type input "45"
click at [286, 276] on div "Ingredient * Amount * Unit * Waste * .a-a{fill:#347362;}.b-a{fill:#fff;} Grams …" at bounding box center [312, 257] width 417 height 384
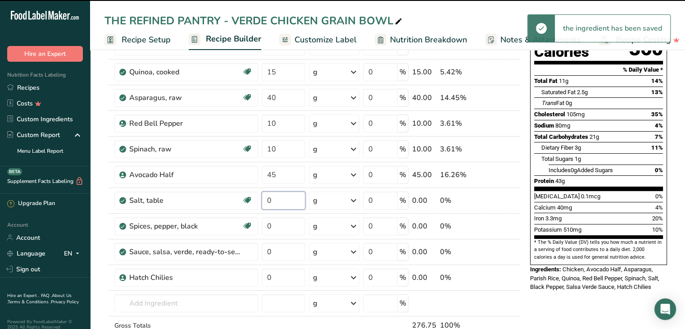
scroll to position [111, 0]
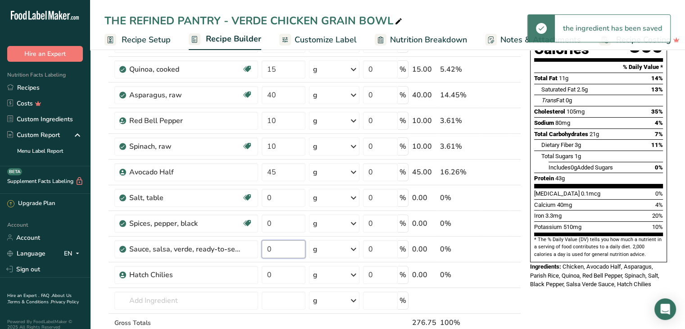
click at [285, 250] on div "Ingredient * Amount * Unit * Waste * .a-a{fill:#347362;}.b-a{fill:#fff;} Grams …" at bounding box center [312, 178] width 417 height 384
type input "30"
click at [281, 276] on div "Ingredient * Amount * Unit * Waste * .a-a{fill:#347362;}.b-a{fill:#fff;} Grams …" at bounding box center [312, 178] width 417 height 384
type input "5"
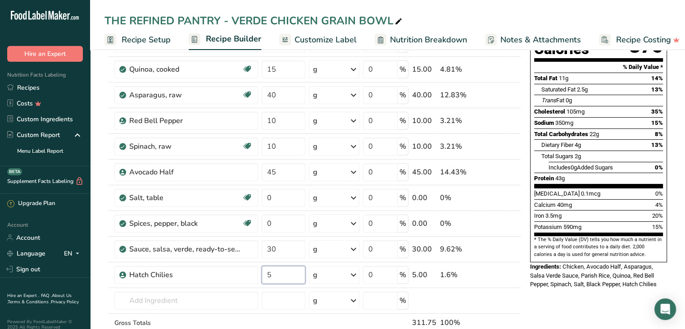
scroll to position [0, 0]
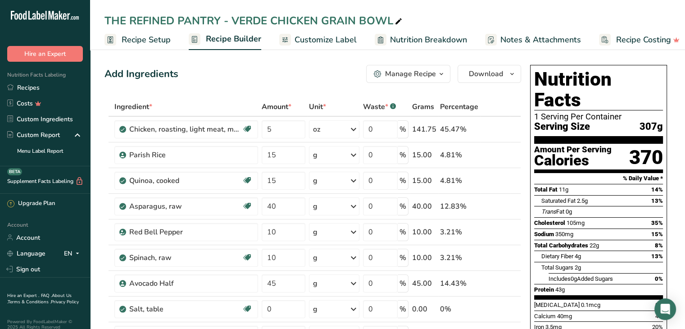
type input "5"
click at [506, 99] on div "Ingredient * Amount * Unit * Waste * .a-a{fill:#347362;}.b-a{fill:#fff;} Grams …" at bounding box center [312, 289] width 417 height 384
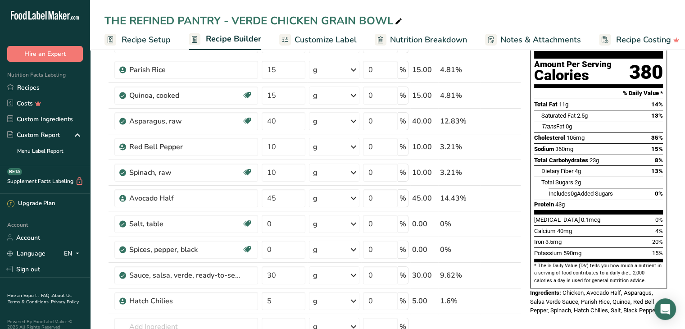
scroll to position [87, 0]
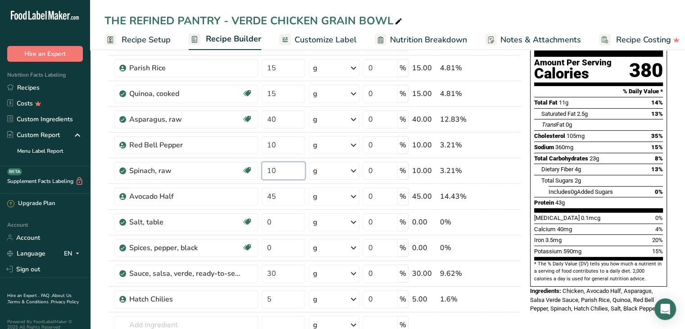
click at [290, 172] on input "10" at bounding box center [284, 171] width 44 height 18
type input "1"
type input "30"
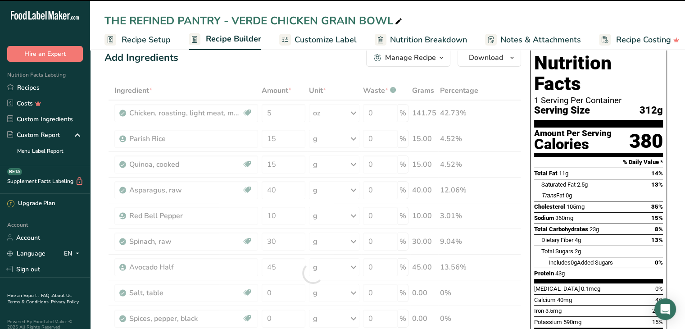
scroll to position [0, 0]
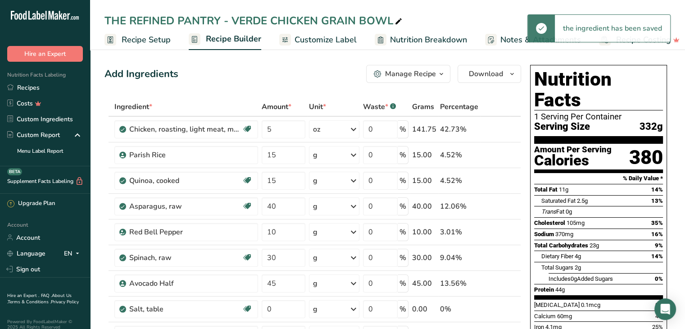
click at [319, 41] on span "Customize Label" at bounding box center [325, 40] width 62 height 12
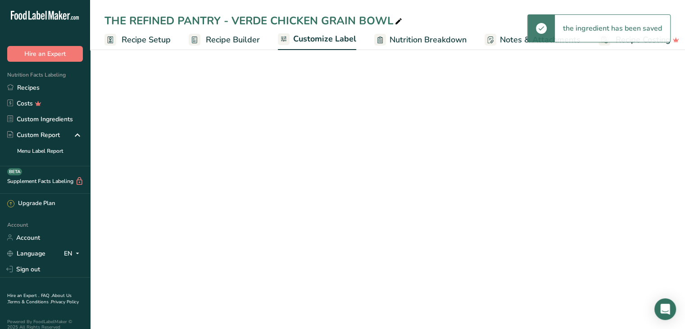
scroll to position [0, 9]
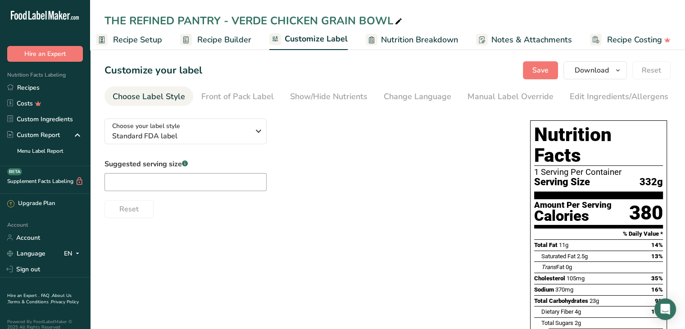
click at [325, 99] on div "Show/Hide Nutrients" at bounding box center [328, 97] width 77 height 12
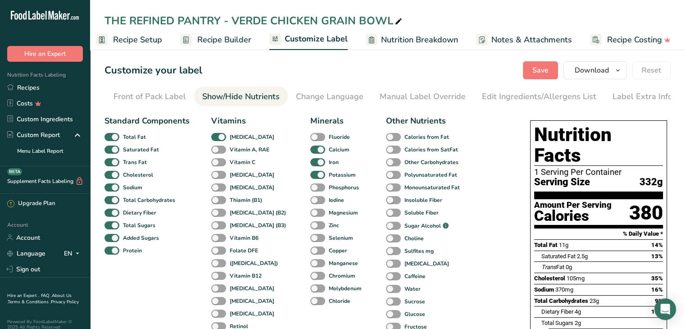
scroll to position [0, 88]
click at [113, 151] on span at bounding box center [111, 149] width 15 height 9
click at [110, 151] on input "Saturated Fat" at bounding box center [107, 149] width 6 height 6
checkbox input "false"
click at [112, 163] on span at bounding box center [111, 162] width 15 height 9
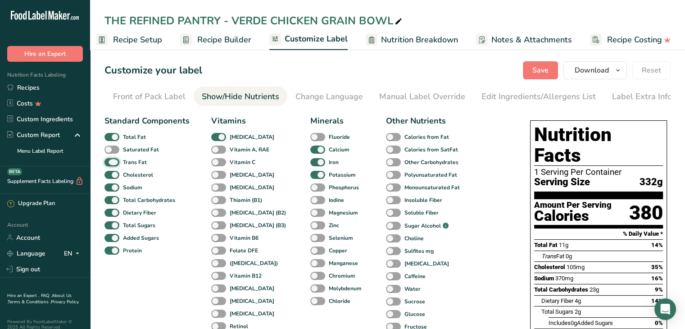
click at [110, 163] on input "Trans Fat" at bounding box center [107, 162] width 6 height 6
checkbox input "false"
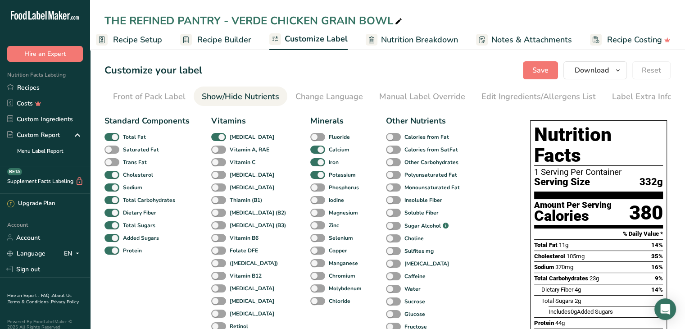
click at [112, 175] on span at bounding box center [111, 175] width 15 height 9
click at [110, 175] on input "Cholesterol" at bounding box center [107, 175] width 6 height 6
checkbox input "false"
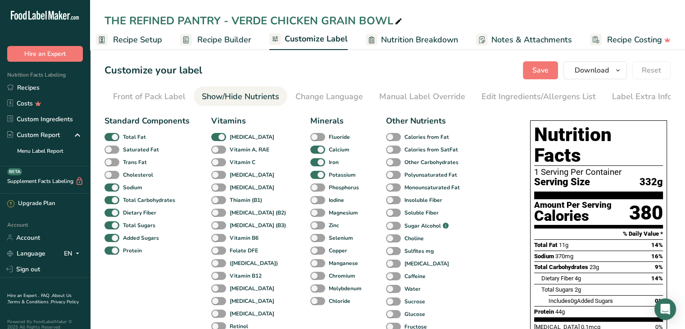
click at [112, 190] on span at bounding box center [111, 187] width 15 height 9
click at [110, 190] on input "Sodium" at bounding box center [107, 187] width 6 height 6
checkbox input "false"
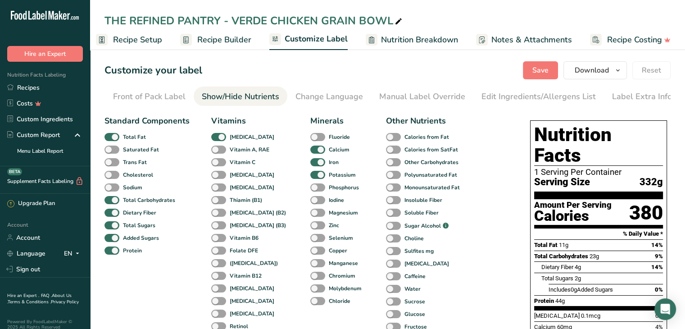
click at [112, 226] on span at bounding box center [111, 225] width 15 height 9
click at [110, 226] on input "Total Sugars" at bounding box center [107, 225] width 6 height 6
checkbox input "false"
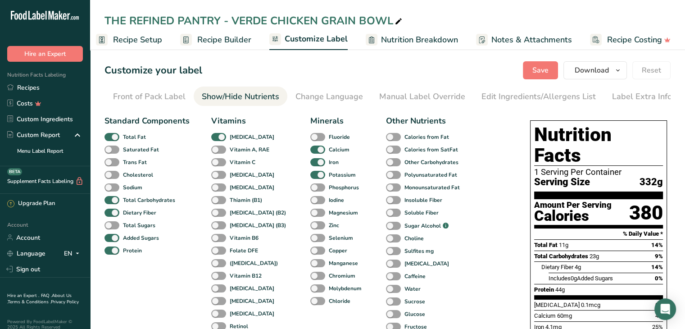
click at [113, 239] on span at bounding box center [111, 238] width 15 height 9
click at [110, 239] on input "Added Sugars" at bounding box center [107, 238] width 6 height 6
checkbox input "false"
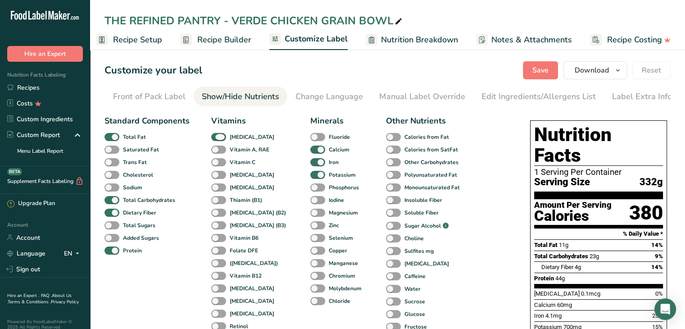
click at [226, 138] on span "[MEDICAL_DATA]" at bounding box center [250, 137] width 48 height 8
click at [217, 138] on input "[MEDICAL_DATA]" at bounding box center [214, 137] width 6 height 6
checkbox input "false"
click at [310, 149] on span at bounding box center [317, 149] width 15 height 9
click at [310, 149] on input "Calcium" at bounding box center [313, 149] width 6 height 6
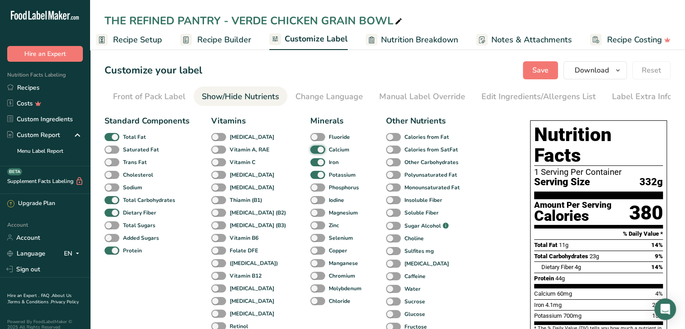
checkbox input "false"
click at [310, 164] on span at bounding box center [317, 162] width 15 height 9
click at [310, 164] on input "Iron" at bounding box center [313, 162] width 6 height 6
checkbox input "false"
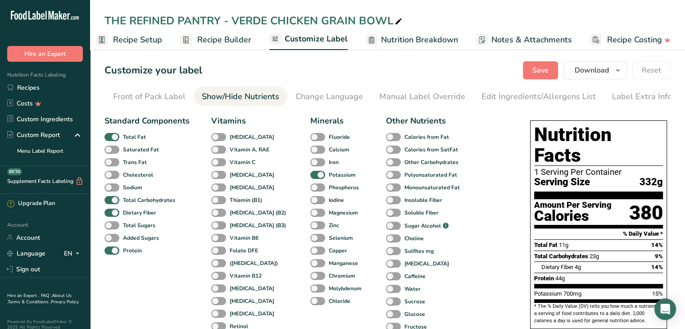
click at [310, 179] on span at bounding box center [317, 175] width 15 height 9
click at [310, 177] on input "Potassium" at bounding box center [313, 175] width 6 height 6
checkbox input "false"
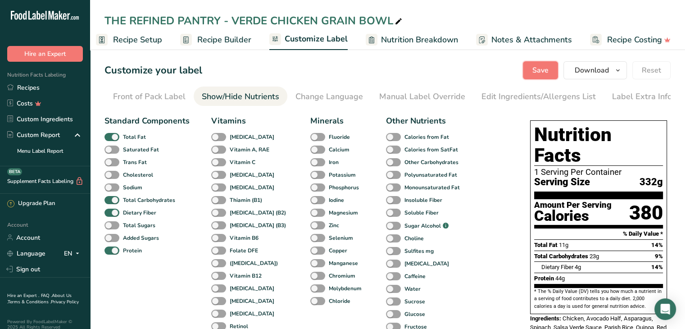
click at [539, 69] on span "Save" at bounding box center [540, 70] width 16 height 11
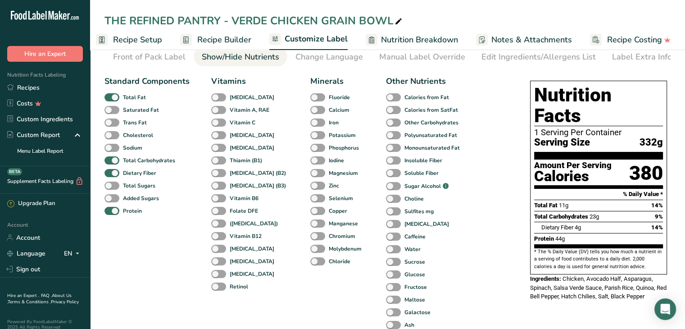
scroll to position [0, 0]
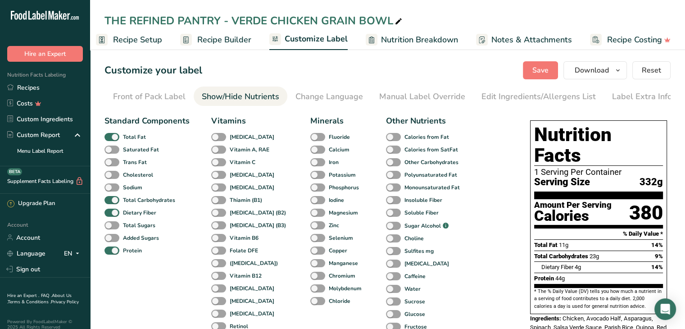
click at [508, 97] on div "Edit Ingredients/Allergens List" at bounding box center [538, 97] width 114 height 12
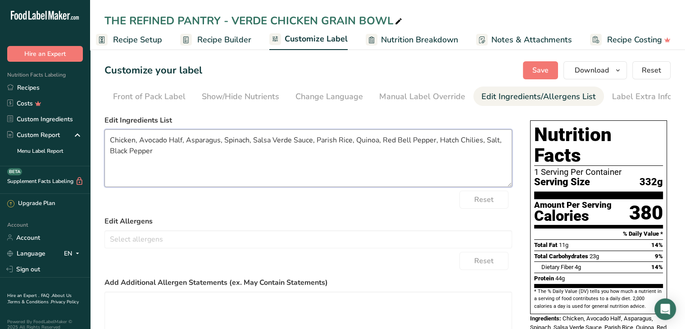
click at [234, 157] on textarea "Chicken, Avocado Half, Asparagus, Spinach, Salsa Verde Sauce, Parish Rice, Quin…" at bounding box center [308, 158] width 408 height 58
click at [539, 69] on span "Save" at bounding box center [540, 70] width 16 height 11
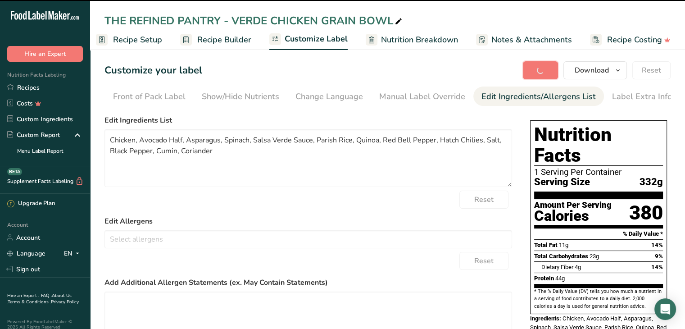
type textarea "Chicken, Avocado Half, Asparagus, Spinach, Salsa Verde Sauce, Parish Rice, Quin…"
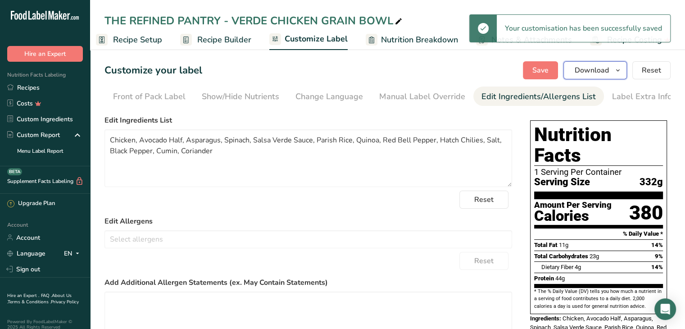
click at [593, 74] on span "Download" at bounding box center [592, 70] width 34 height 11
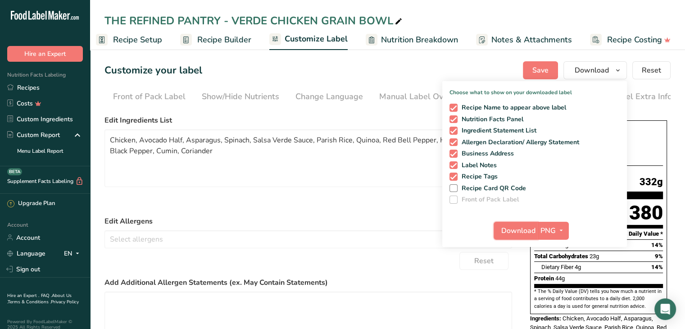
click at [519, 229] on span "Download" at bounding box center [518, 230] width 34 height 11
click at [353, 295] on textarea at bounding box center [308, 320] width 408 height 58
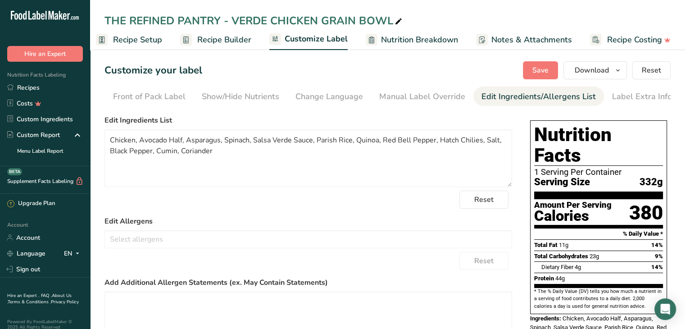
click at [150, 36] on span "Recipe Setup" at bounding box center [137, 40] width 49 height 12
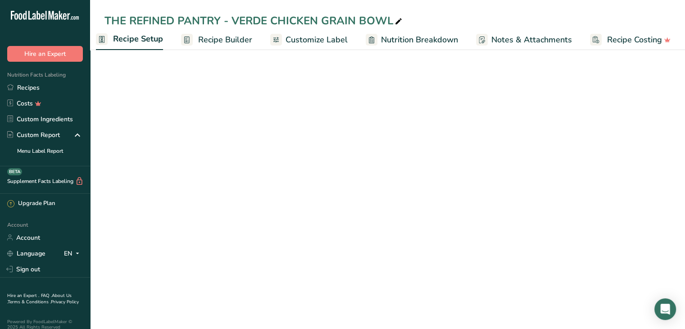
scroll to position [0, 3]
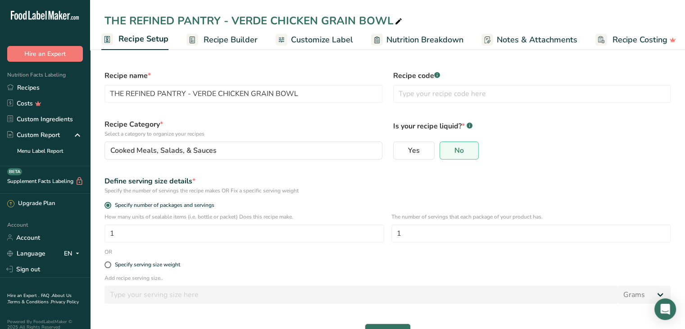
click at [32, 83] on link "Recipes" at bounding box center [45, 88] width 90 height 16
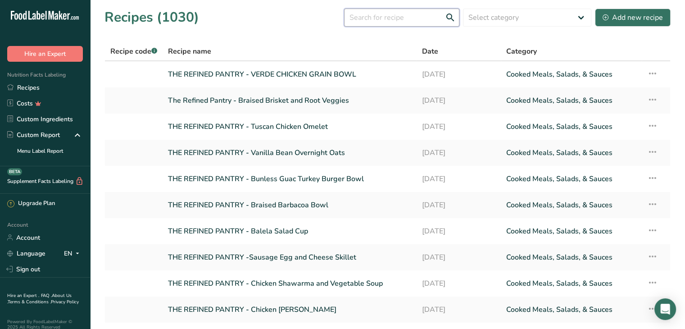
click at [405, 19] on input "text" at bounding box center [401, 18] width 115 height 18
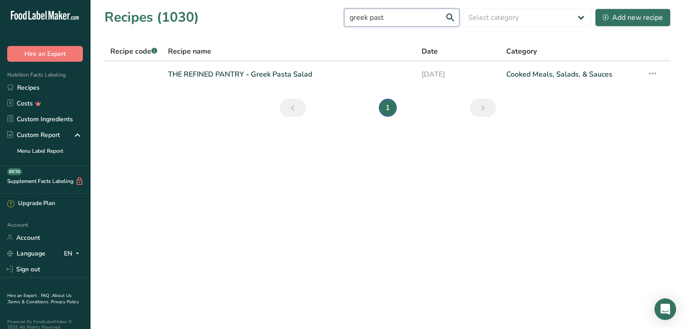
type input "greek past"
click at [294, 72] on link "THE REFINED PANTRY - Greek Pasta Salad" at bounding box center [289, 74] width 243 height 19
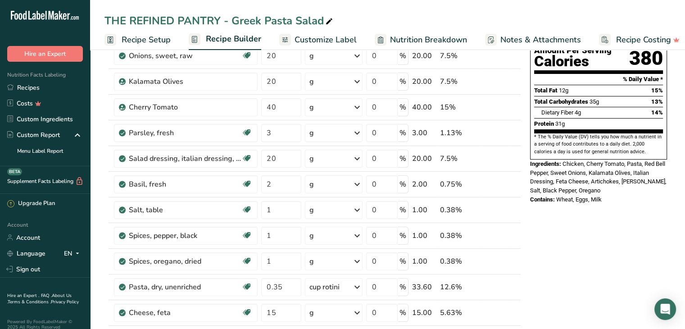
scroll to position [103, 0]
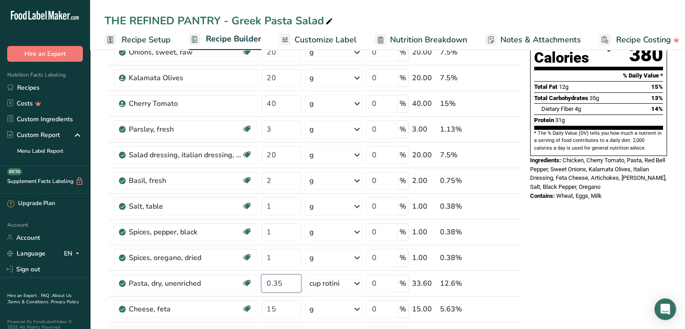
click at [287, 281] on input "0.35" at bounding box center [281, 283] width 40 height 18
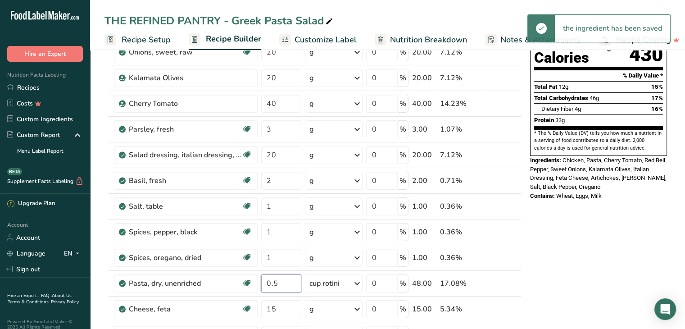
click at [290, 287] on input "0.5" at bounding box center [281, 283] width 40 height 18
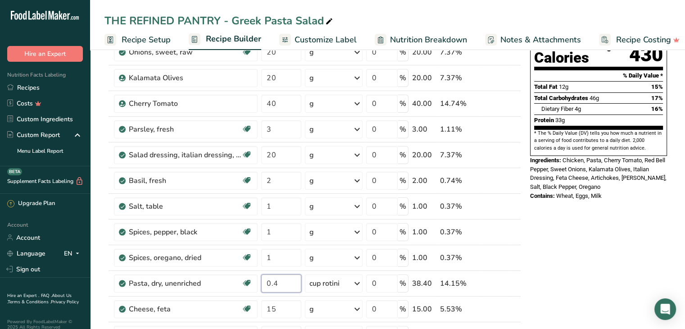
type input "0.4"
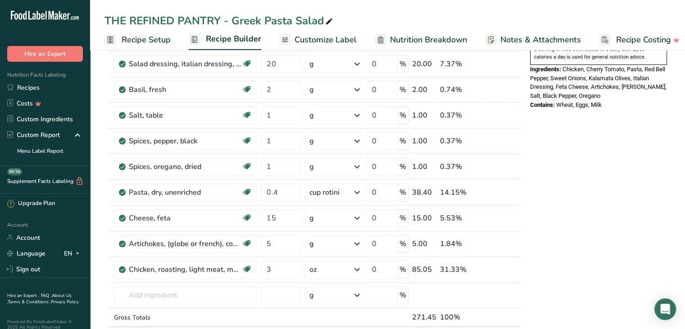
scroll to position [196, 0]
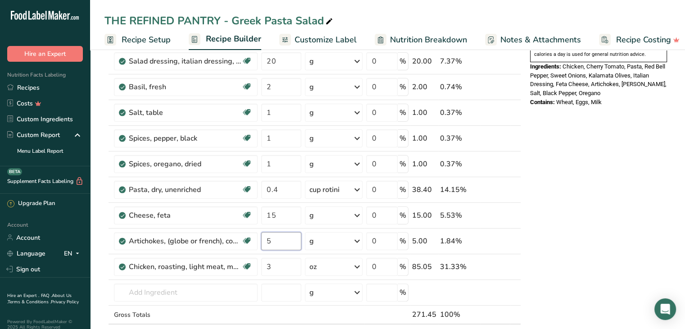
click at [281, 242] on input "5" at bounding box center [281, 241] width 40 height 18
type input "20"
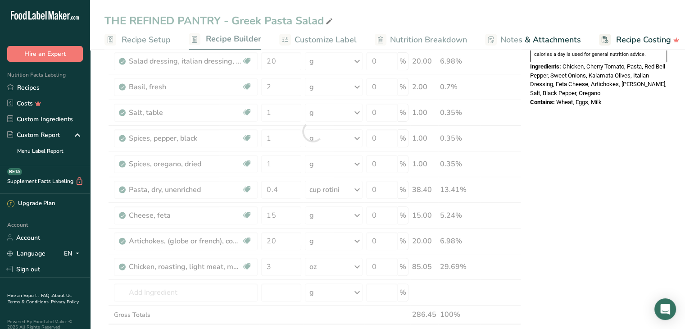
click at [580, 190] on div "Nutrition Facts 1 Serving Per Container Serving Size 271g Amount Per Serving Ca…" at bounding box center [598, 278] width 144 height 826
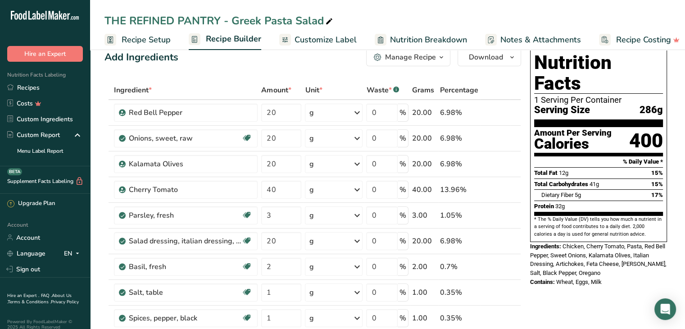
scroll to position [16, 0]
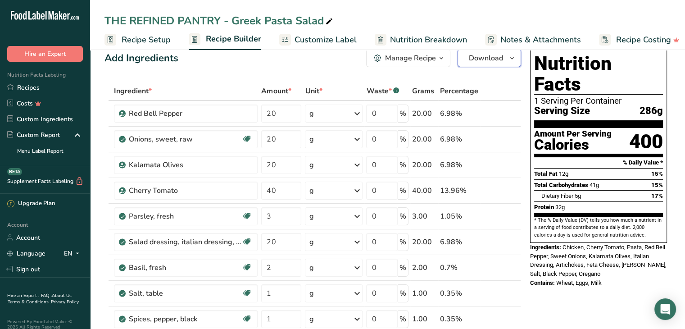
click at [477, 61] on span "Download" at bounding box center [486, 58] width 34 height 11
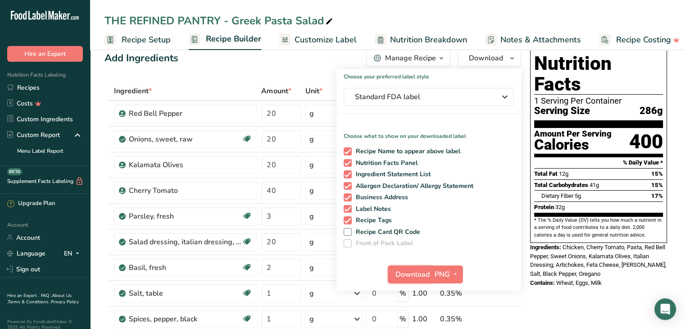
click at [405, 273] on span "Download" at bounding box center [412, 274] width 34 height 11
